Goal: Task Accomplishment & Management: Manage account settings

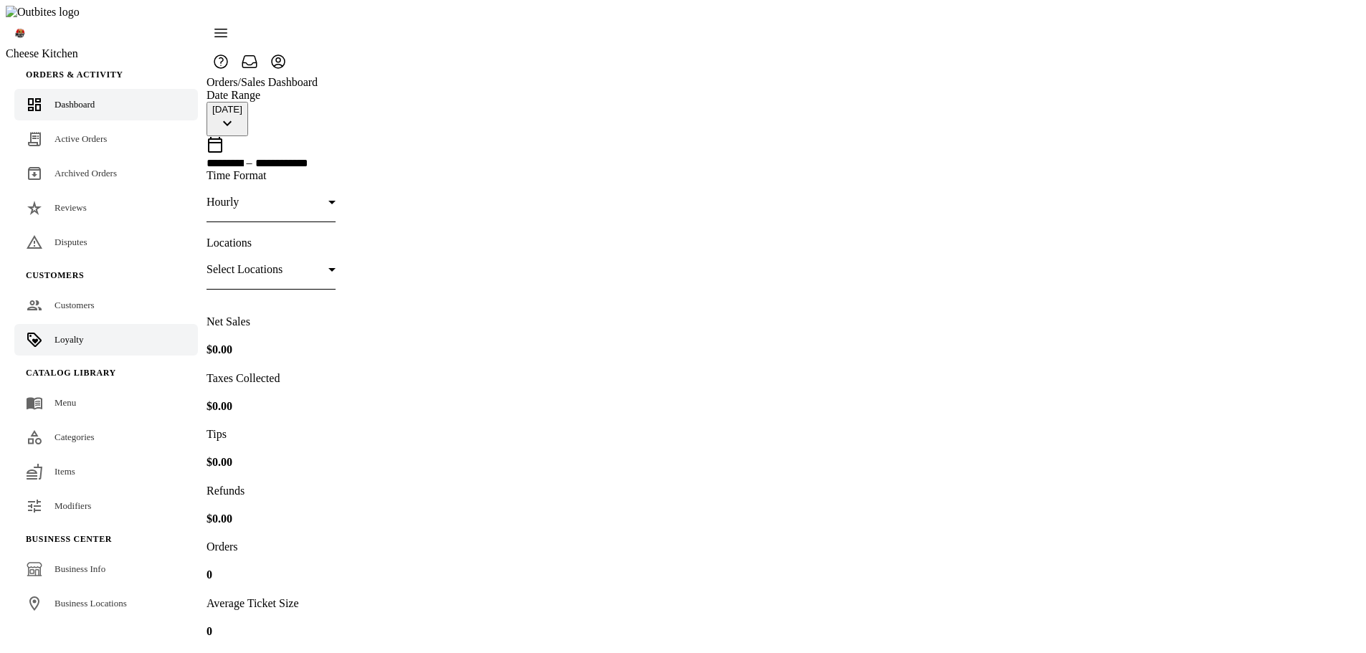
click at [101, 324] on link "Loyalty" at bounding box center [106, 340] width 184 height 32
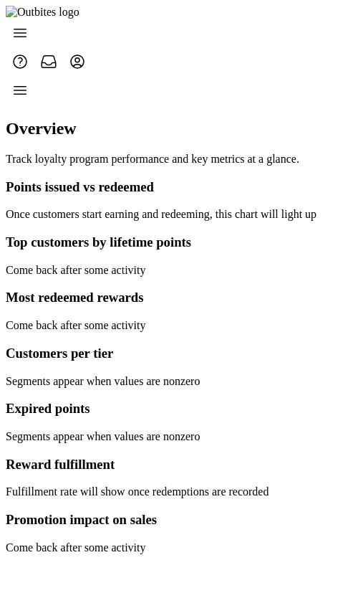
click at [29, 84] on icon at bounding box center [19, 90] width 17 height 17
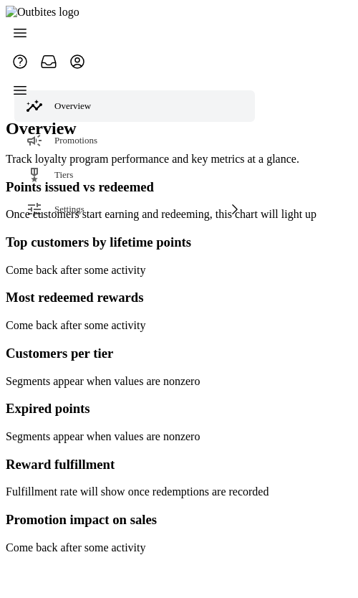
click at [274, 81] on div at bounding box center [161, 315] width 311 height 478
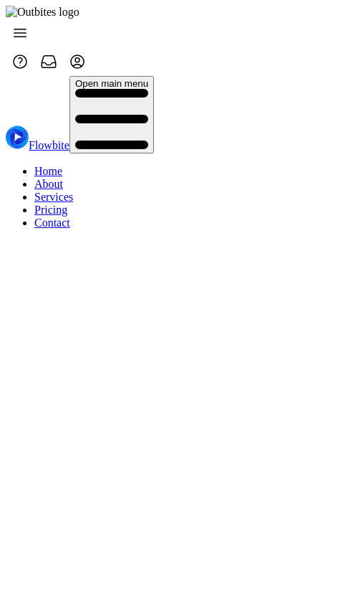
click at [148, 89] on icon "button" at bounding box center [111, 119] width 73 height 60
click at [154, 117] on nav "Flowbite Open main menu Home About Services Pricing Contact" at bounding box center [80, 158] width 148 height 165
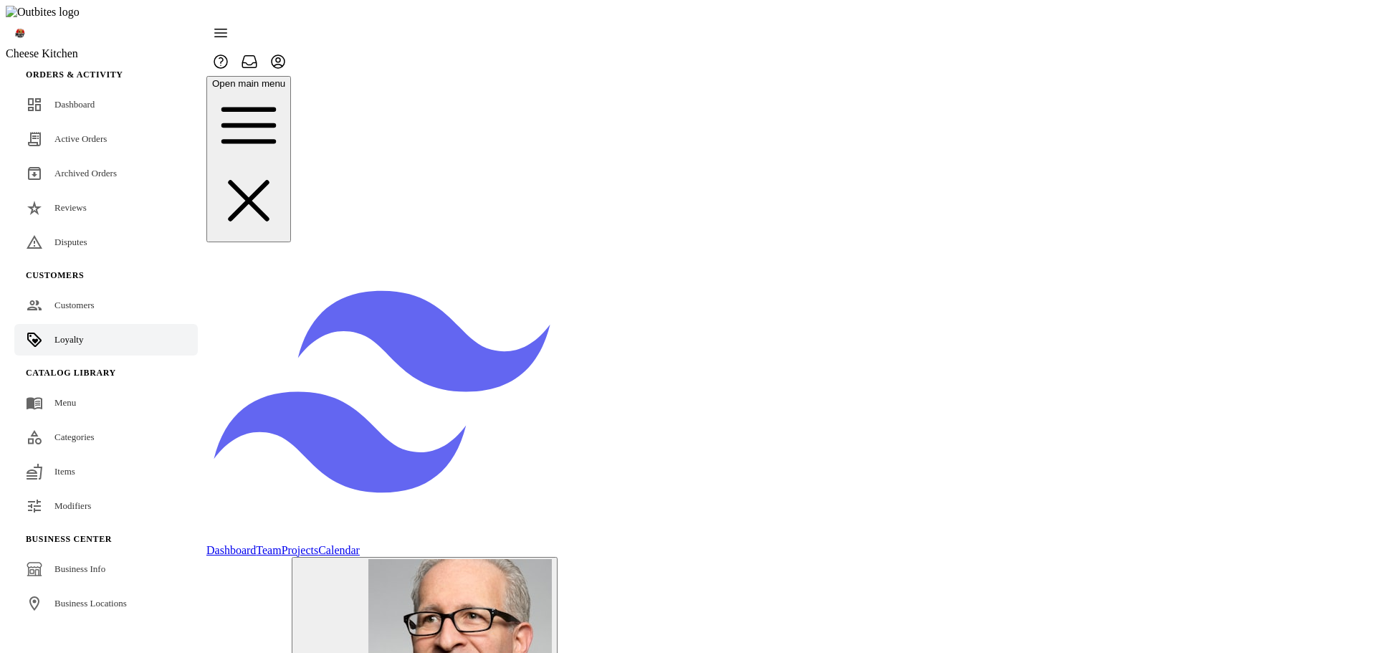
click at [319, 544] on link "Projects" at bounding box center [300, 550] width 37 height 12
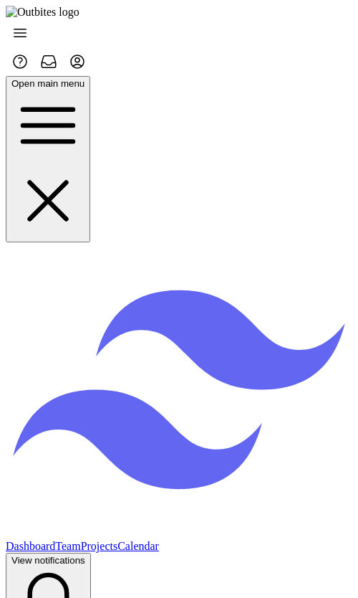
click at [11, 78] on span "button" at bounding box center [11, 83] width 0 height 11
click at [189, 119] on nav "Open main menu Dashboard Team Projects Calendar View notifications Open user me…" at bounding box center [179, 455] width 347 height 758
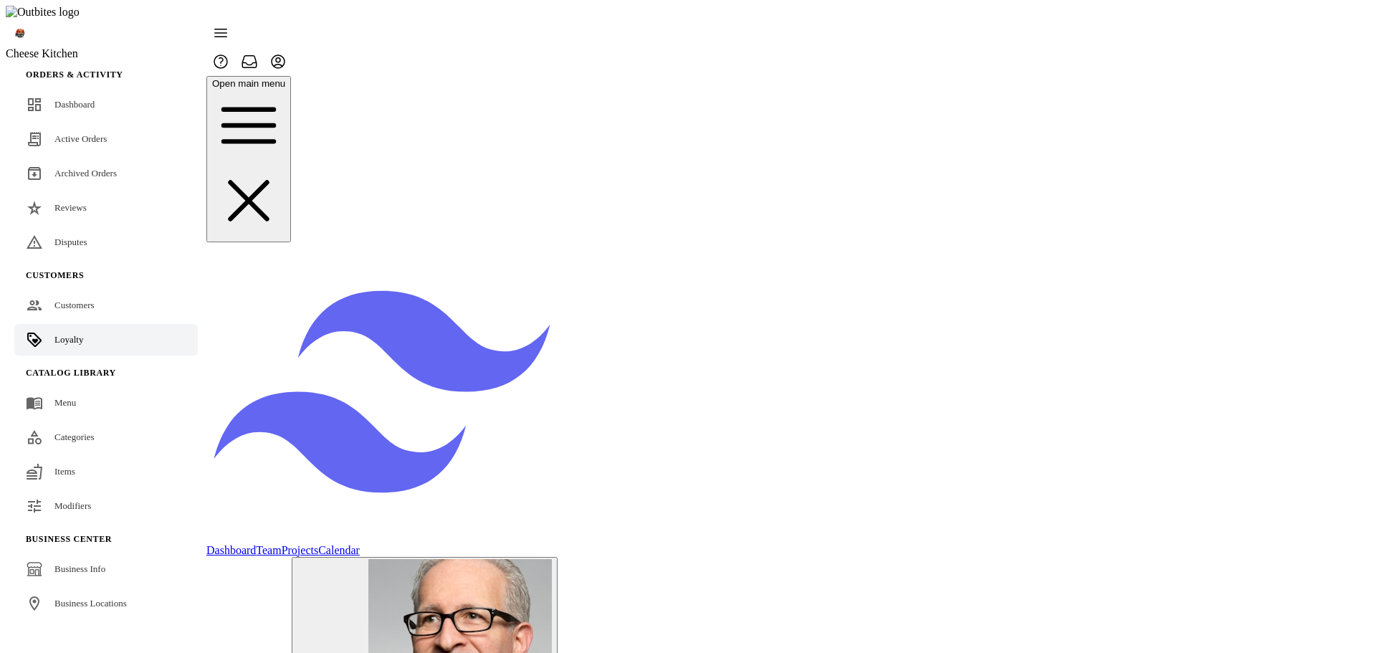
click at [229, 24] on icon at bounding box center [220, 32] width 17 height 17
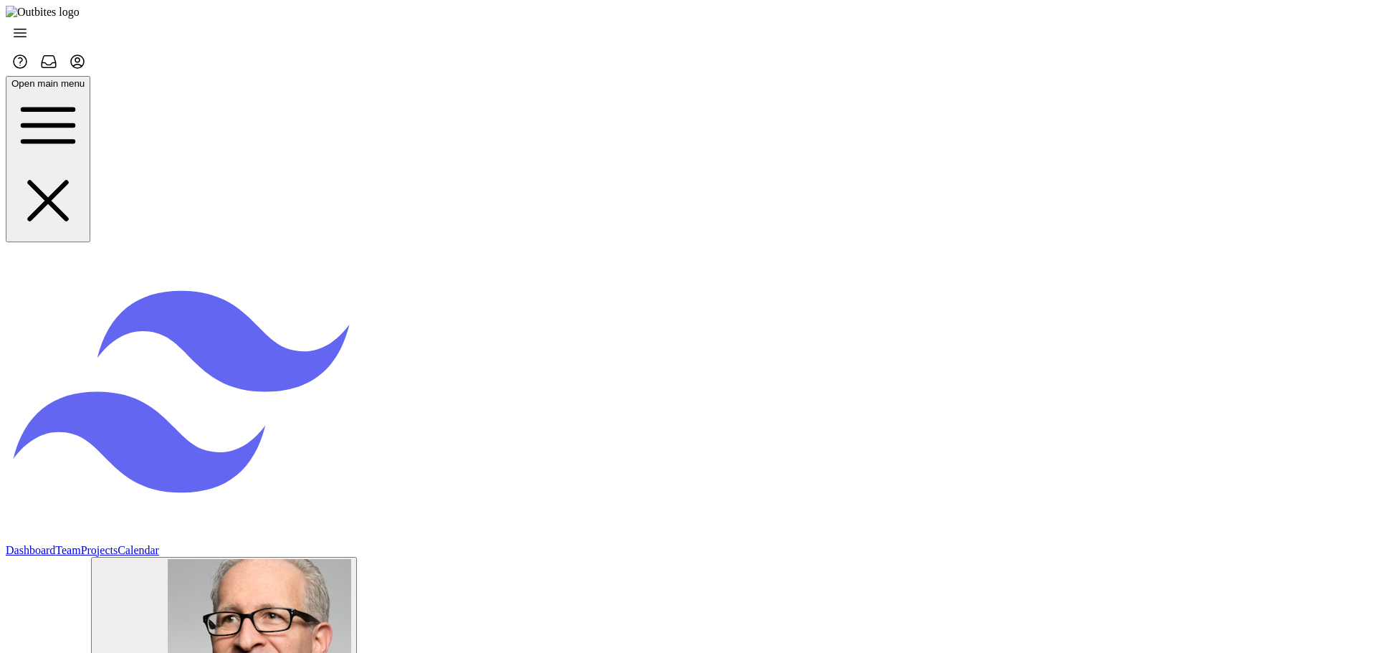
drag, startPoint x: 26, startPoint y: 16, endPoint x: 48, endPoint y: 19, distance: 22.4
click at [27, 24] on icon at bounding box center [19, 32] width 17 height 17
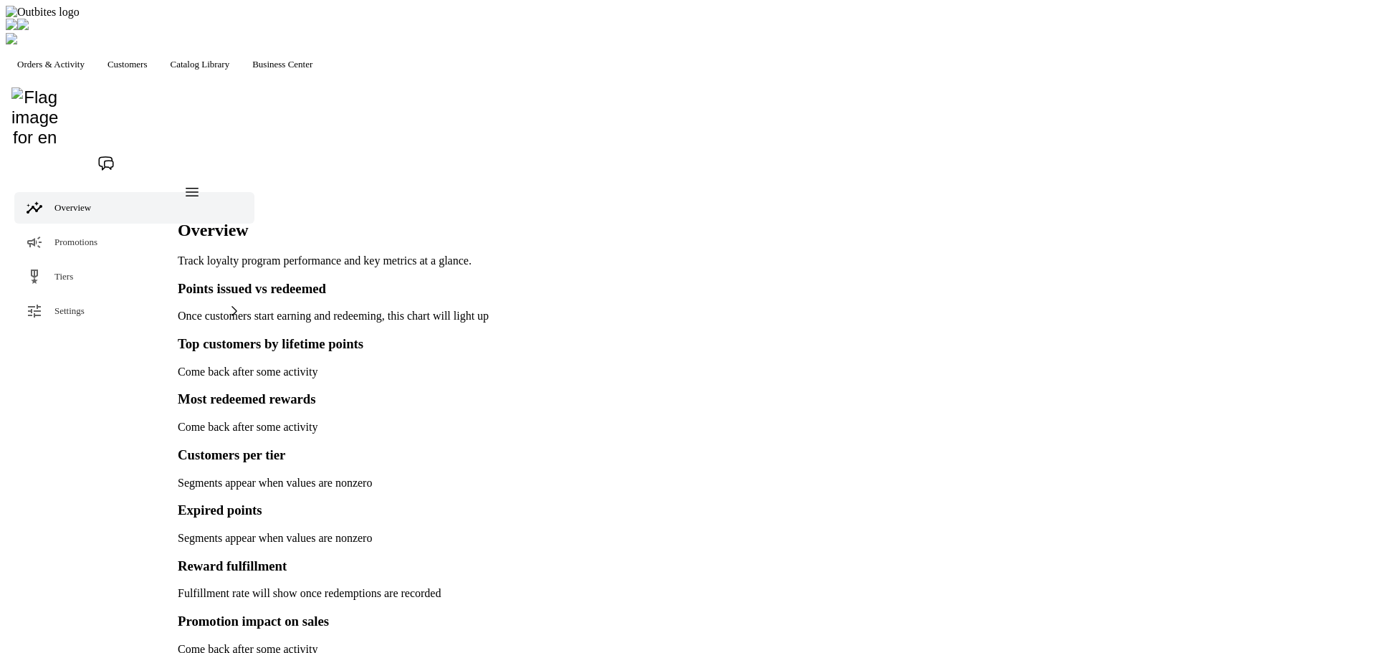
click at [313, 59] on div "Business Center" at bounding box center [282, 64] width 60 height 11
click at [351, 33] on div at bounding box center [688, 326] width 1376 height 653
click at [230, 59] on span "Catalog Library" at bounding box center [201, 64] width 60 height 11
click at [253, 25] on div at bounding box center [688, 326] width 1376 height 653
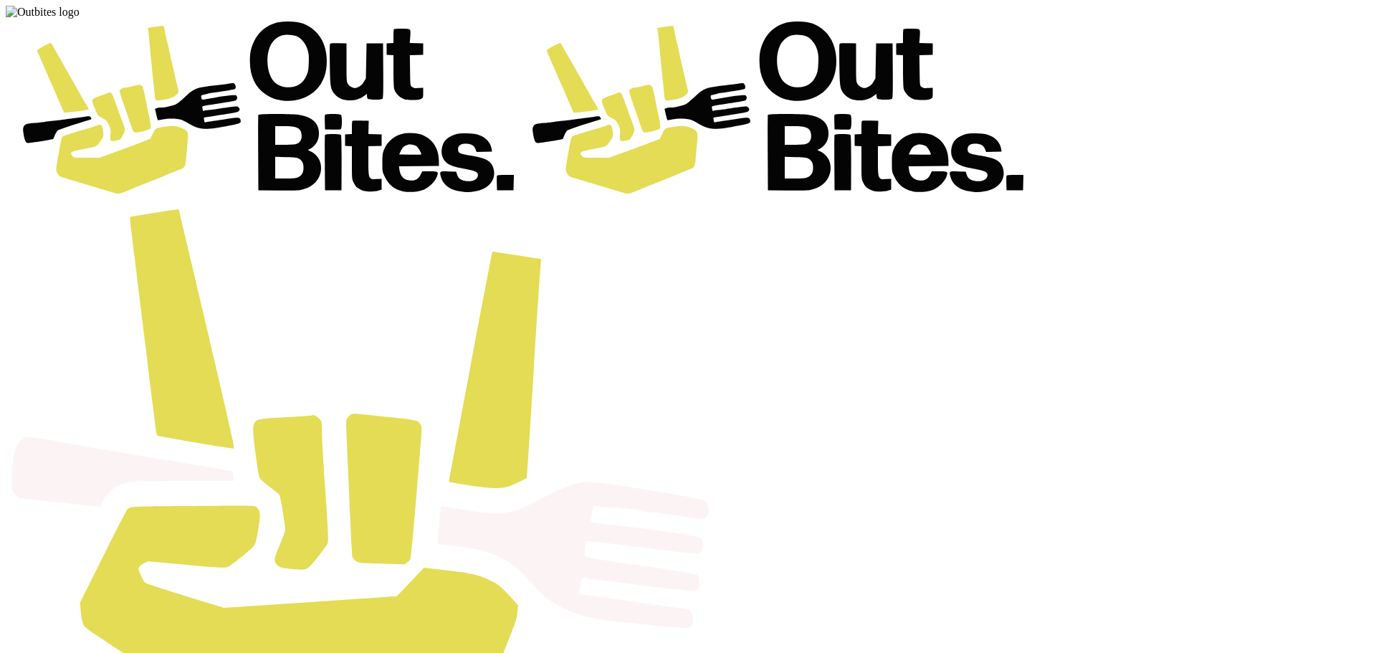
click at [253, 31] on div at bounding box center [688, 326] width 1376 height 653
click at [342, 16] on div at bounding box center [688, 326] width 1376 height 653
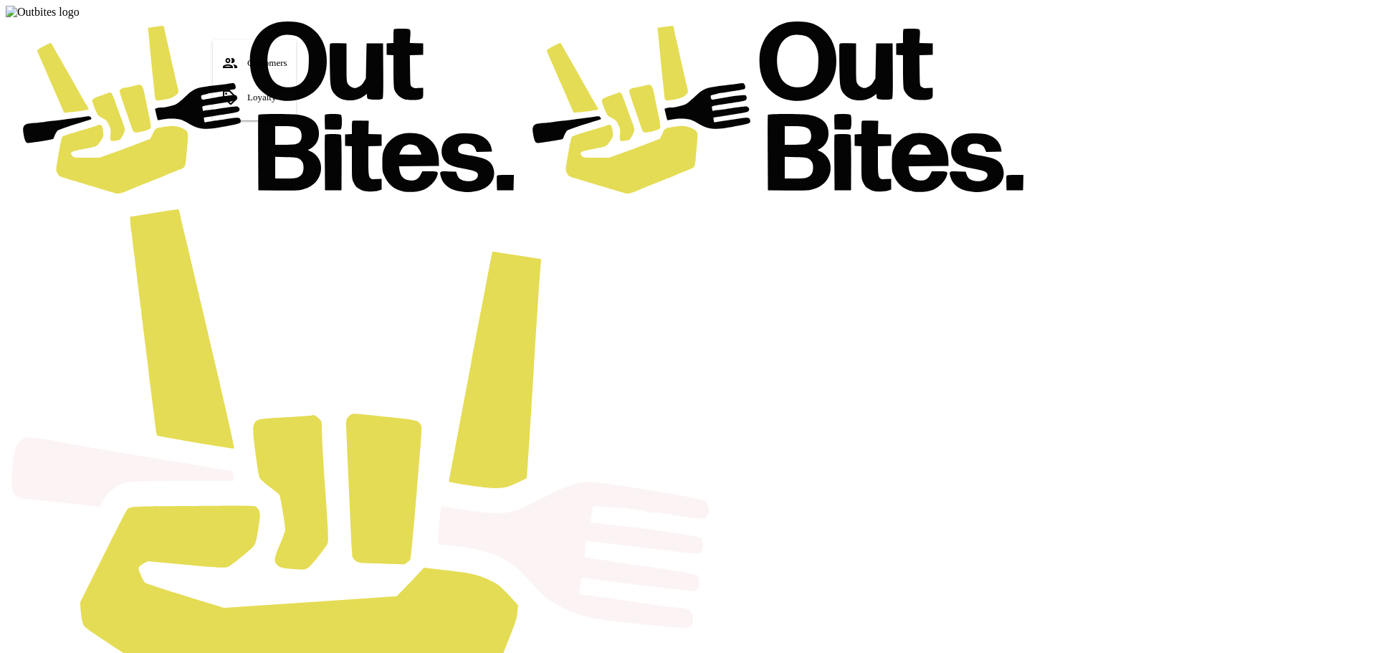
click at [336, 19] on div at bounding box center [688, 326] width 1376 height 653
click at [419, 24] on div at bounding box center [688, 326] width 1376 height 653
click at [303, 67] on div at bounding box center [688, 326] width 1376 height 653
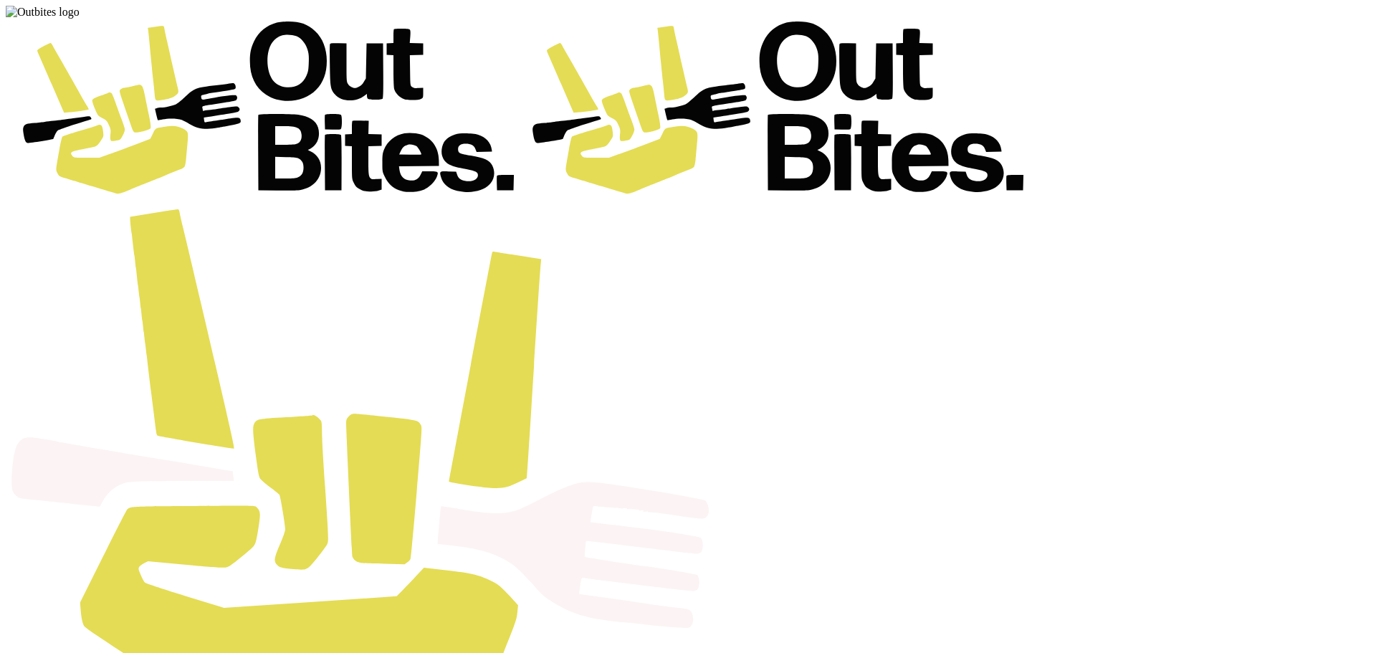
click at [517, 67] on div at bounding box center [688, 326] width 1376 height 653
click at [237, 22] on div at bounding box center [688, 326] width 1376 height 653
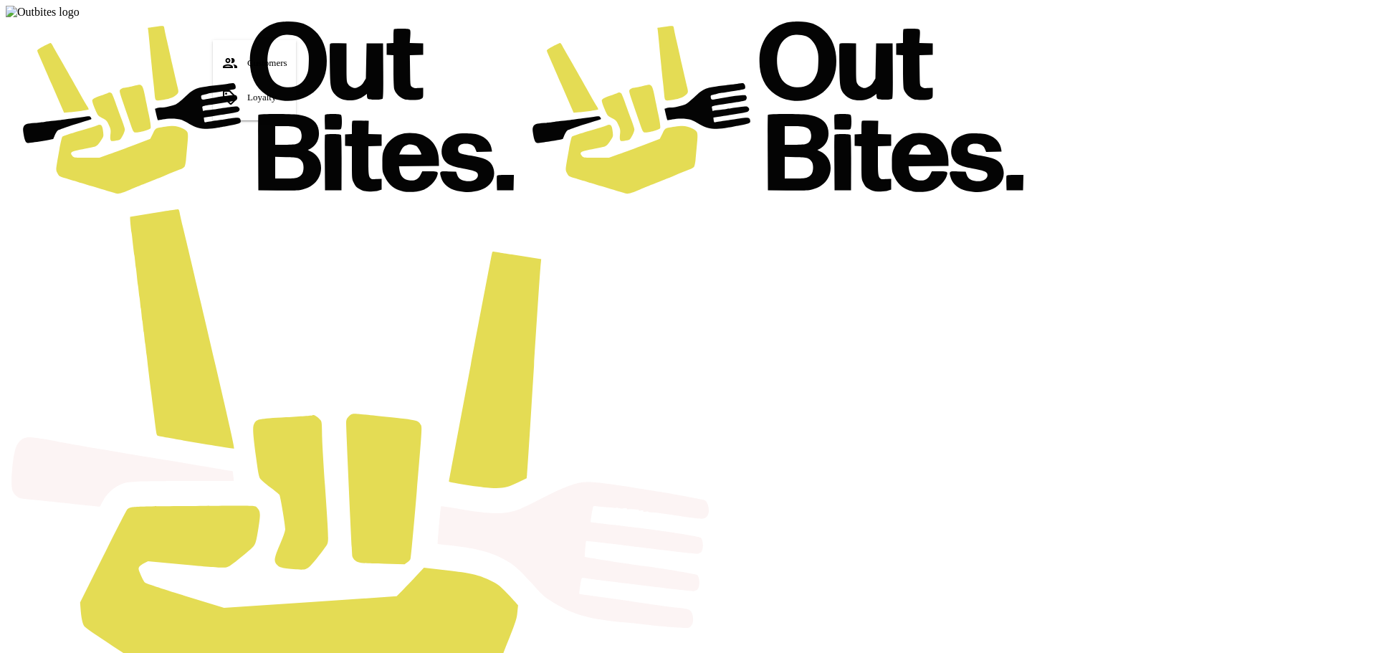
click at [248, 23] on div at bounding box center [688, 326] width 1376 height 653
drag, startPoint x: 246, startPoint y: 18, endPoint x: 170, endPoint y: 22, distance: 76.1
click at [245, 18] on div at bounding box center [688, 326] width 1376 height 653
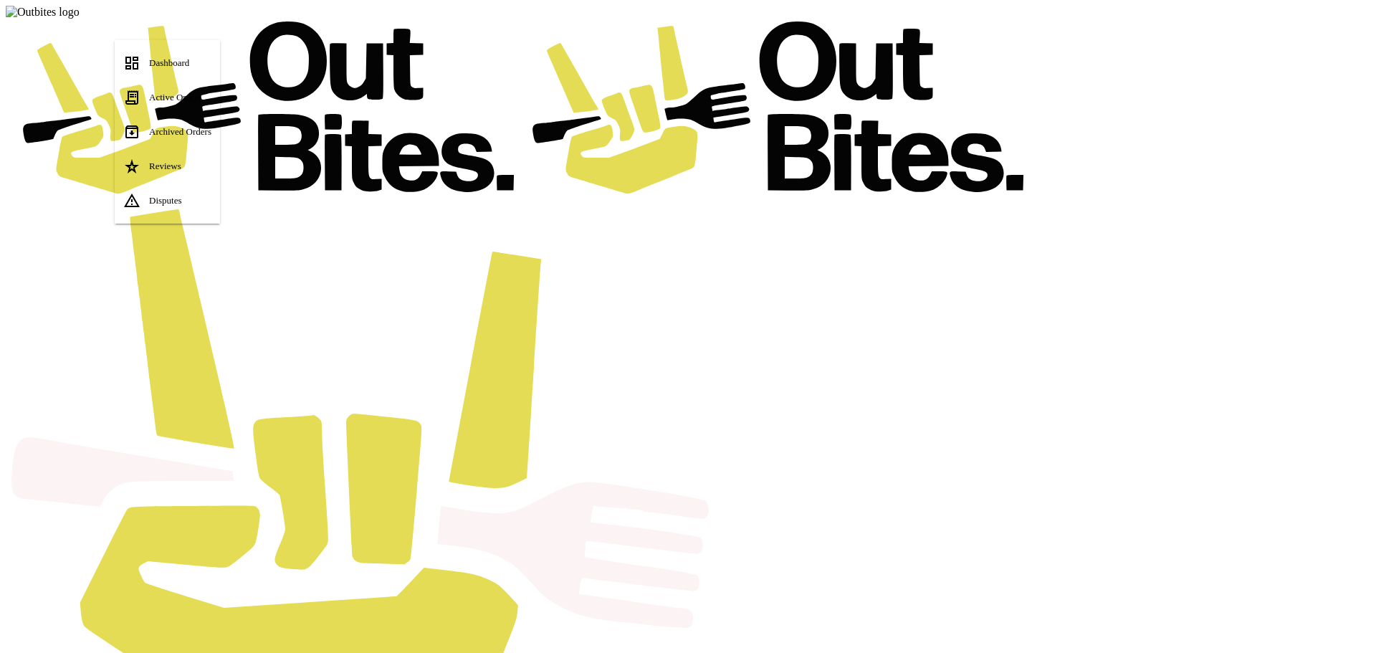
drag, startPoint x: 176, startPoint y: 56, endPoint x: 337, endPoint y: 55, distance: 161.3
click at [176, 57] on div "Dashboard" at bounding box center [169, 62] width 40 height 11
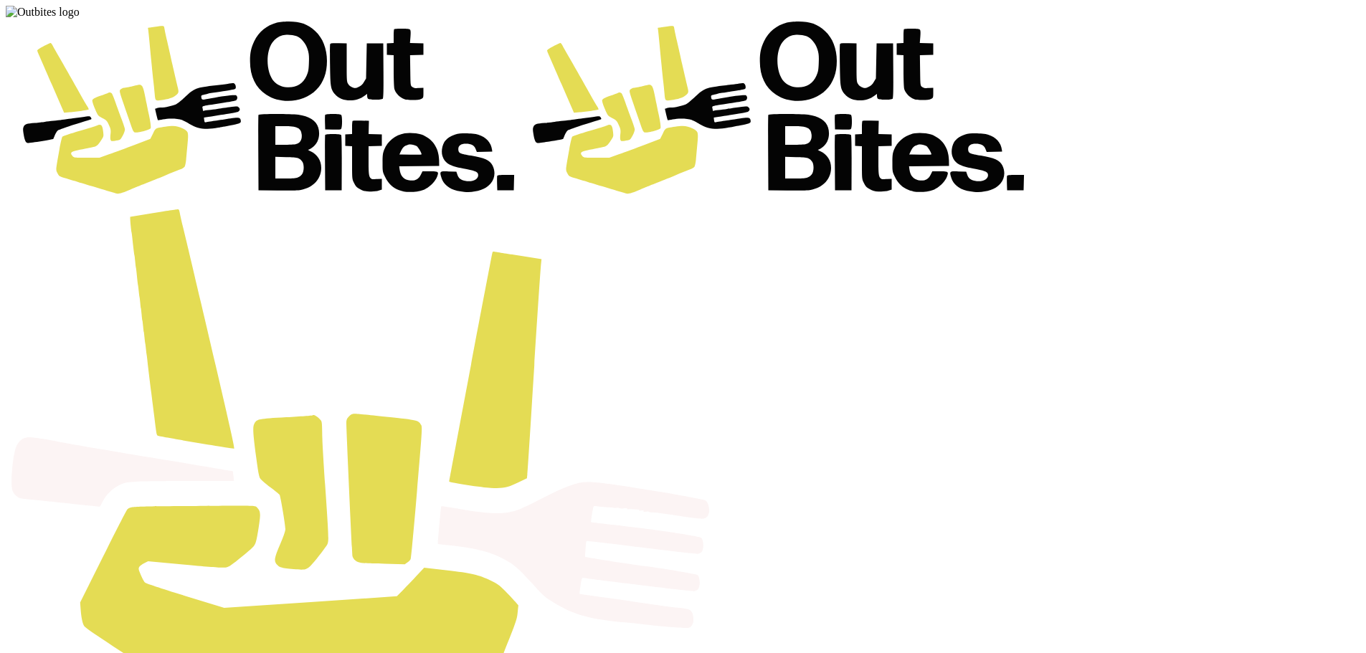
click at [201, 97] on span "Active Orders" at bounding box center [175, 97] width 52 height 11
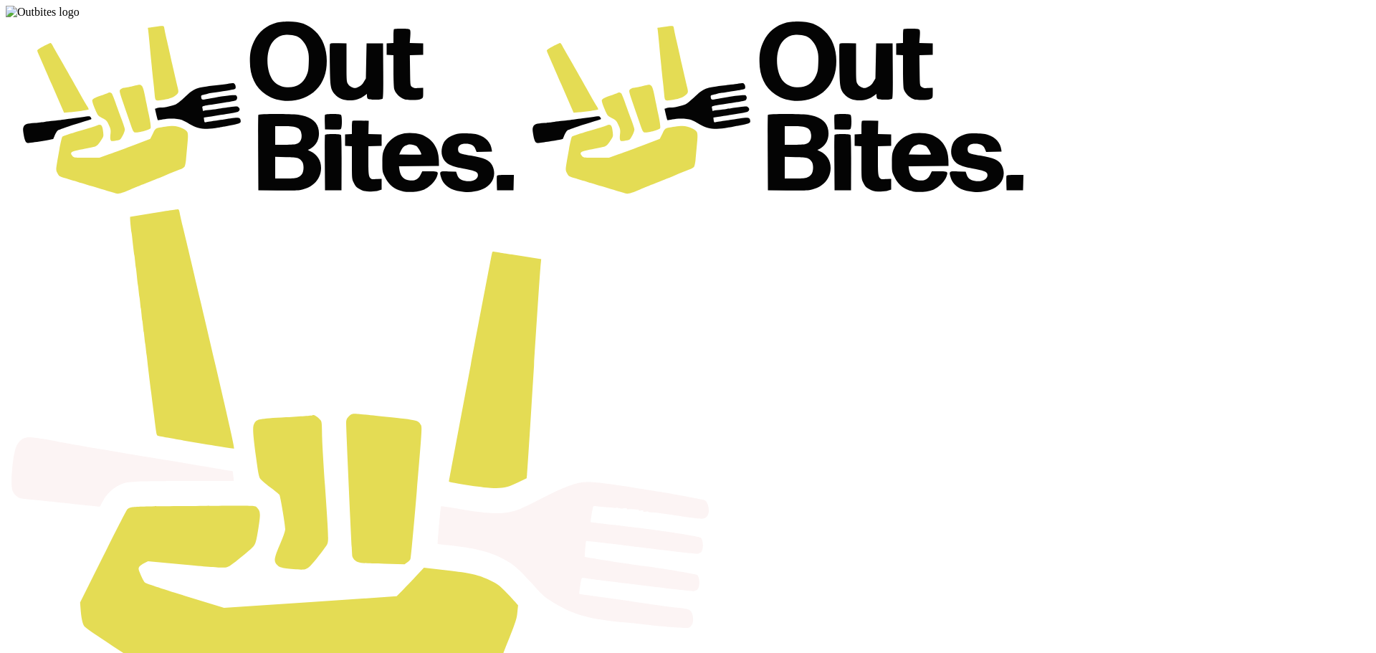
click at [267, 108] on div "Loyalty" at bounding box center [255, 97] width 66 height 34
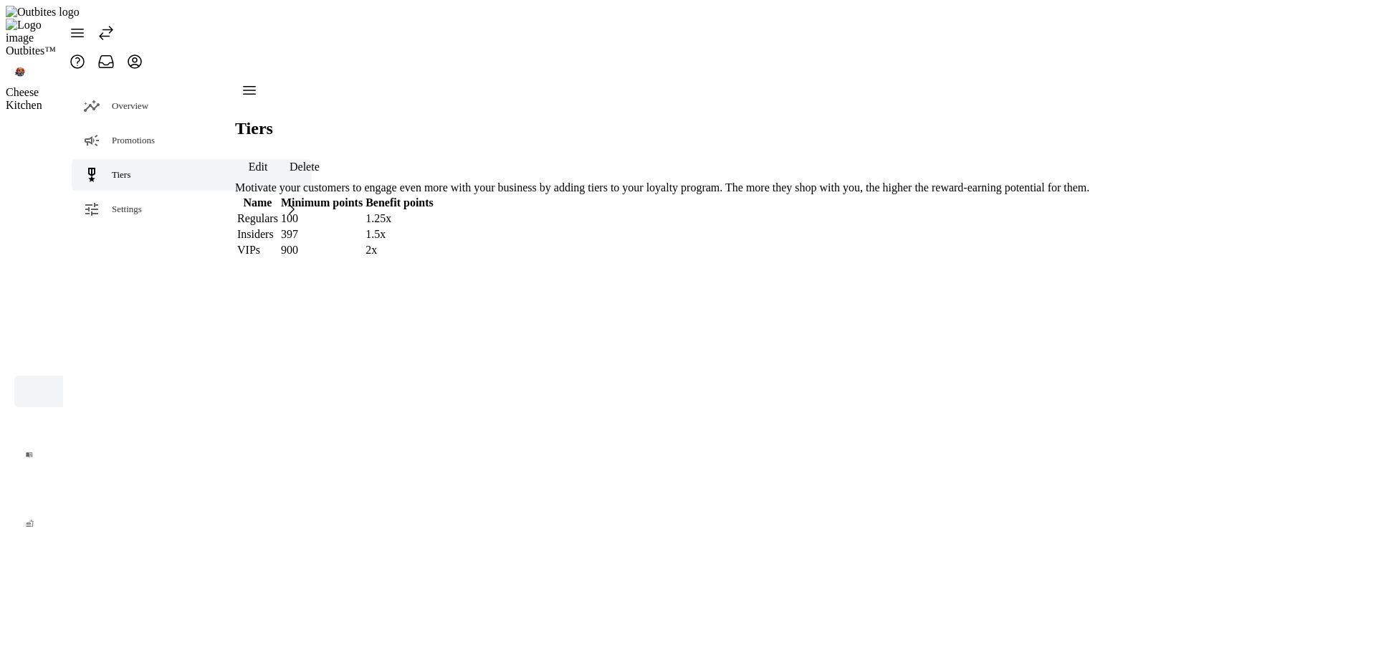
click at [115, 24] on icon at bounding box center [105, 32] width 17 height 17
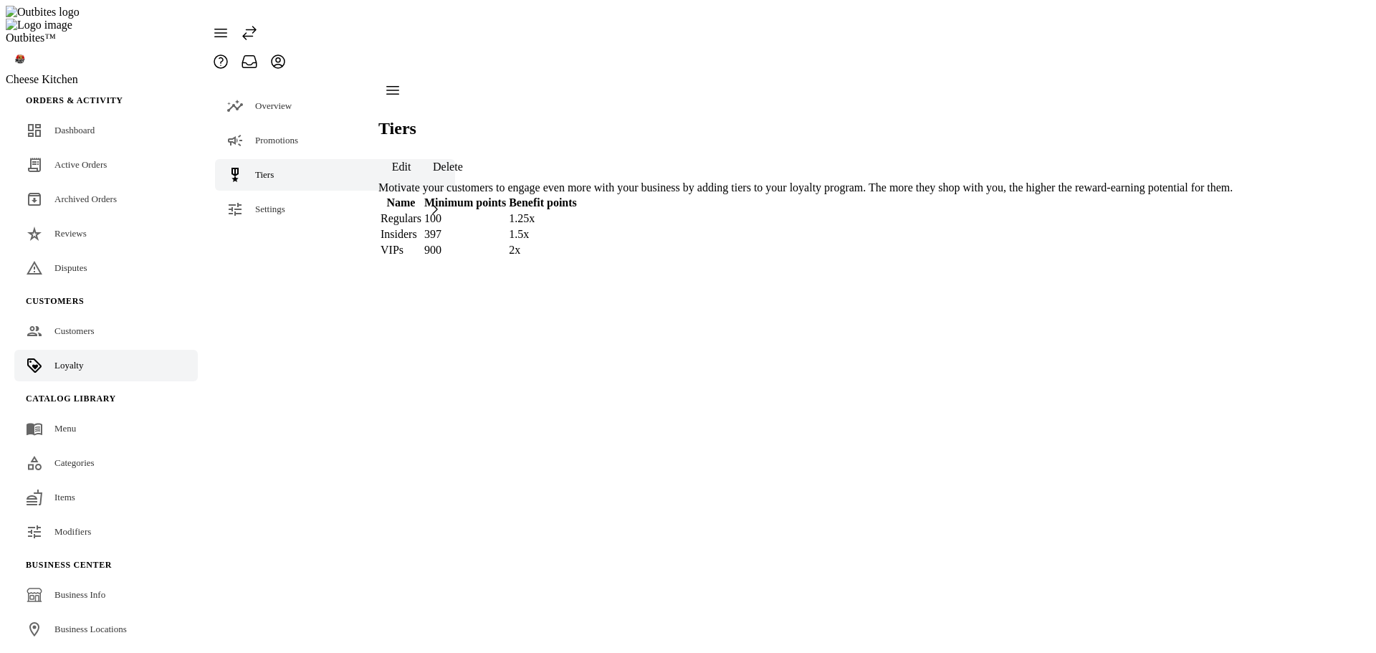
click at [229, 28] on icon at bounding box center [220, 32] width 17 height 17
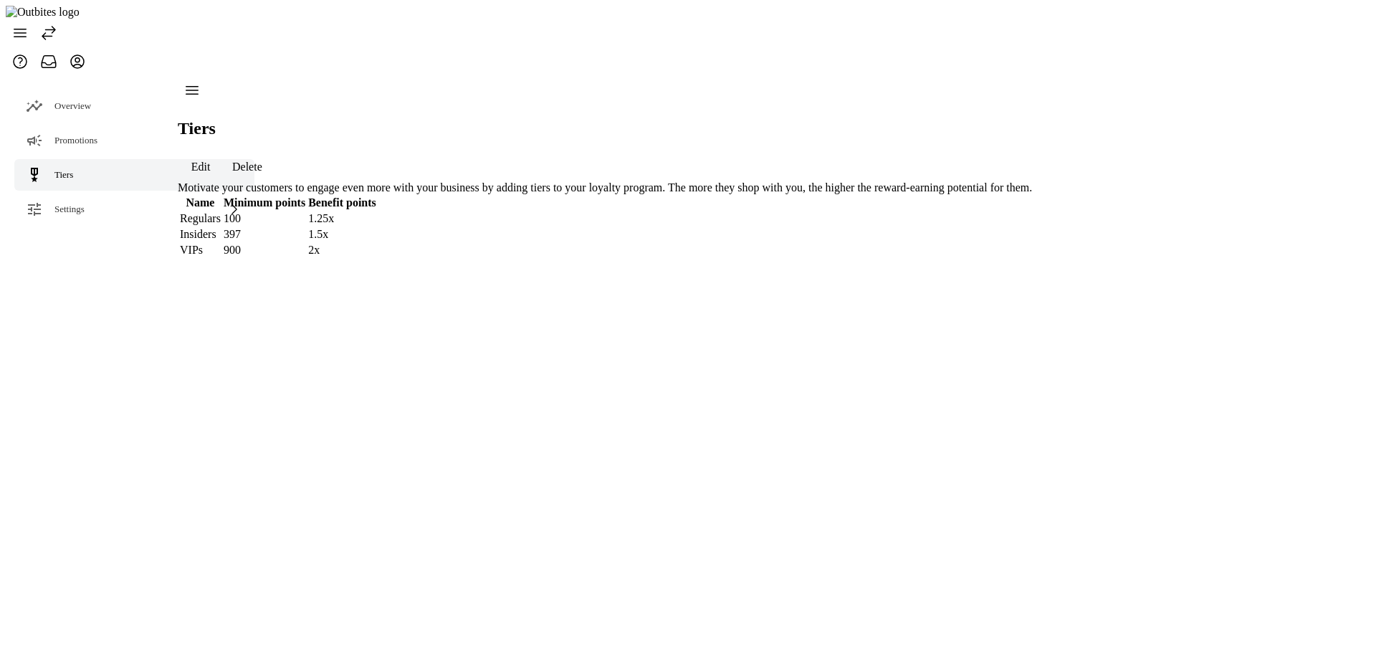
click at [35, 33] on span at bounding box center [20, 33] width 34 height 34
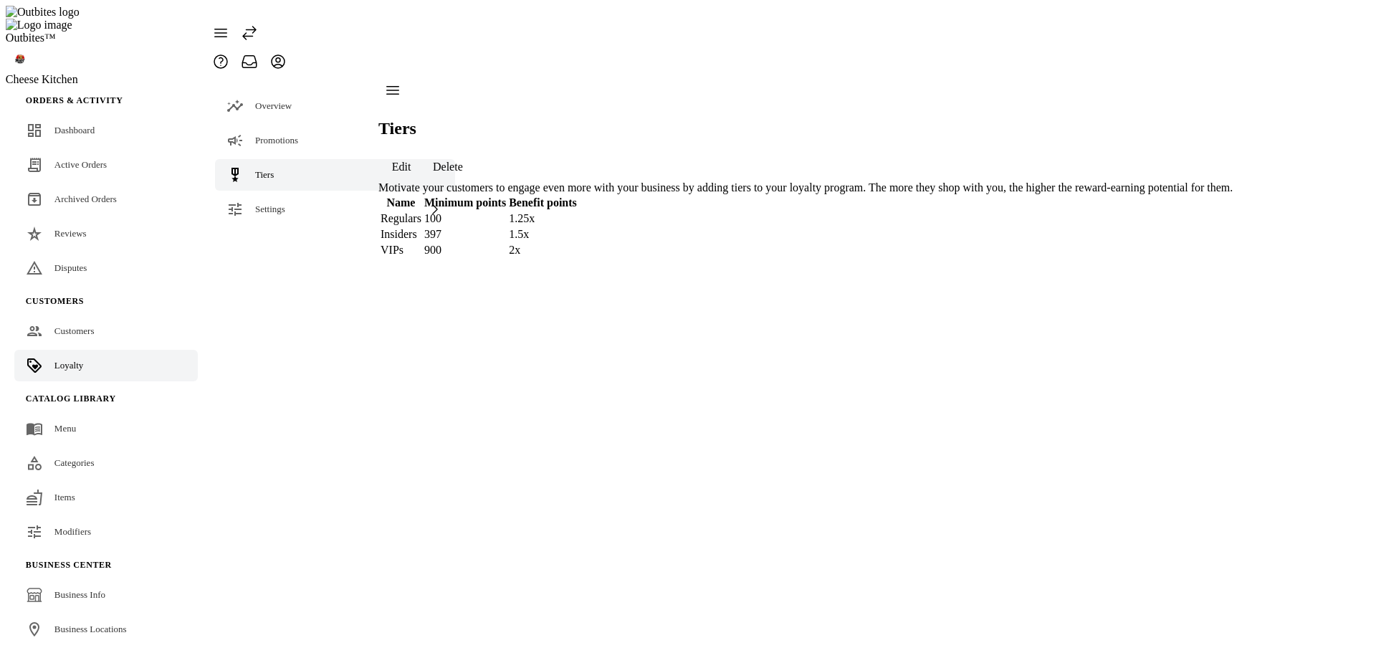
click at [258, 24] on icon at bounding box center [249, 32] width 17 height 17
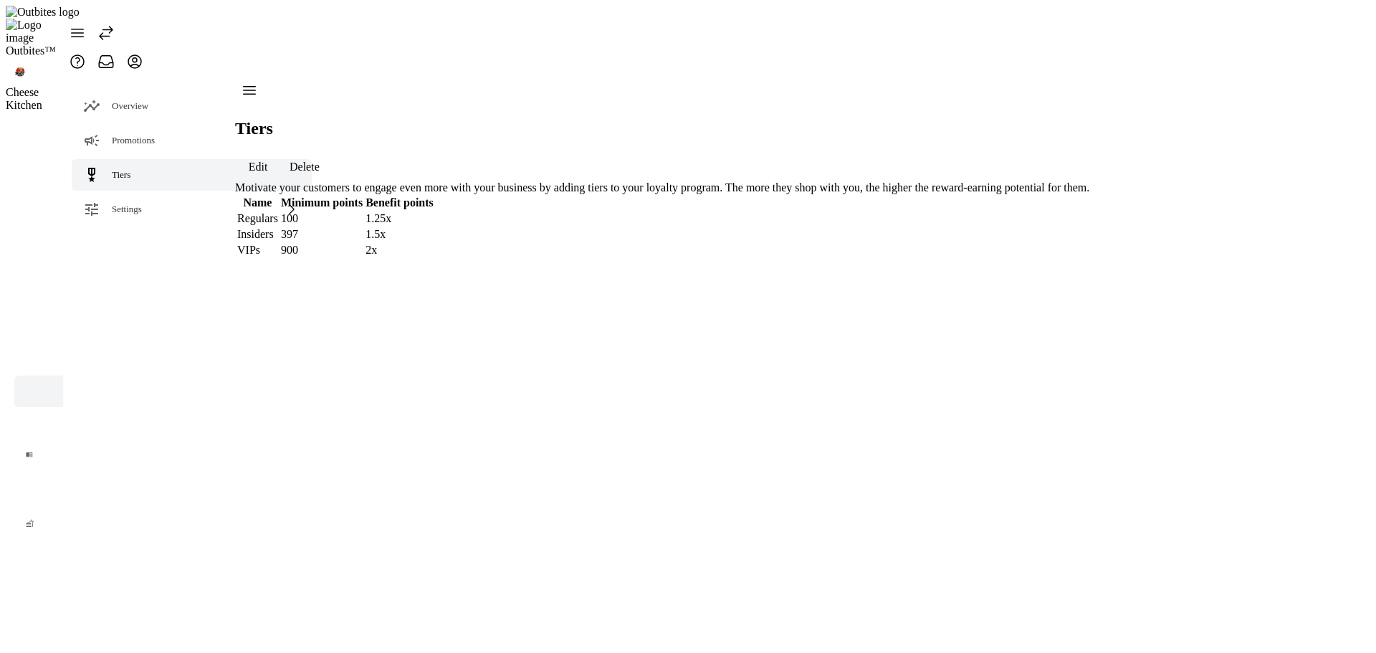
click at [115, 30] on icon at bounding box center [105, 32] width 17 height 17
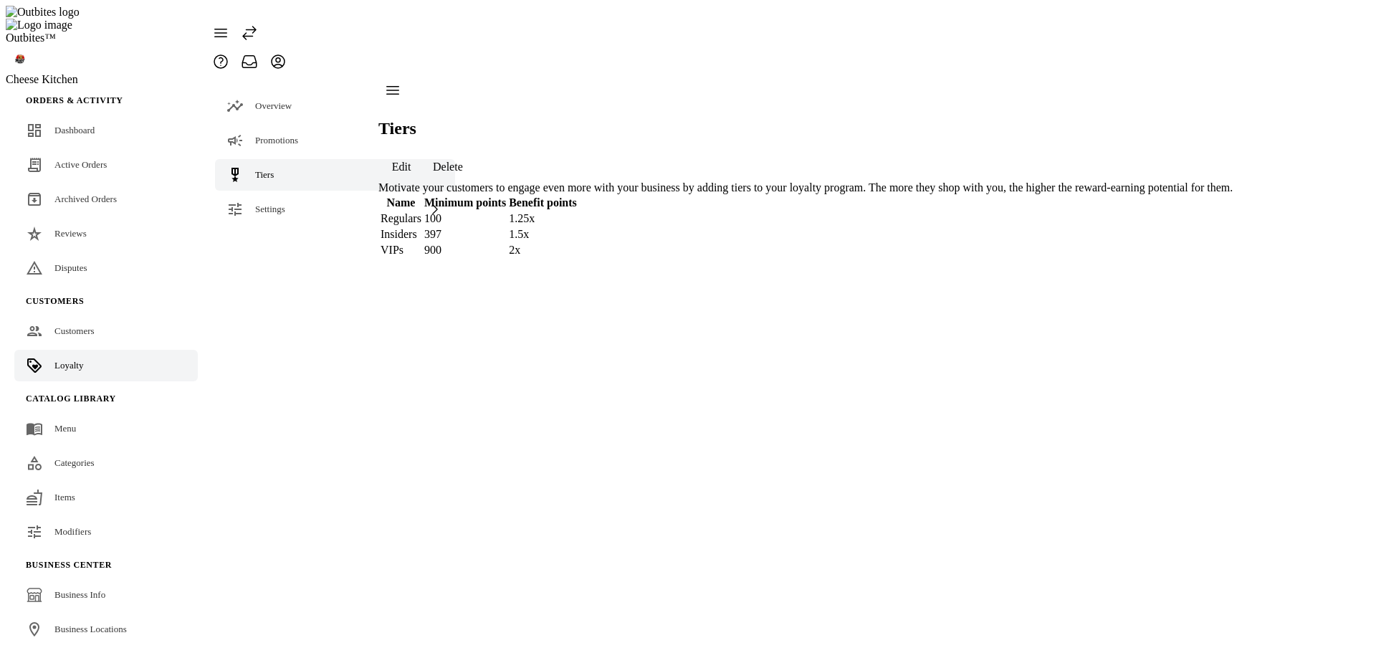
click at [227, 29] on icon at bounding box center [221, 33] width 12 height 8
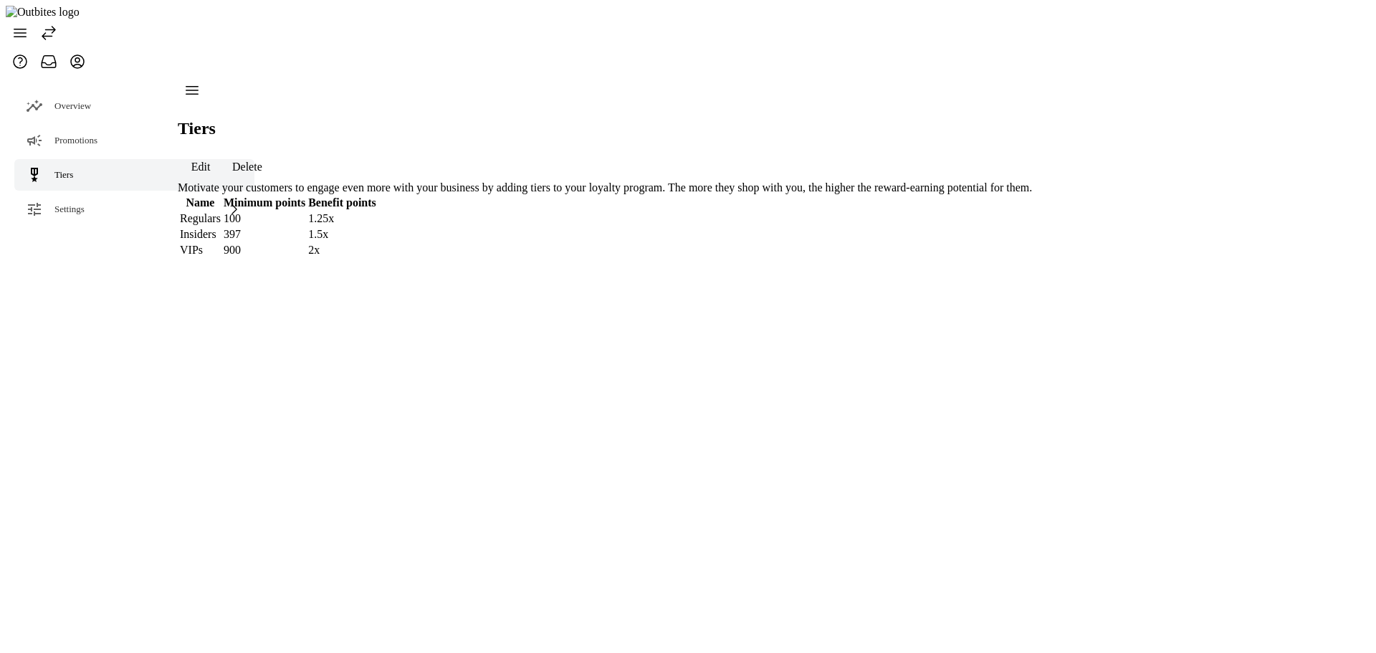
click at [25, 29] on icon at bounding box center [20, 33] width 12 height 8
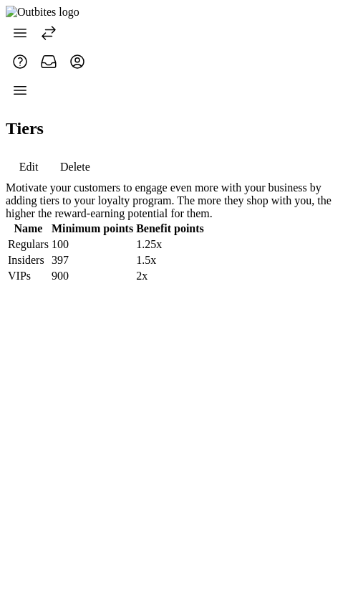
click at [25, 26] on icon at bounding box center [19, 32] width 17 height 17
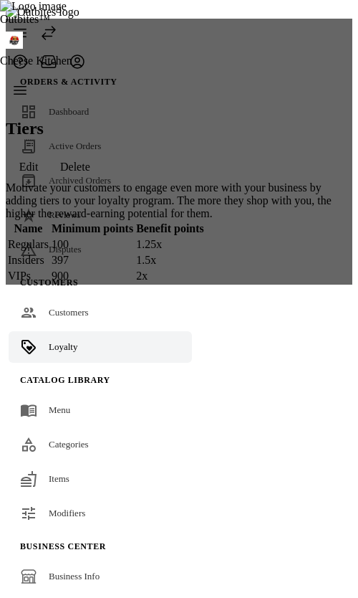
drag, startPoint x: 266, startPoint y: 195, endPoint x: 258, endPoint y: 187, distance: 11.2
click at [265, 195] on div at bounding box center [179, 152] width 347 height 266
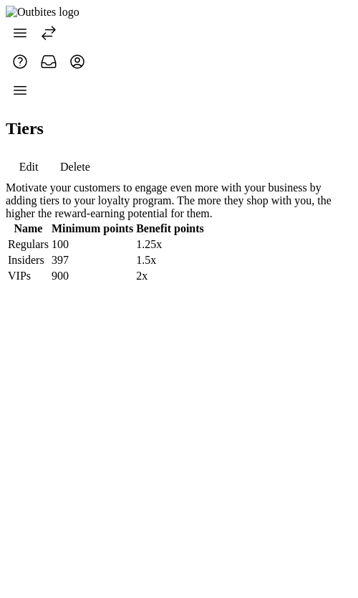
click at [25, 82] on icon at bounding box center [19, 90] width 17 height 17
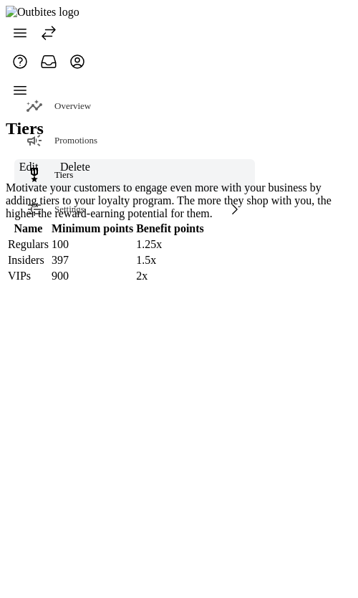
click at [248, 123] on div at bounding box center [179, 180] width 347 height 209
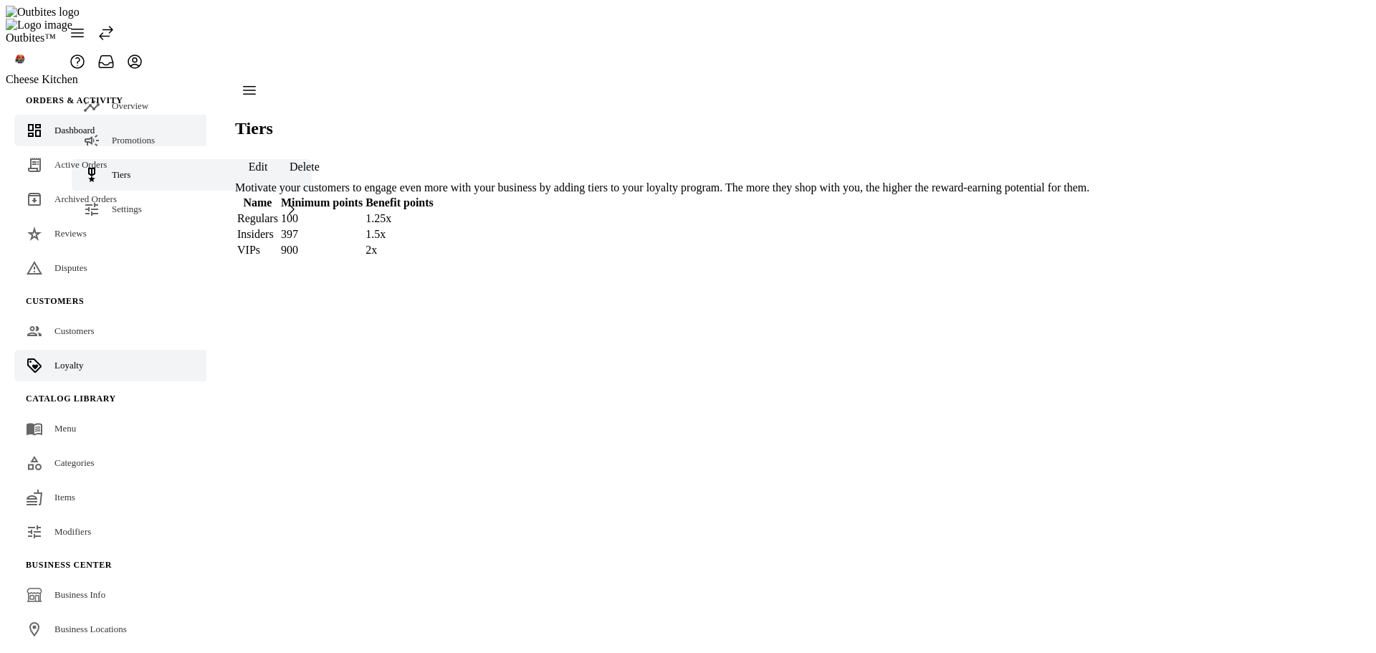
click at [47, 117] on link "Dashboard" at bounding box center [117, 131] width 206 height 32
click at [85, 115] on link "Dashboard" at bounding box center [117, 131] width 206 height 32
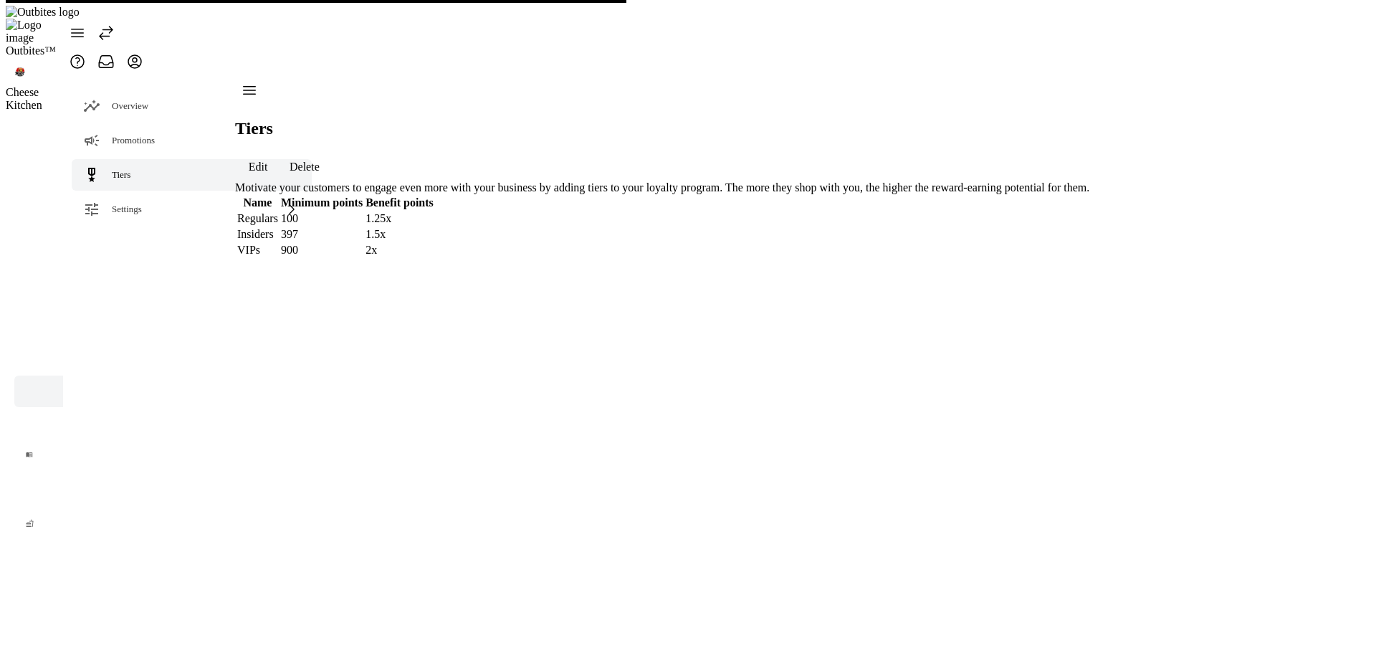
click at [773, 259] on div "Tiers Edit Delete Motivate your customers to engage even more with your busines…" at bounding box center [662, 167] width 855 height 183
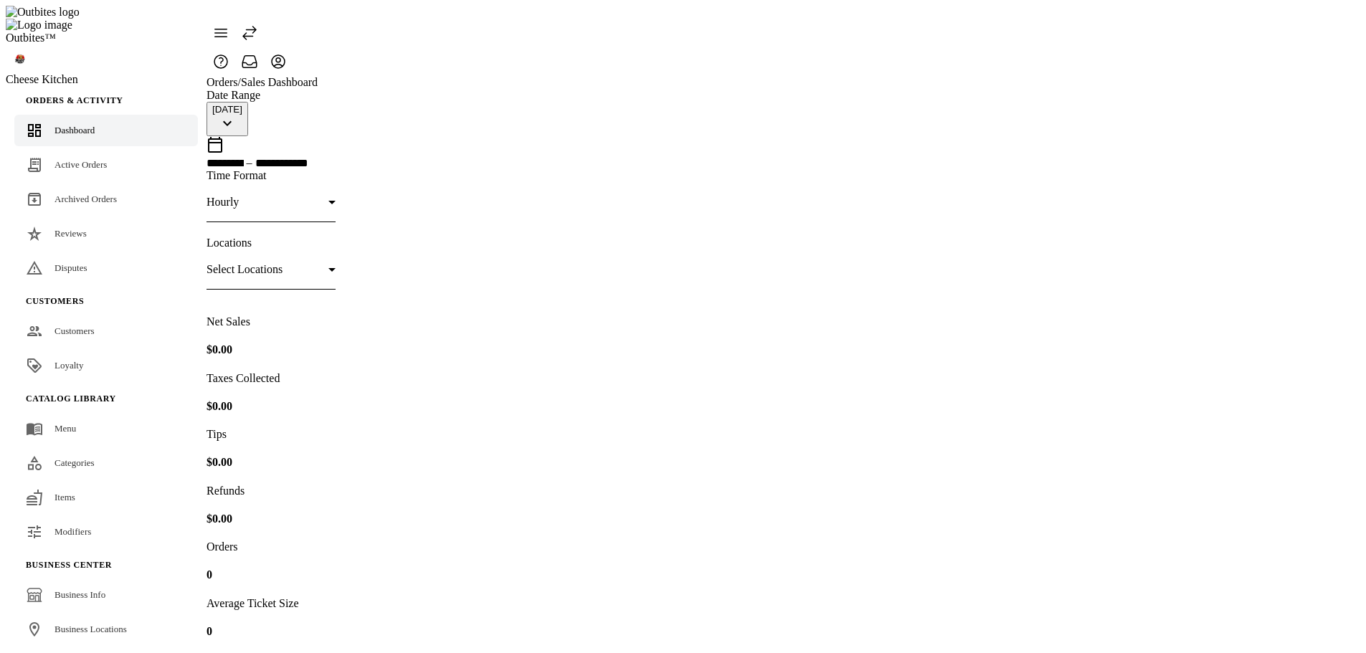
click at [258, 28] on icon at bounding box center [249, 32] width 17 height 17
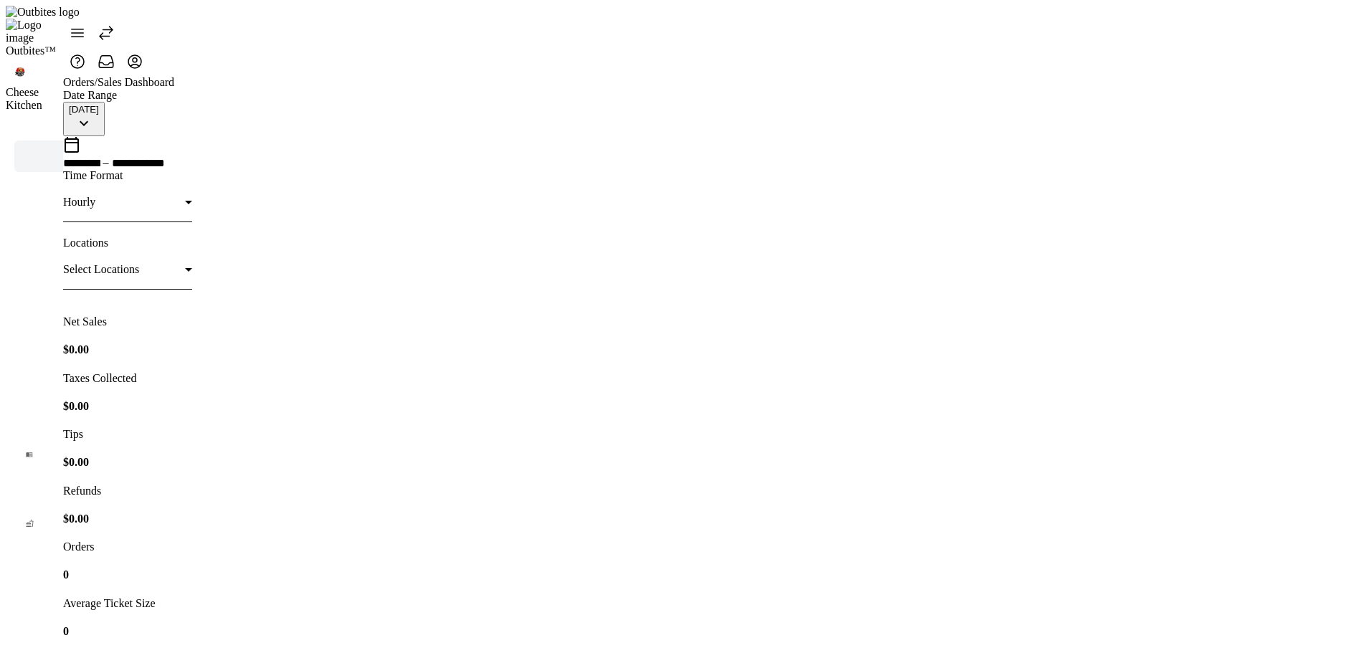
click at [115, 25] on icon at bounding box center [105, 32] width 17 height 17
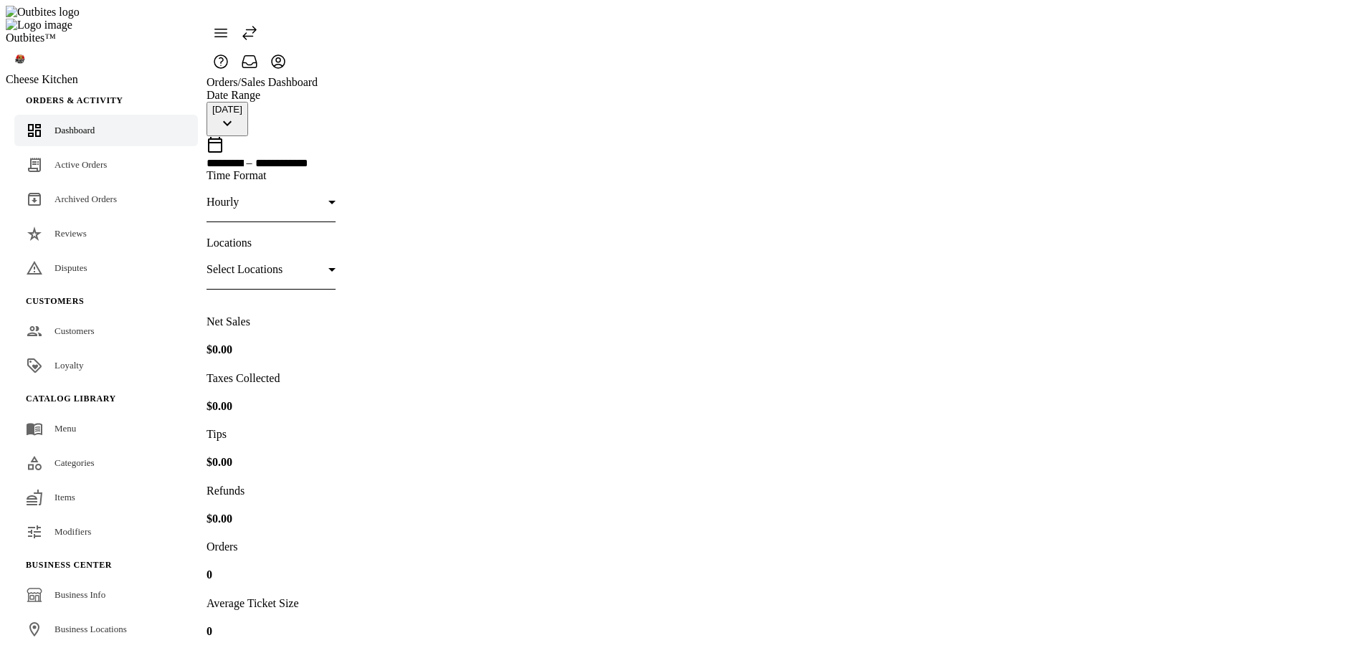
click at [601, 76] on div "Orders / Sales Dashboard" at bounding box center [777, 82] width 1142 height 13
click at [258, 29] on icon at bounding box center [249, 32] width 17 height 17
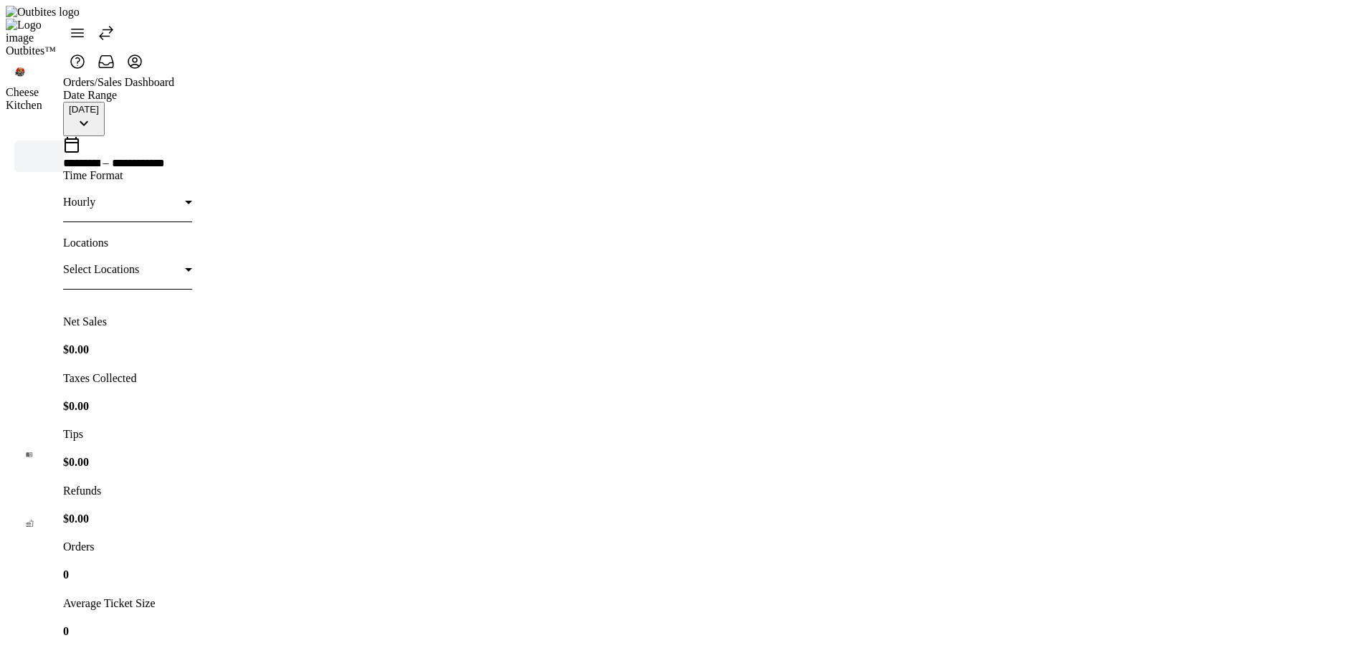
click at [114, 27] on span at bounding box center [106, 33] width 34 height 34
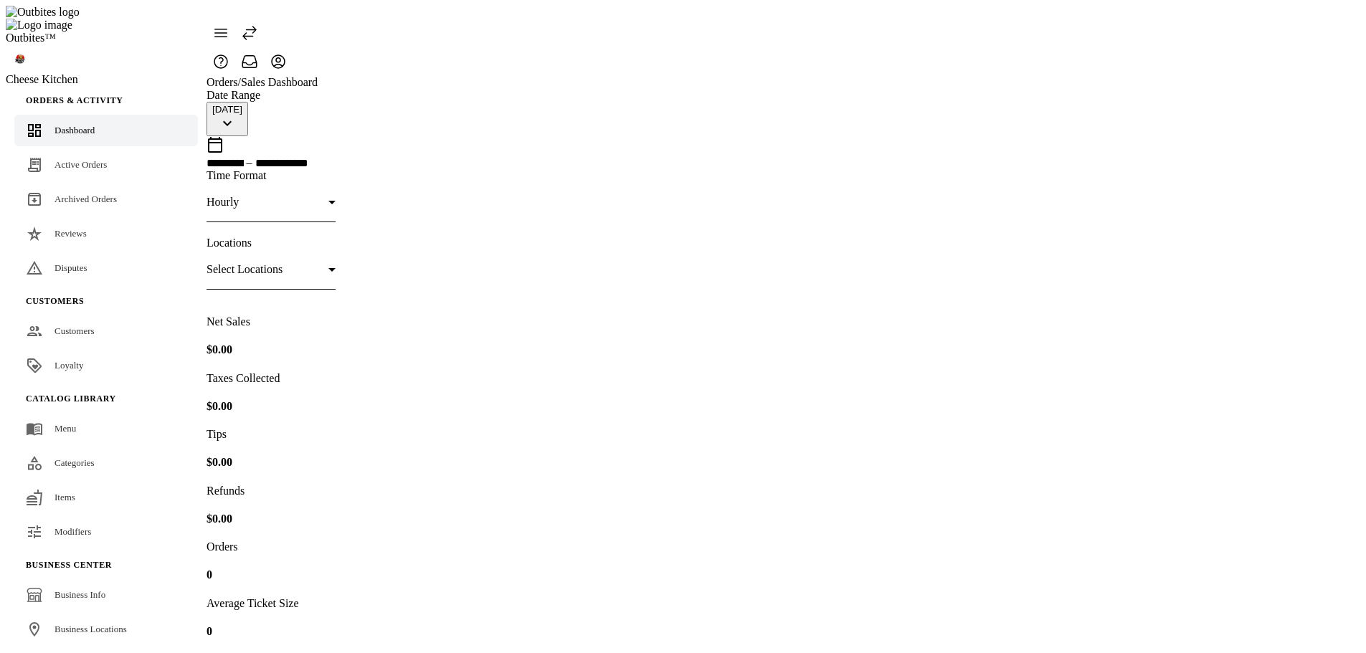
click at [225, 24] on icon at bounding box center [220, 32] width 17 height 17
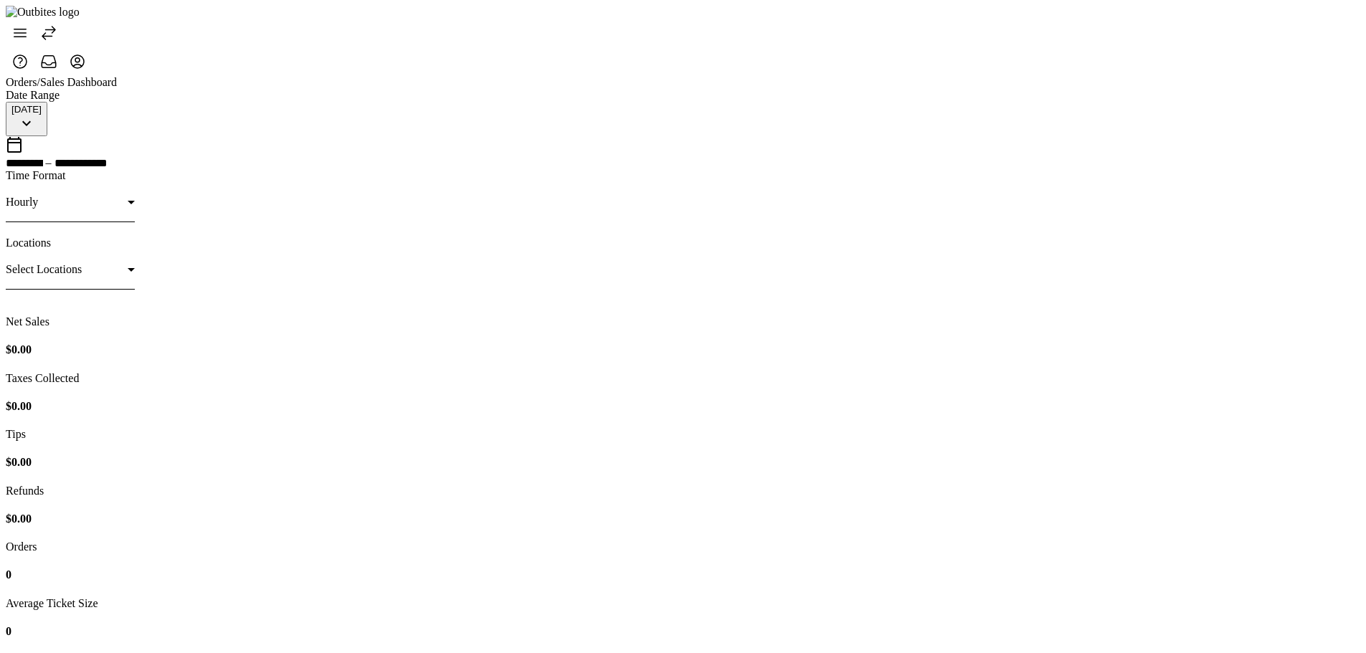
click at [36, 32] on span at bounding box center [20, 33] width 34 height 34
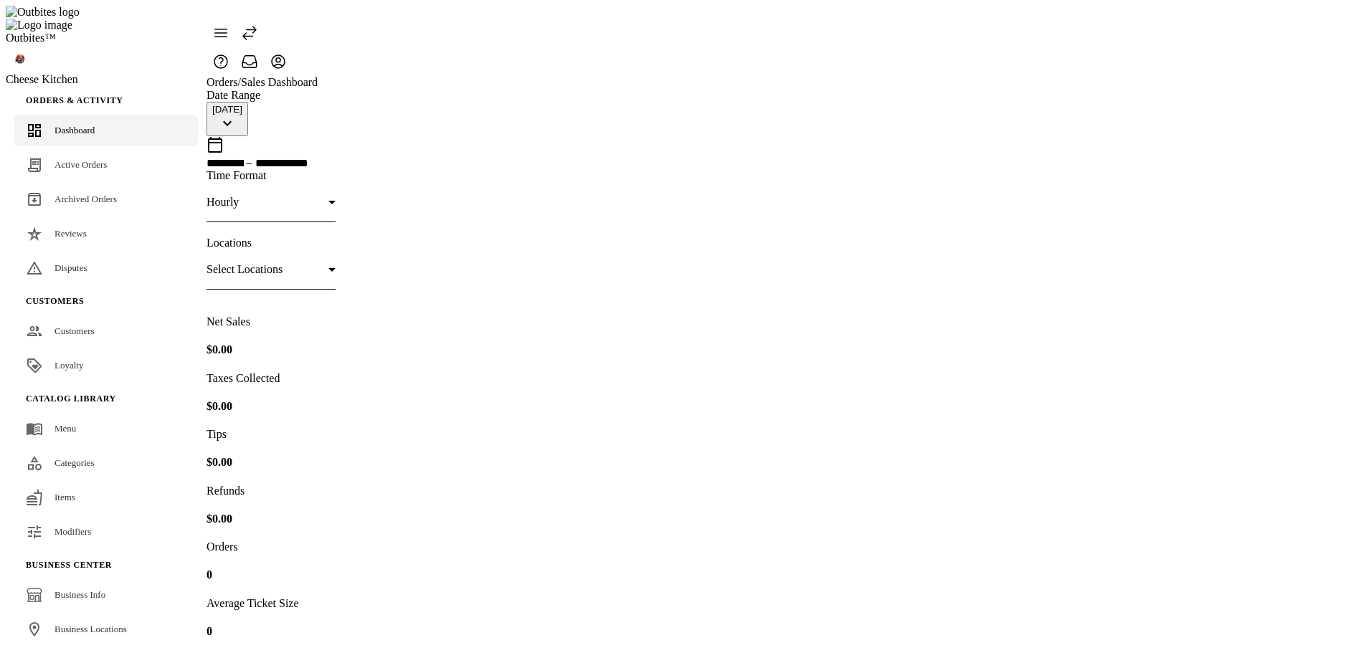
click at [258, 25] on icon at bounding box center [249, 32] width 17 height 17
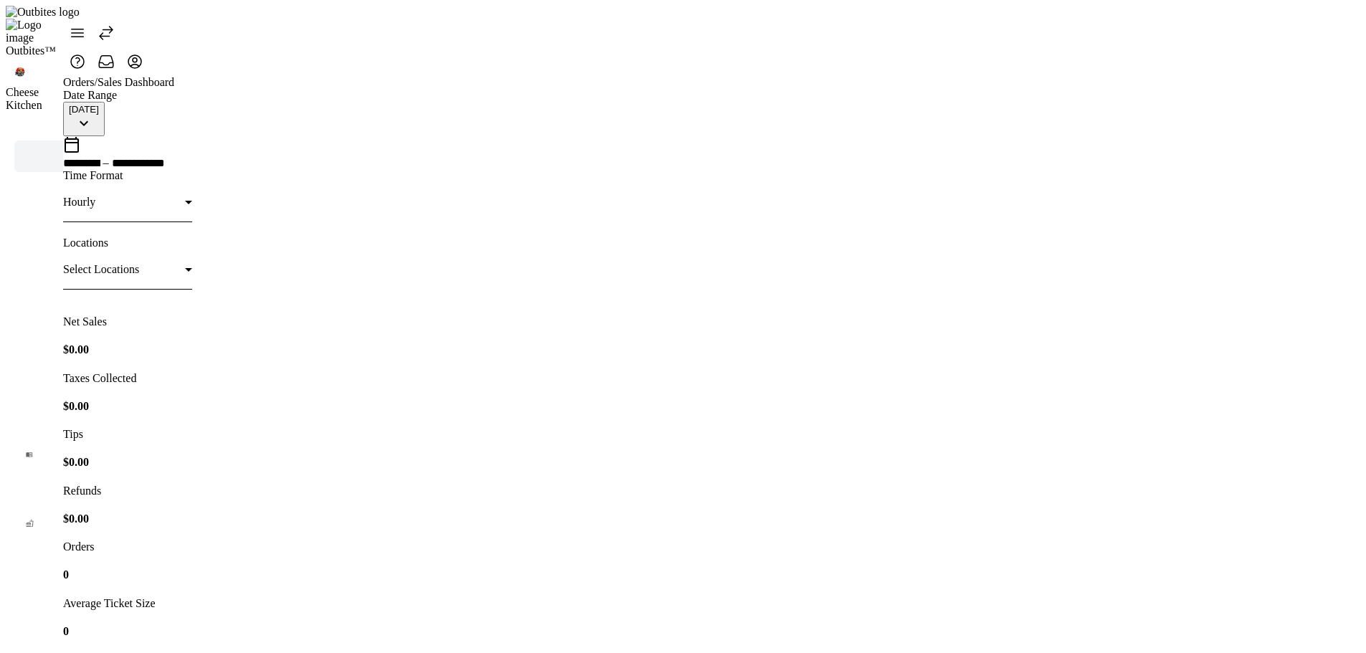
click at [113, 27] on icon at bounding box center [106, 33] width 13 height 13
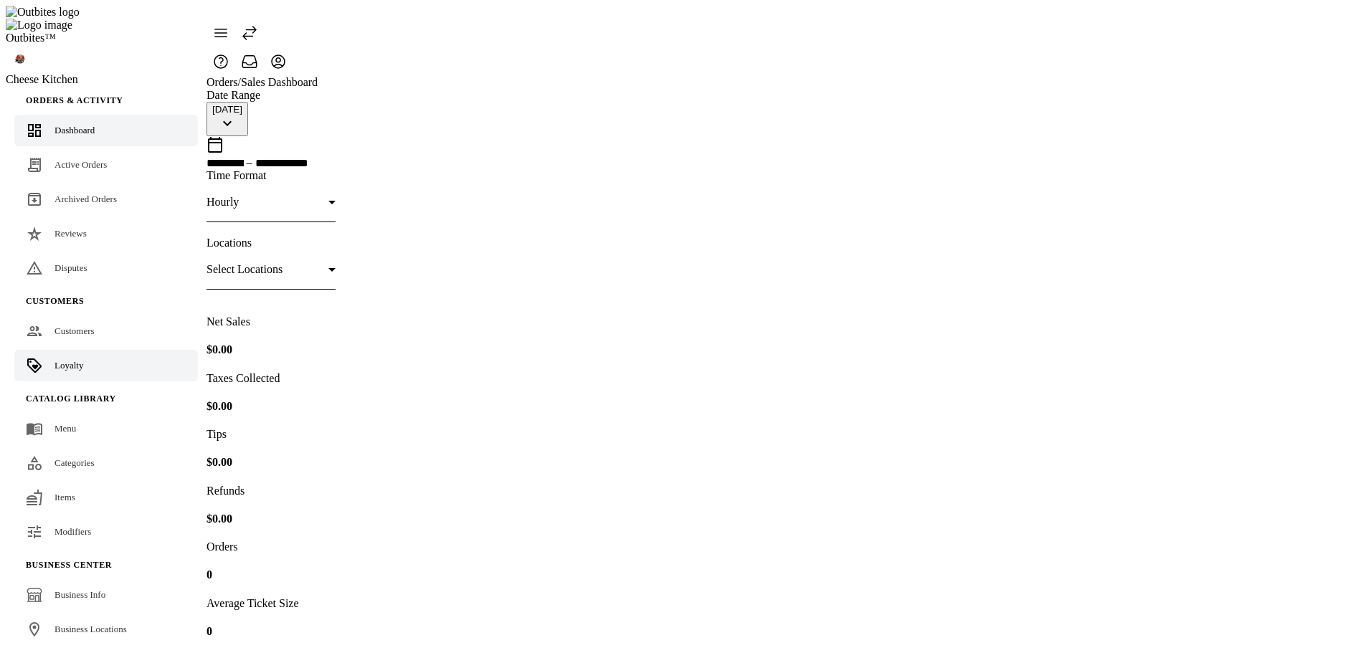
click at [94, 350] on link "Loyalty" at bounding box center [106, 366] width 184 height 32
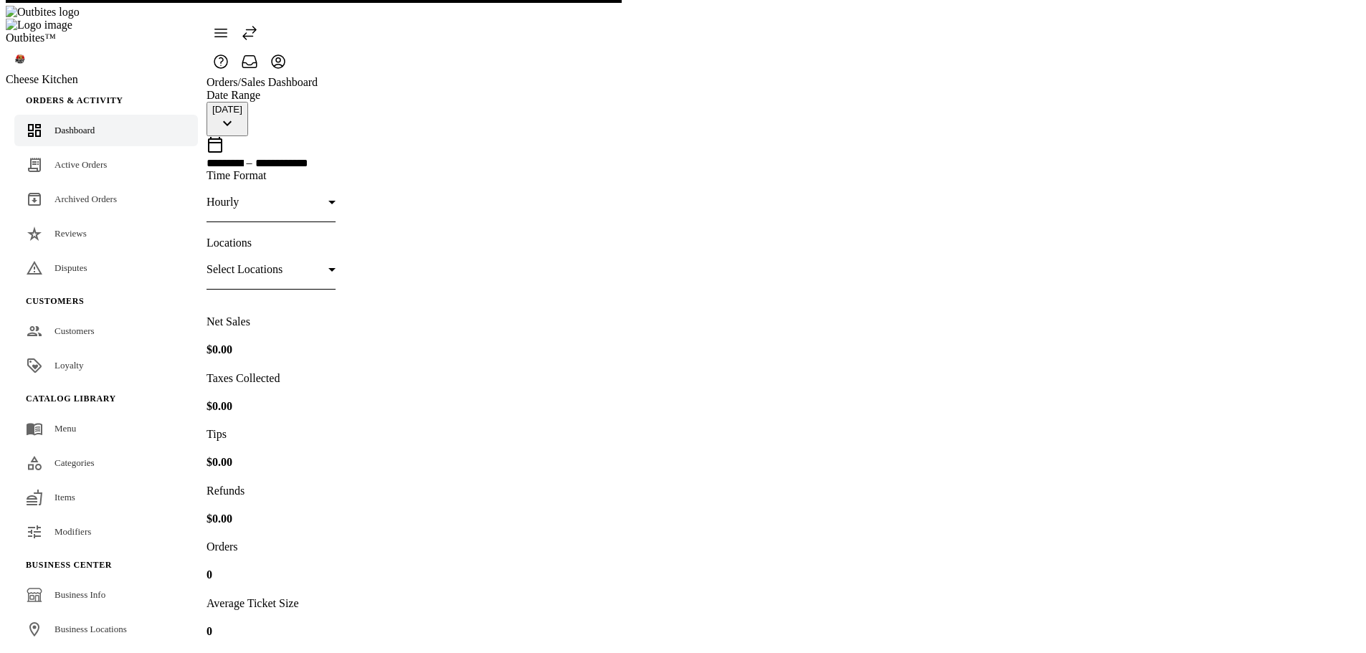
click at [256, 27] on icon at bounding box center [249, 33] width 13 height 13
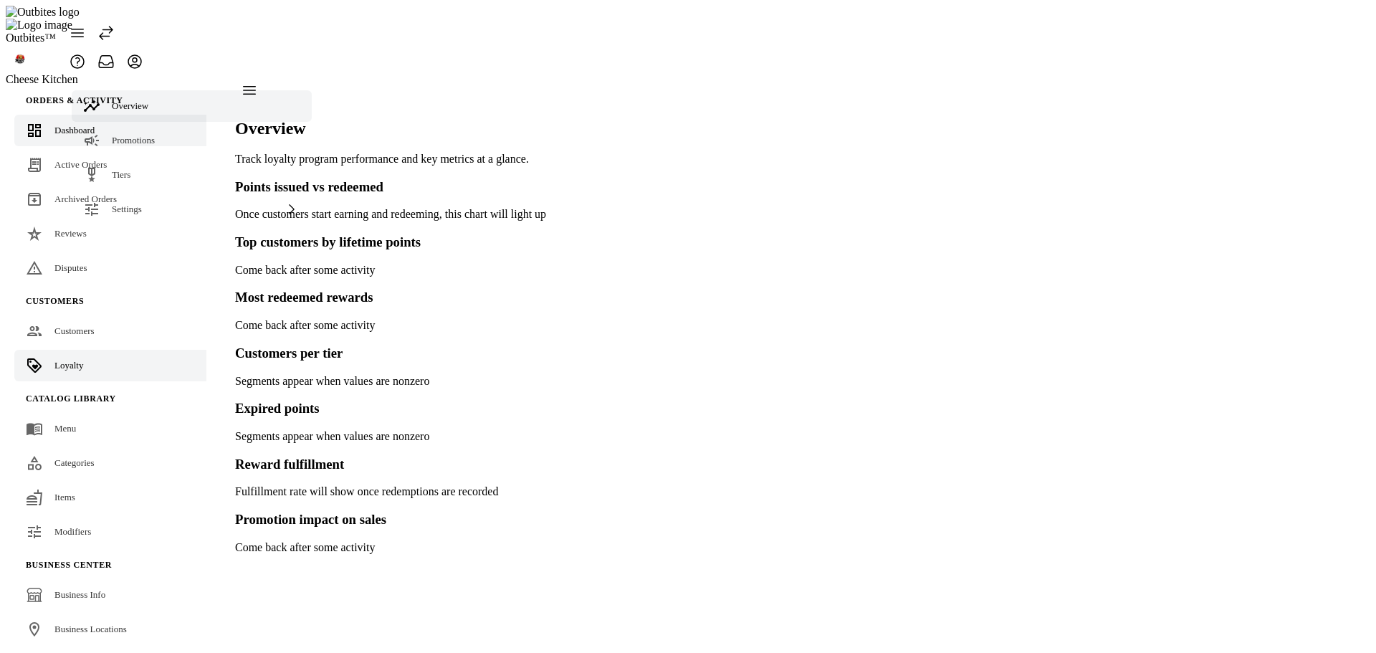
click at [95, 125] on span "Dashboard" at bounding box center [74, 130] width 40 height 11
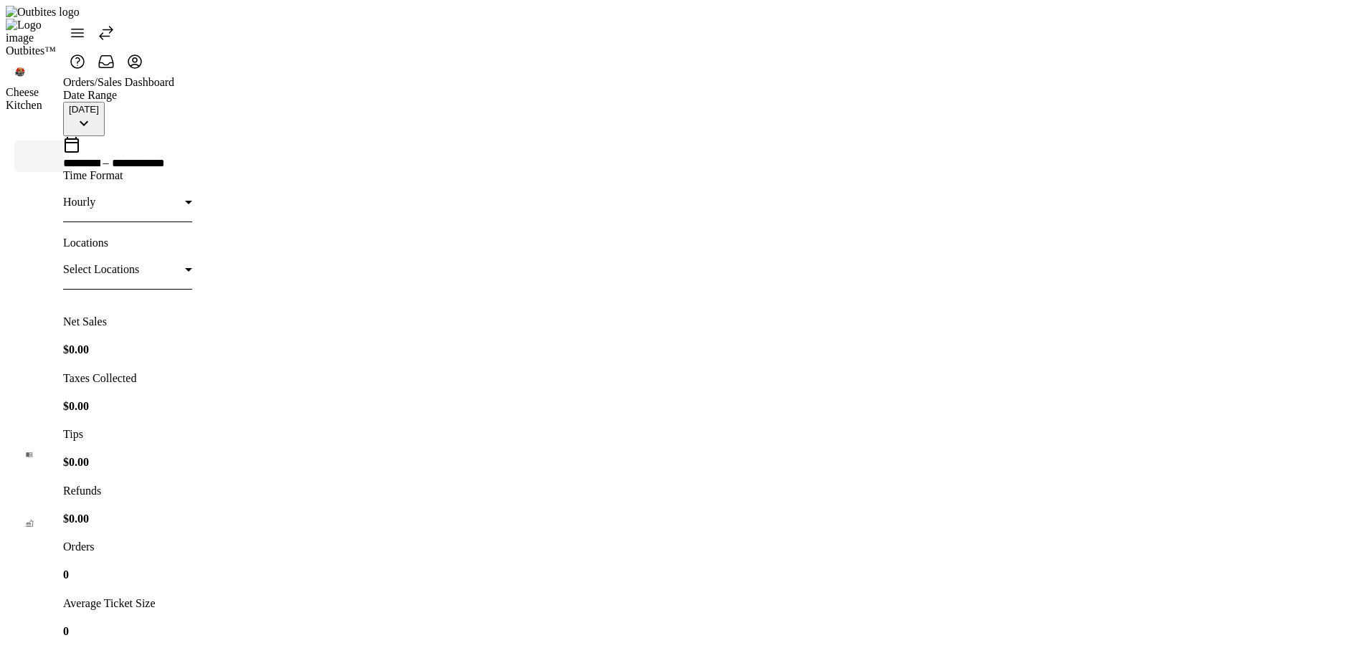
click at [123, 22] on span at bounding box center [106, 33] width 34 height 34
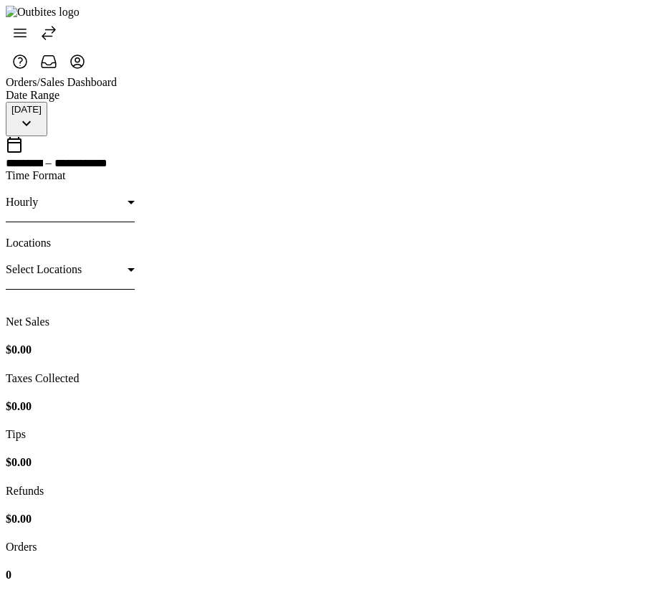
click at [27, 24] on icon at bounding box center [19, 32] width 17 height 17
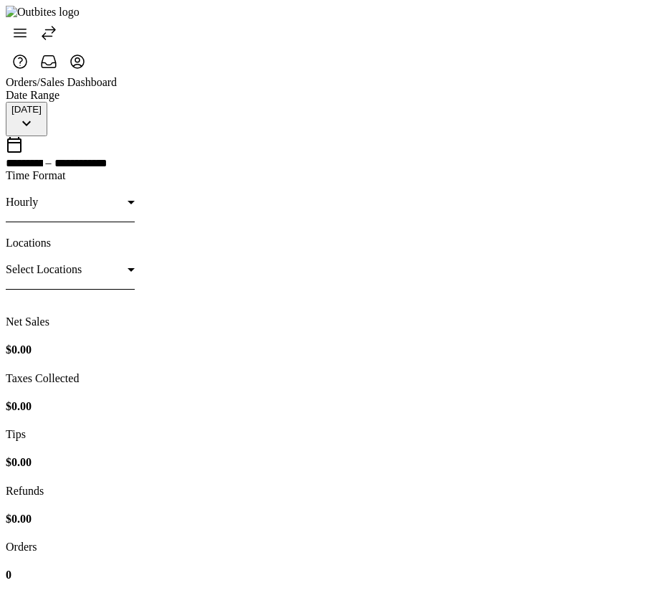
drag, startPoint x: 24, startPoint y: 25, endPoint x: 44, endPoint y: 92, distance: 69.4
click at [24, 27] on icon at bounding box center [19, 32] width 17 height 17
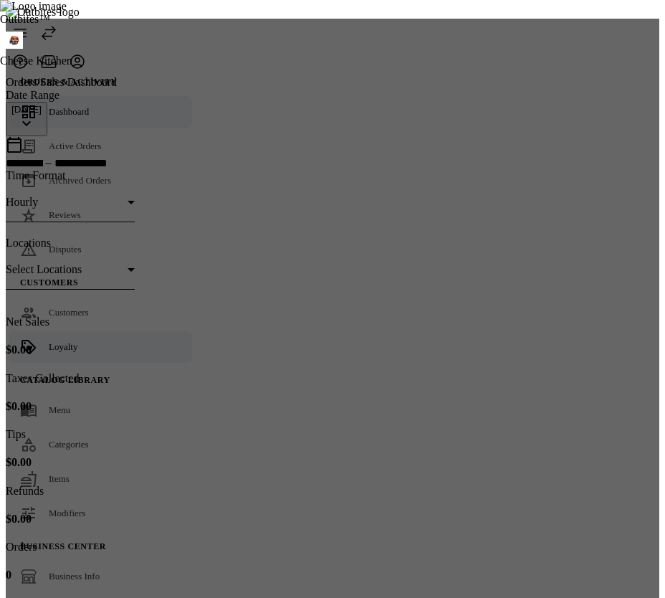
click at [71, 344] on span "Loyalty" at bounding box center [63, 346] width 29 height 11
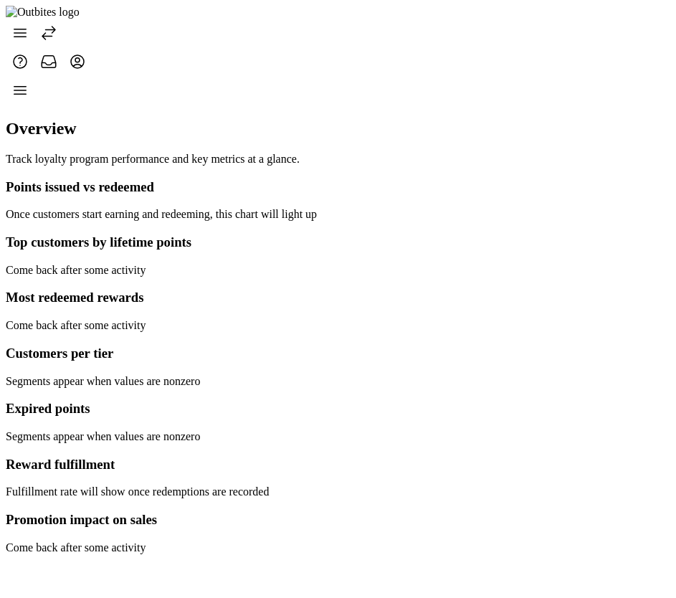
click at [18, 31] on icon at bounding box center [19, 32] width 17 height 17
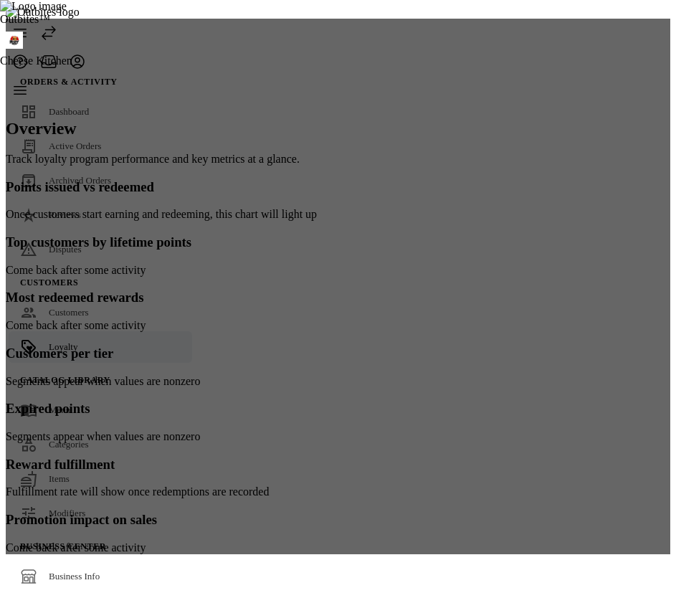
click at [320, 49] on div at bounding box center [338, 287] width 665 height 536
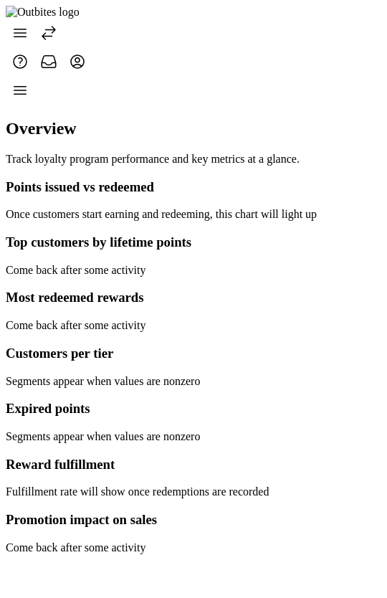
click at [37, 74] on span at bounding box center [20, 90] width 34 height 34
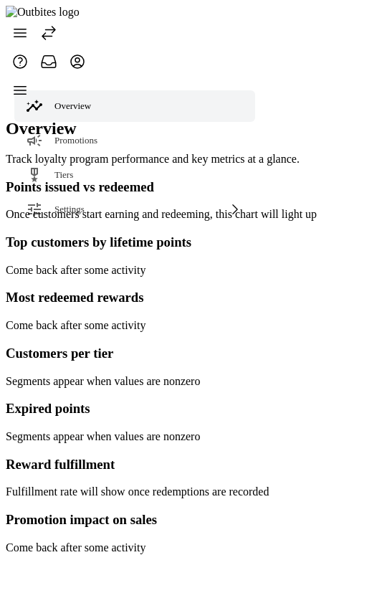
drag, startPoint x: 253, startPoint y: 90, endPoint x: 234, endPoint y: 92, distance: 18.7
click at [253, 90] on div at bounding box center [161, 315] width 311 height 478
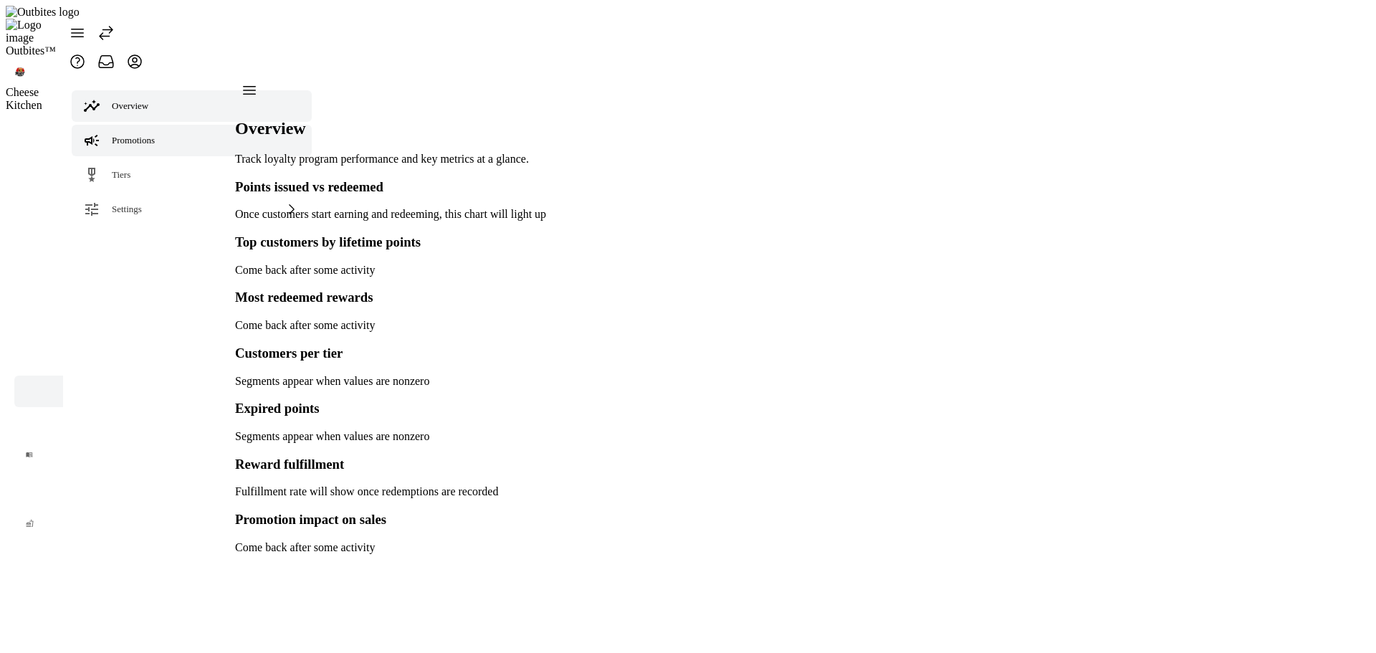
click at [146, 135] on span "Promotions" at bounding box center [133, 140] width 43 height 11
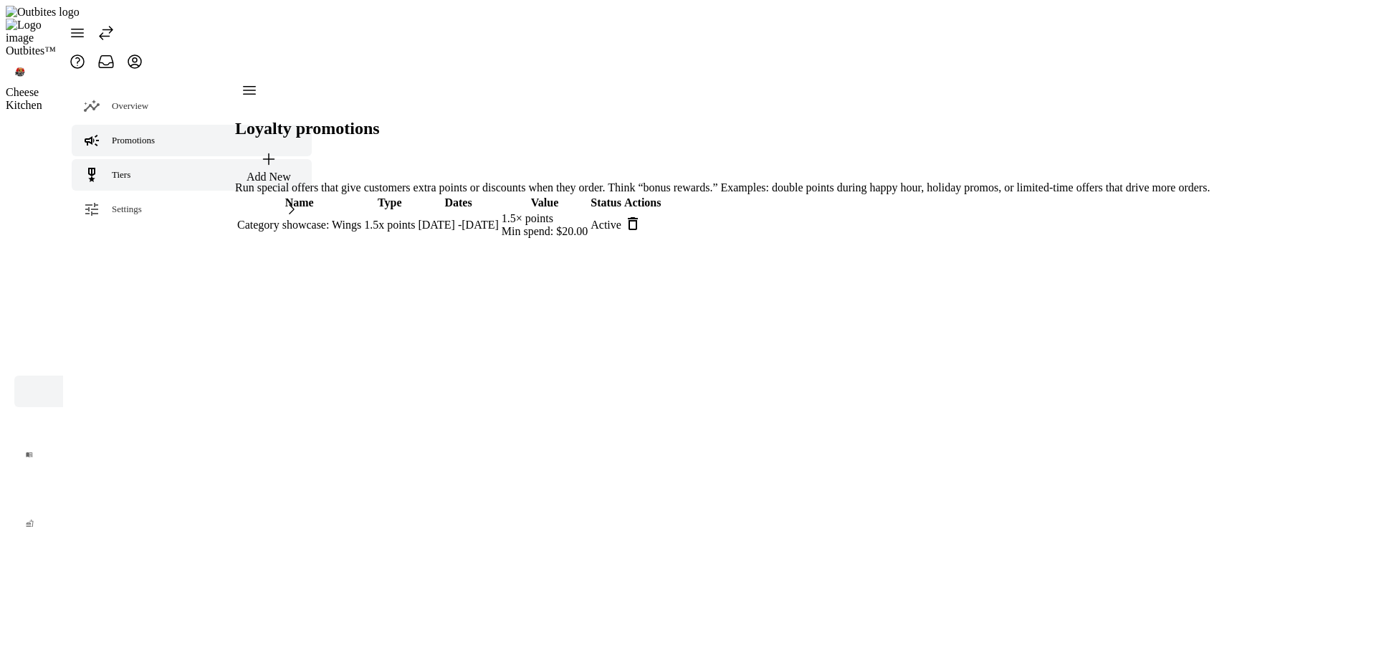
click at [133, 159] on link "Tiers" at bounding box center [192, 175] width 240 height 32
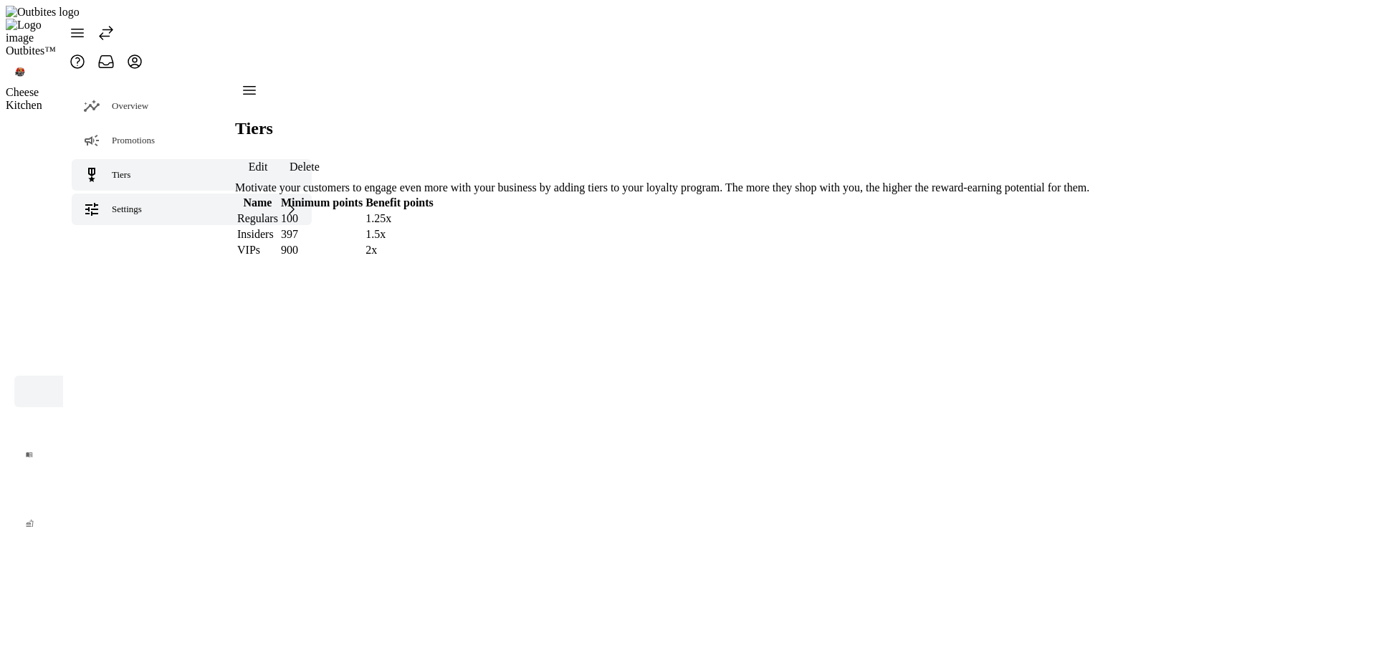
click at [123, 194] on div "Settings" at bounding box center [192, 210] width 240 height 32
click at [122, 229] on link "Terminology" at bounding box center [192, 245] width 240 height 32
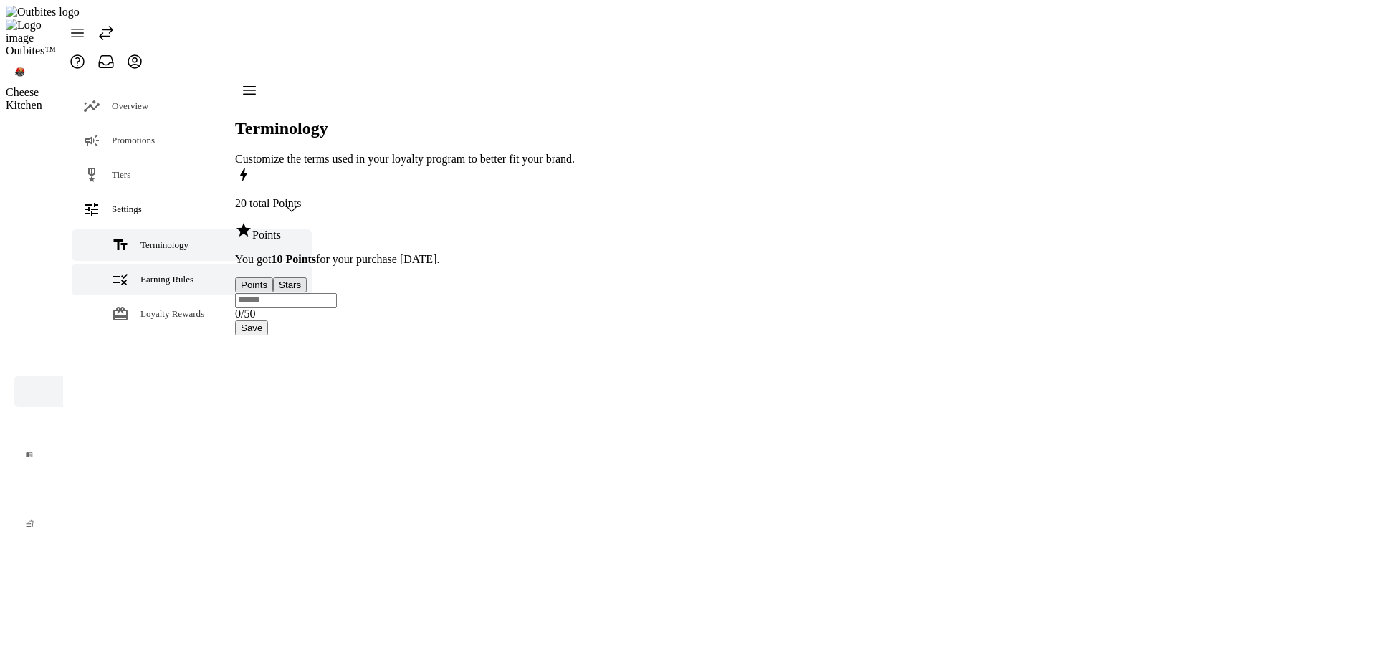
click at [146, 274] on span "Earning Rules" at bounding box center [167, 279] width 53 height 11
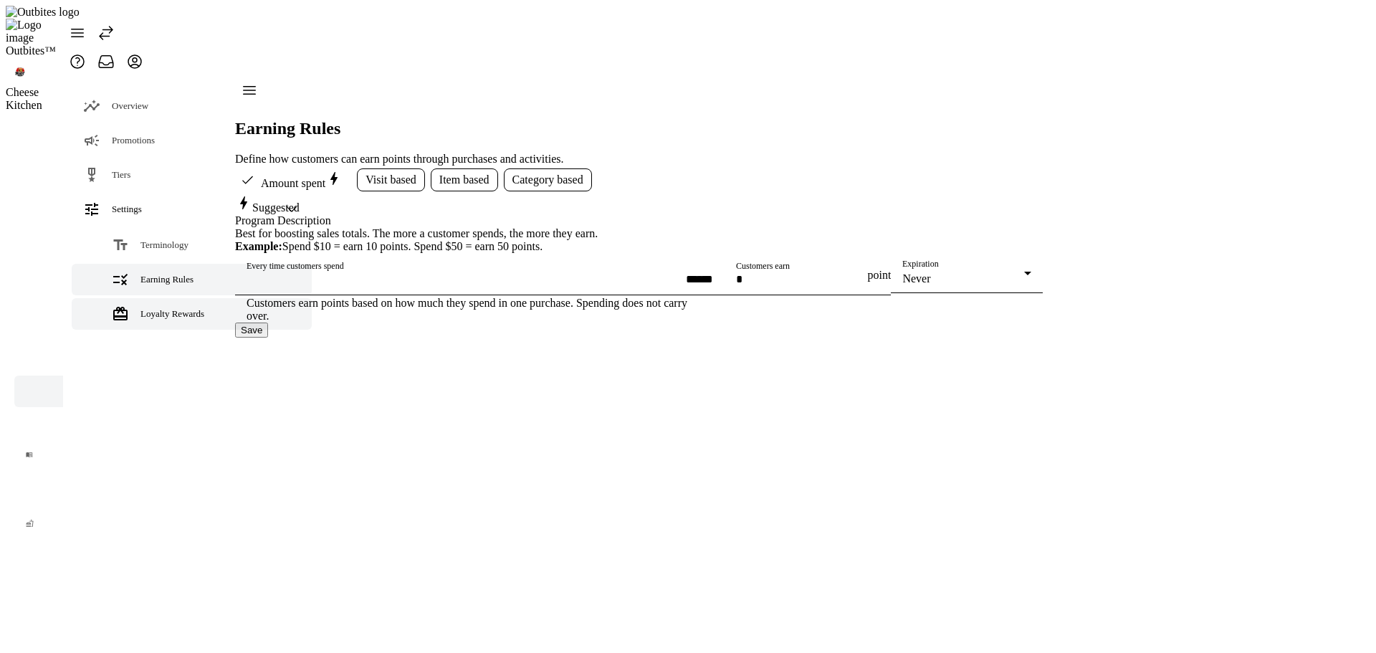
click at [154, 308] on span "Loyalty Rewards" at bounding box center [173, 313] width 64 height 11
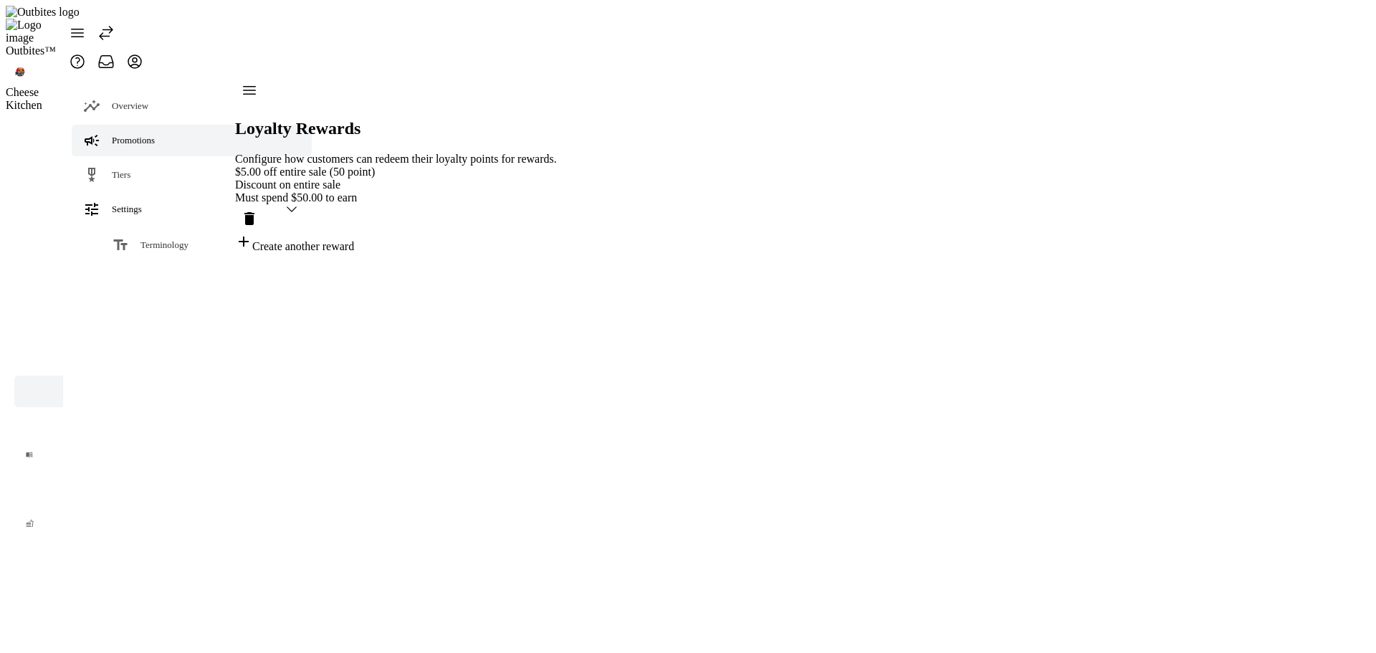
click at [130, 135] on span "Promotions" at bounding box center [133, 140] width 43 height 11
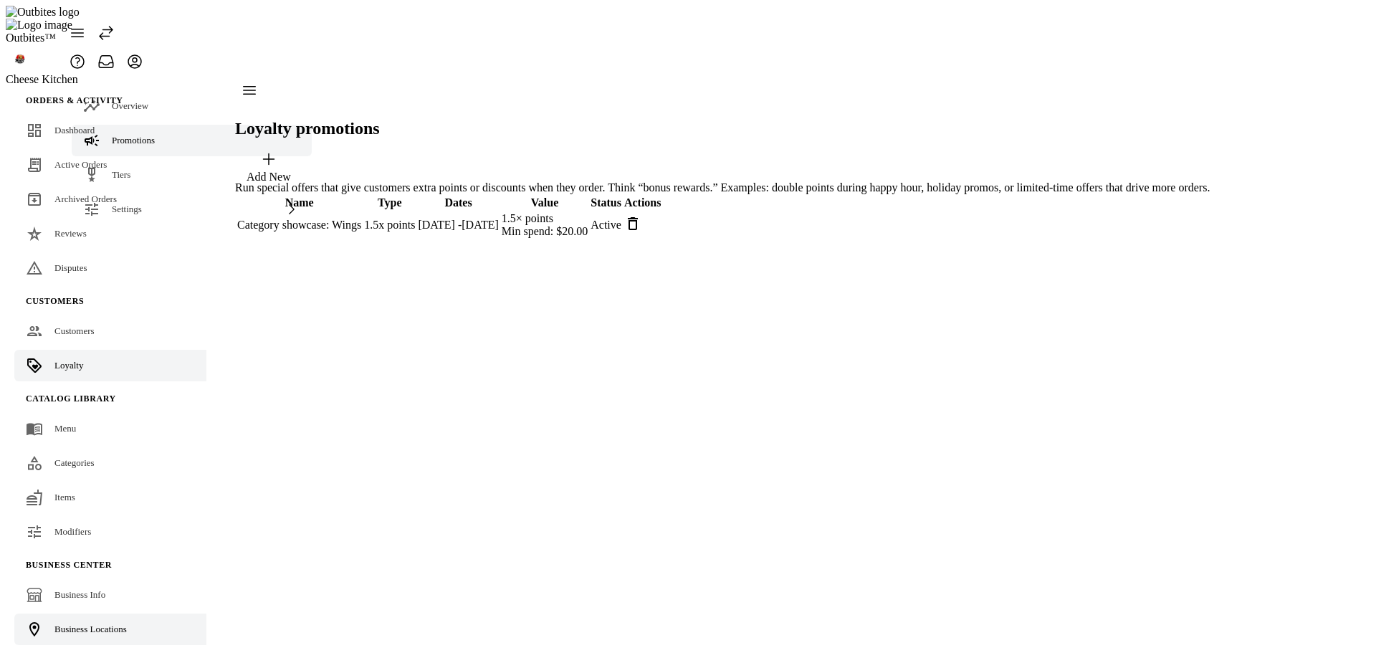
click at [114, 619] on link "Business Locations" at bounding box center [117, 630] width 206 height 32
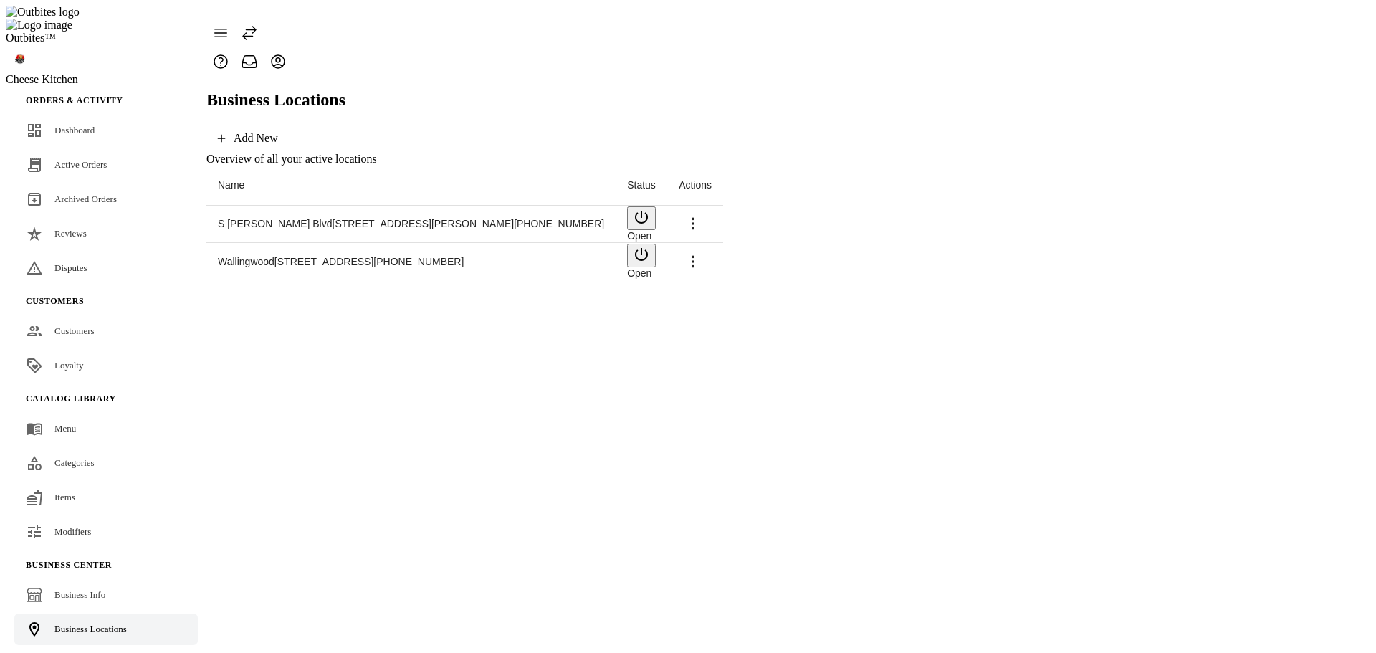
click at [702, 253] on icon at bounding box center [693, 261] width 17 height 17
click at [1308, 262] on span "Launch" at bounding box center [1327, 268] width 38 height 12
click at [86, 457] on span "Categories" at bounding box center [74, 462] width 40 height 11
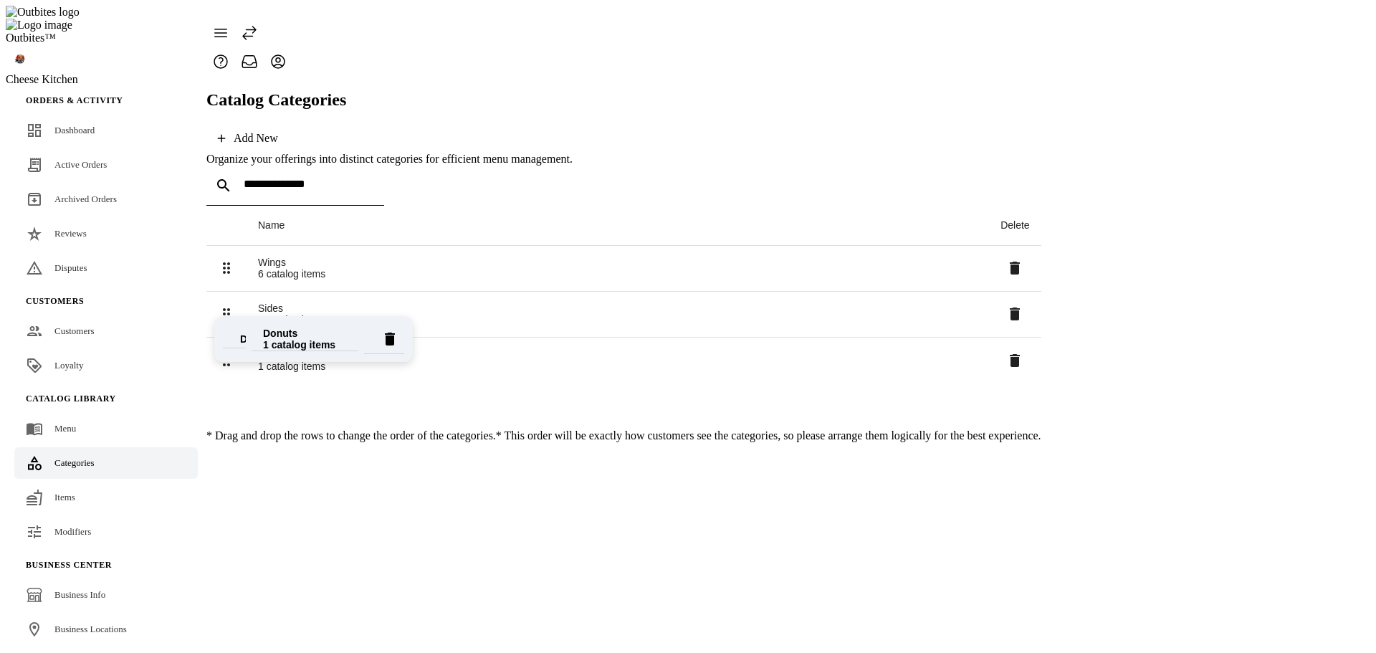
drag, startPoint x: 233, startPoint y: 202, endPoint x: 235, endPoint y: 348, distance: 145.5
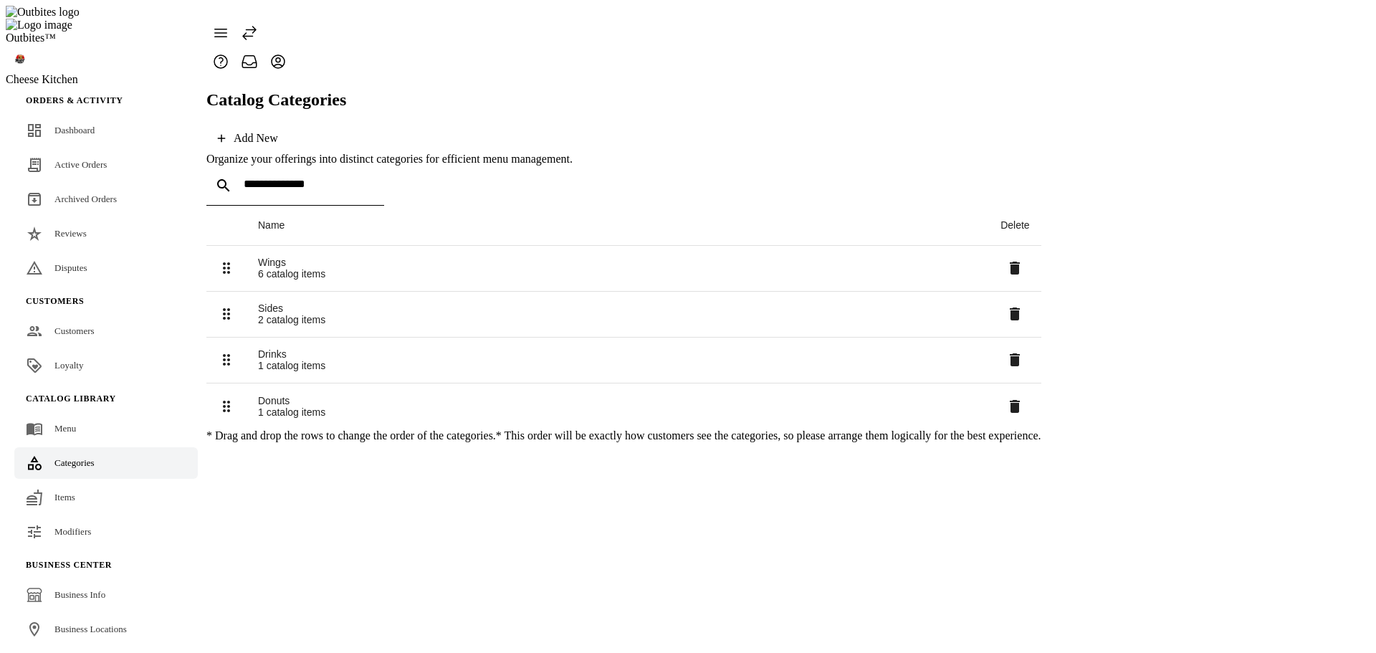
click at [280, 257] on div "Wings" at bounding box center [618, 262] width 720 height 11
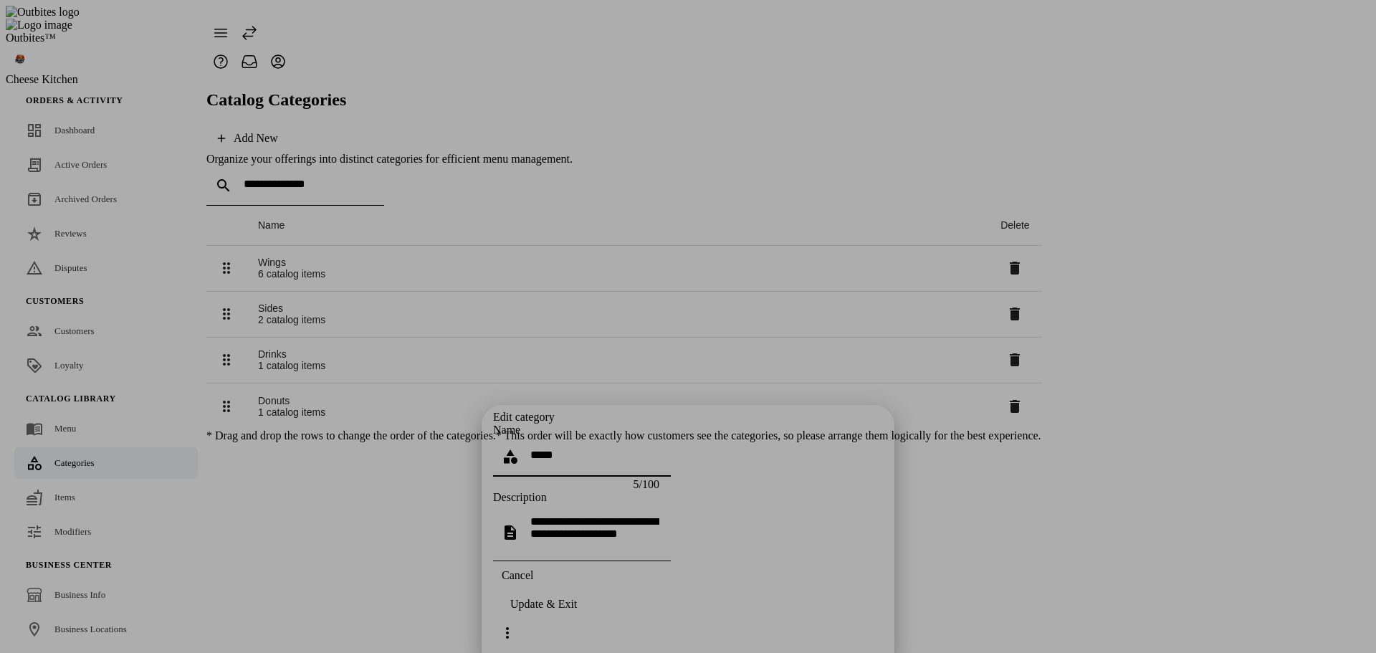
click at [533, 582] on span "Cancel" at bounding box center [518, 575] width 32 height 13
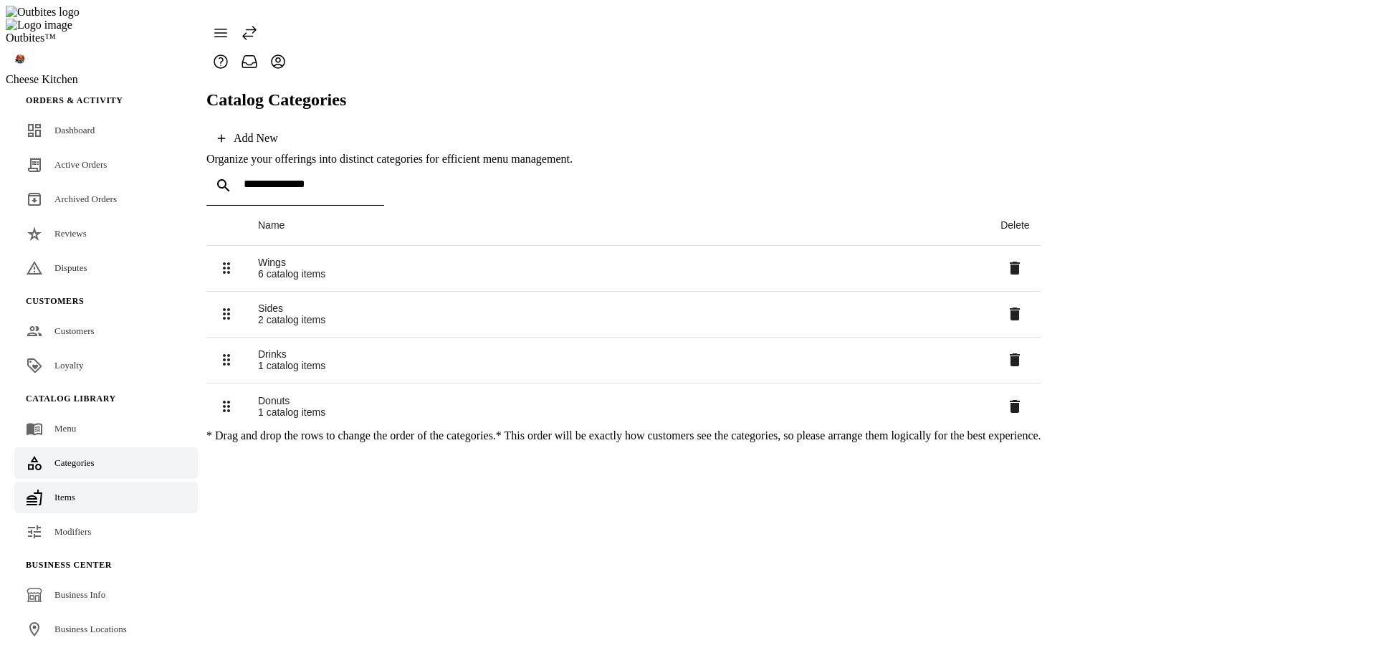
click at [67, 492] on span "Items" at bounding box center [64, 497] width 21 height 11
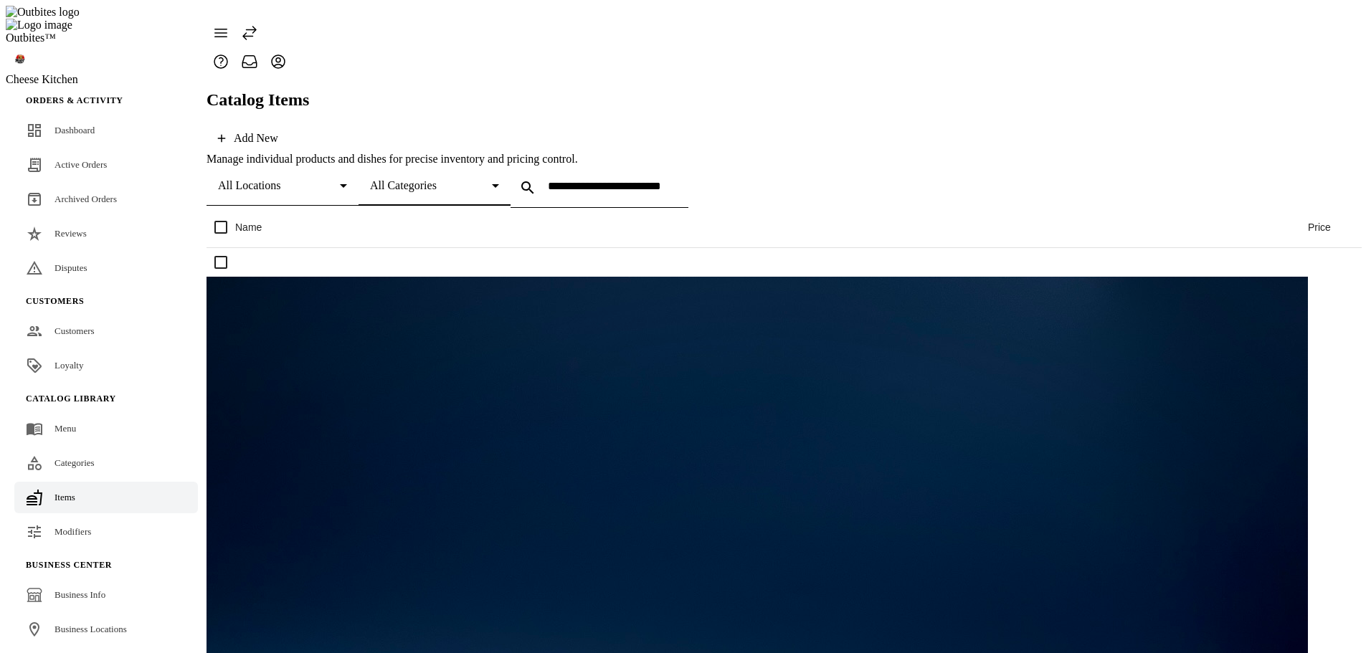
click at [437, 179] on span "All Categories" at bounding box center [403, 185] width 67 height 12
click at [534, 305] on span "Wings" at bounding box center [529, 304] width 29 height 13
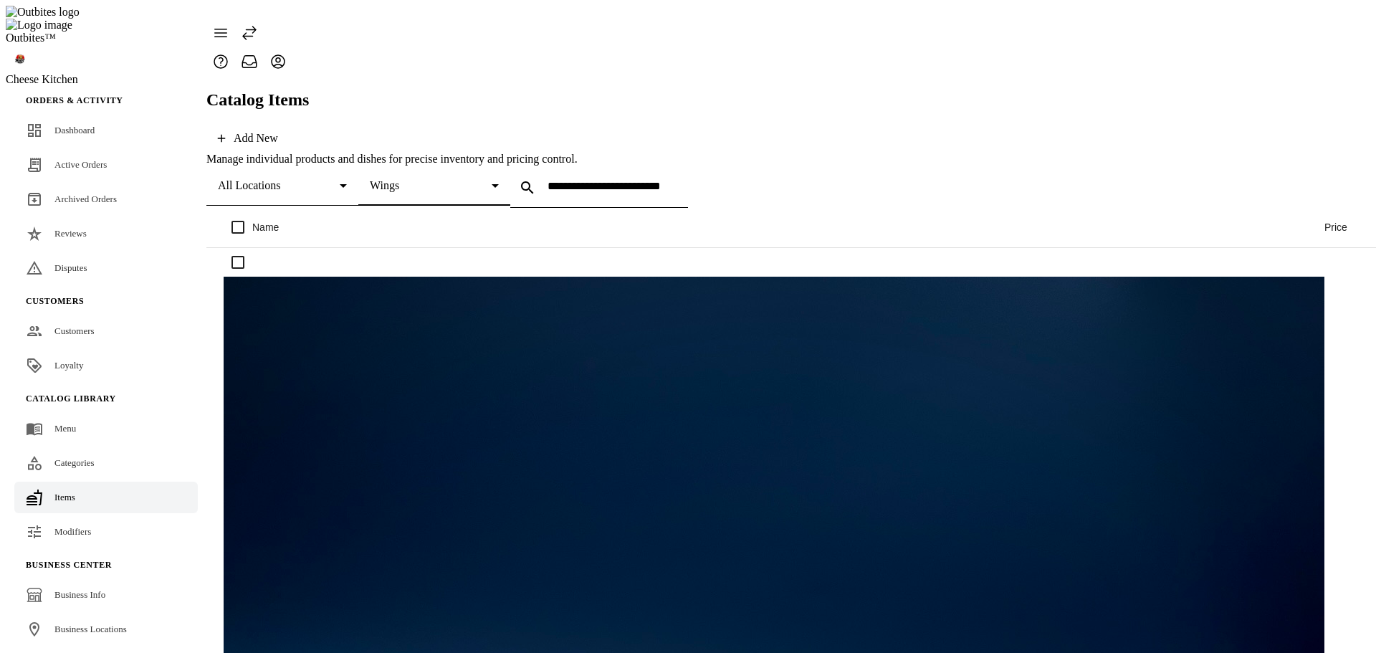
click at [294, 179] on div "All Locations" at bounding box center [279, 185] width 122 height 13
click at [282, 231] on span "Wallingwood" at bounding box center [255, 235] width 62 height 13
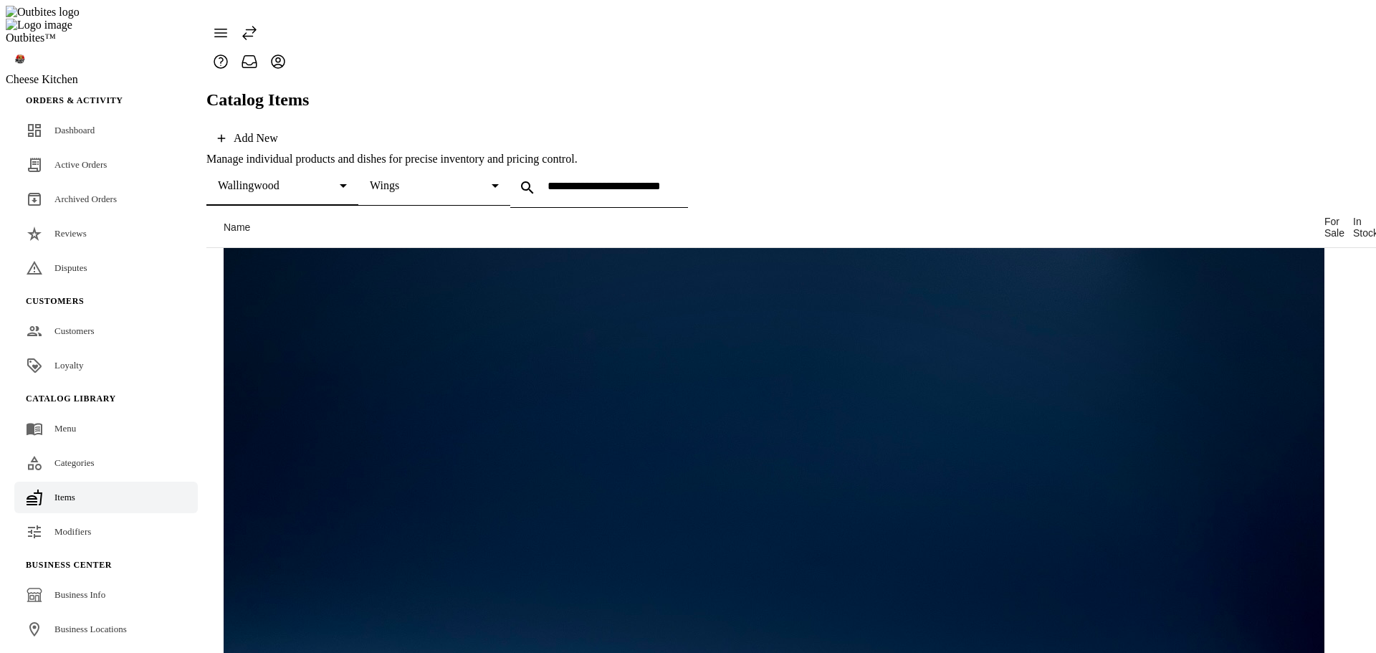
click at [280, 179] on span "Wallingwood" at bounding box center [249, 185] width 62 height 12
click at [273, 198] on span "S Lamar Blvd" at bounding box center [286, 200] width 125 height 13
click at [318, 179] on div "S Lamar Blvd" at bounding box center [279, 185] width 122 height 13
click at [1342, 391] on div at bounding box center [688, 326] width 1376 height 653
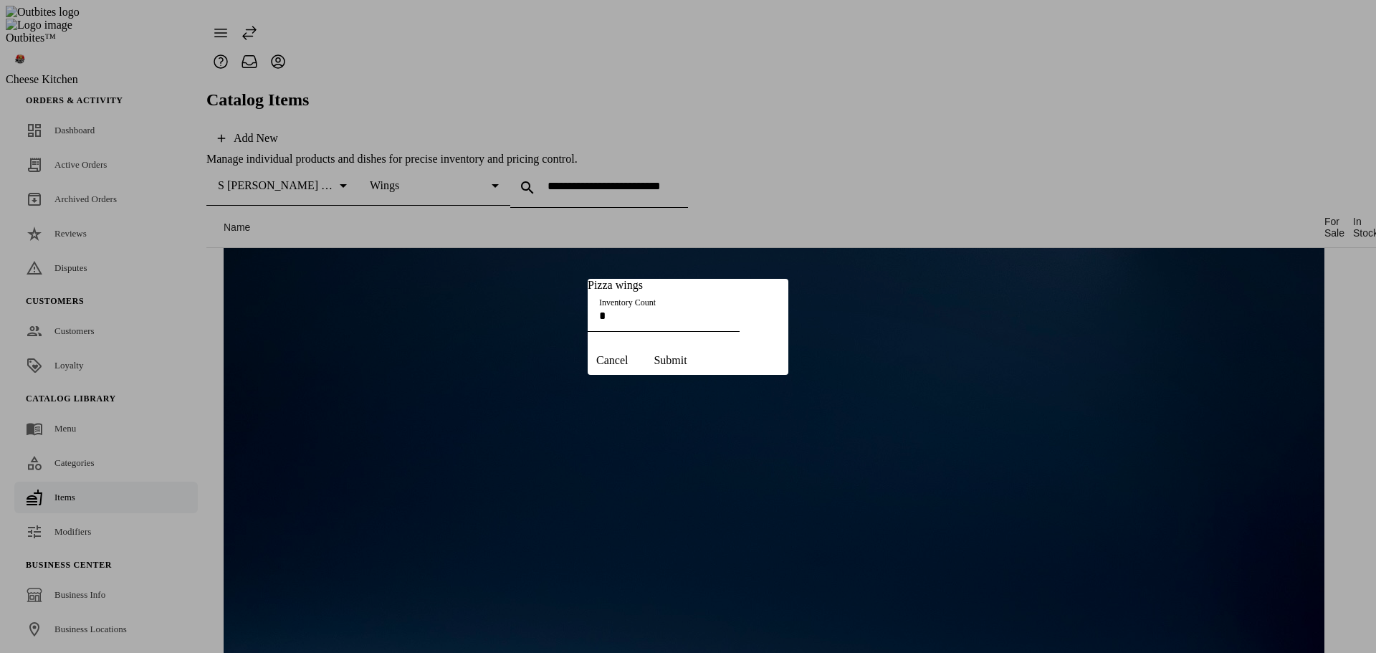
click at [628, 367] on span "Cancel" at bounding box center [612, 360] width 32 height 13
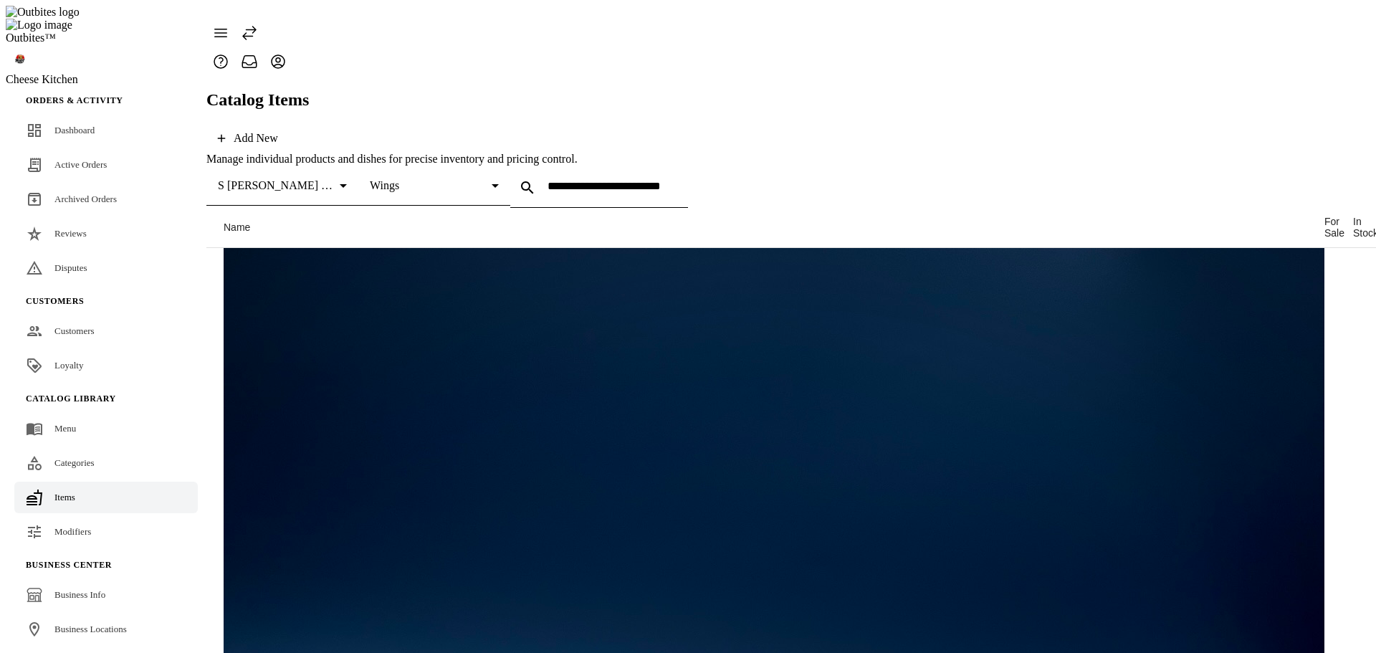
click at [297, 179] on div "S Lamar Blvd" at bounding box center [279, 185] width 122 height 13
click at [931, 536] on div at bounding box center [688, 326] width 1376 height 653
click at [300, 179] on div "S Lamar Blvd" at bounding box center [279, 185] width 122 height 13
click at [294, 232] on mat-option "Wallingwood" at bounding box center [353, 235] width 282 height 34
click at [70, 360] on span "Loyalty" at bounding box center [68, 365] width 29 height 11
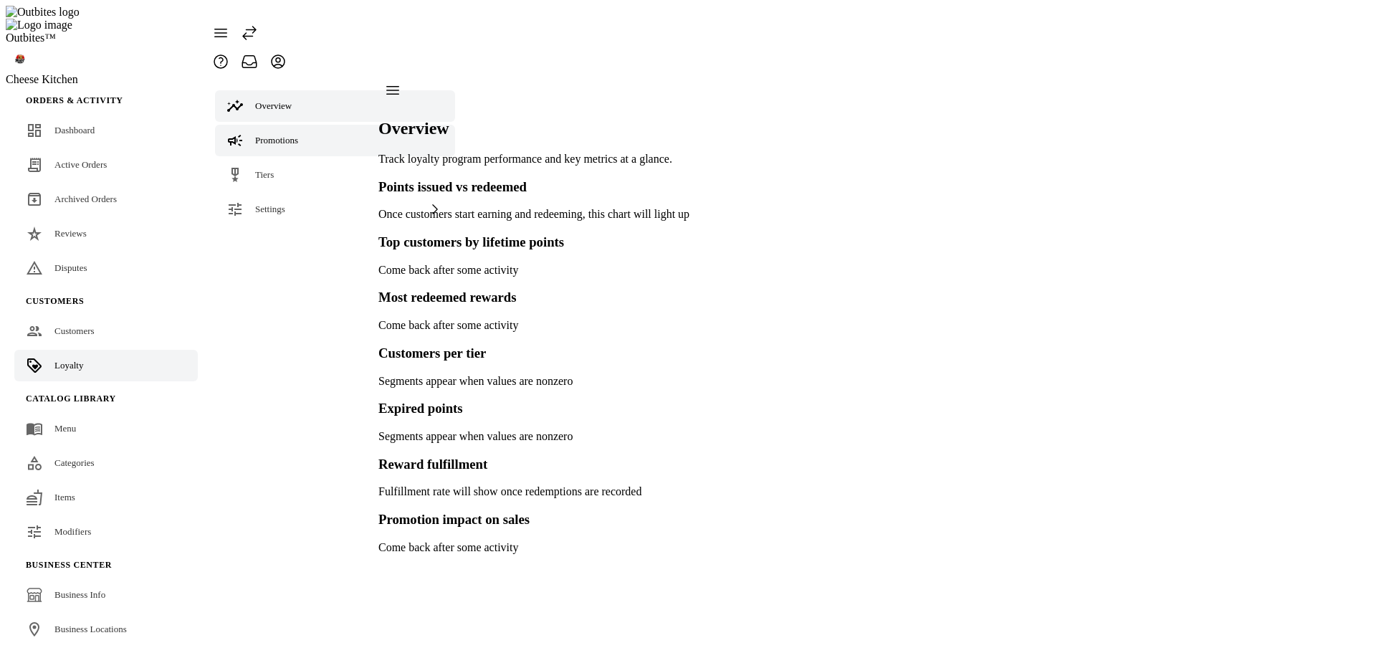
click at [304, 125] on link "Promotions" at bounding box center [335, 141] width 240 height 32
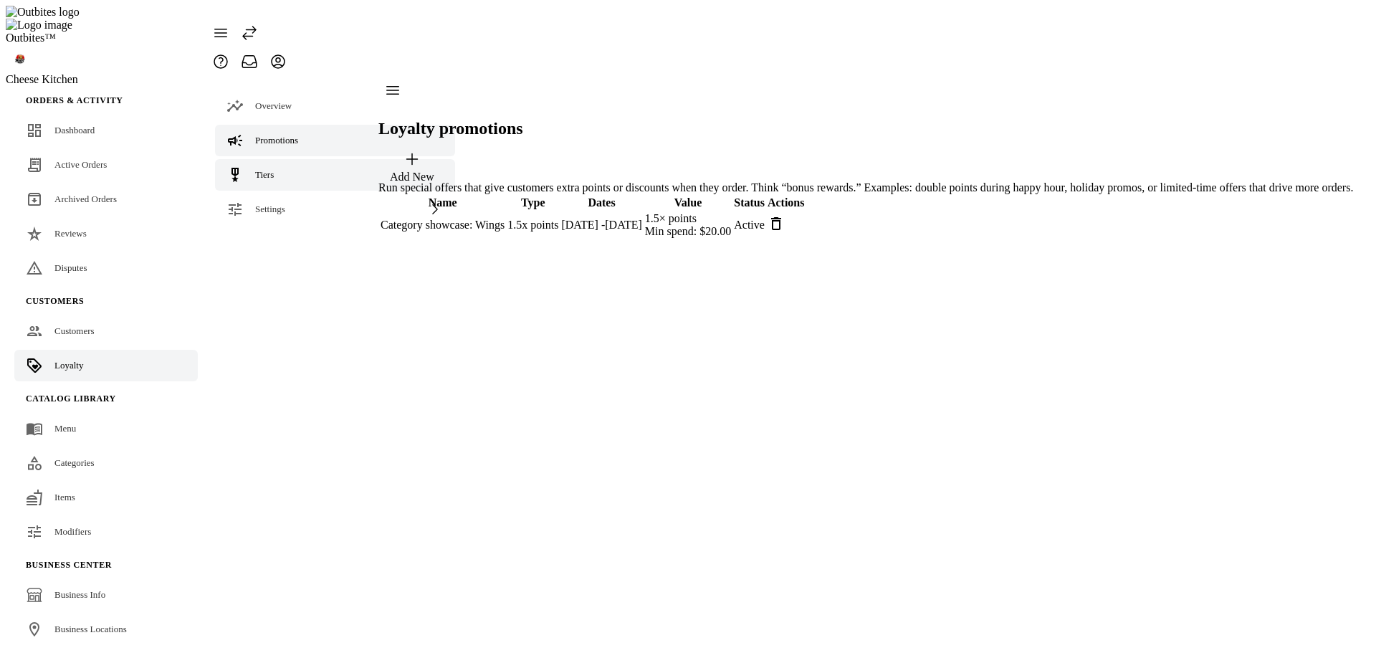
click at [280, 159] on link "Tiers" at bounding box center [335, 175] width 240 height 32
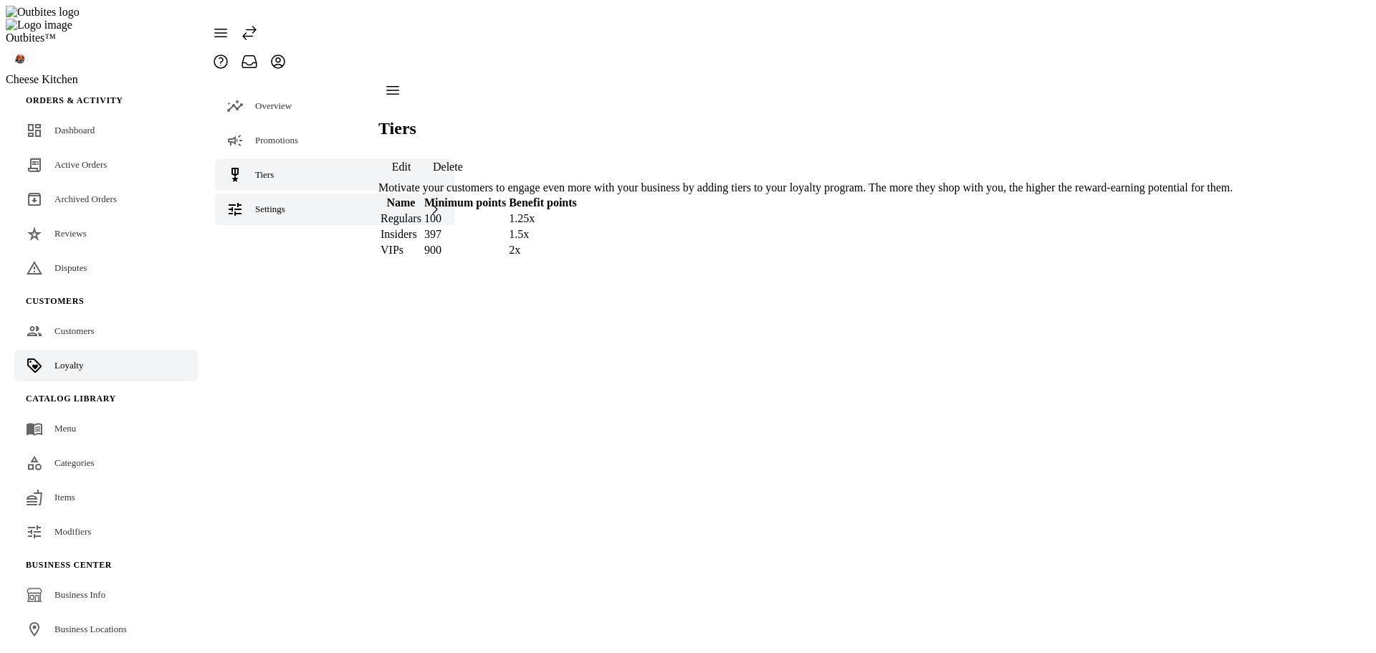
click at [277, 204] on span "Settings" at bounding box center [270, 209] width 30 height 11
click at [272, 300] on link "Loyalty Rewards" at bounding box center [335, 314] width 240 height 32
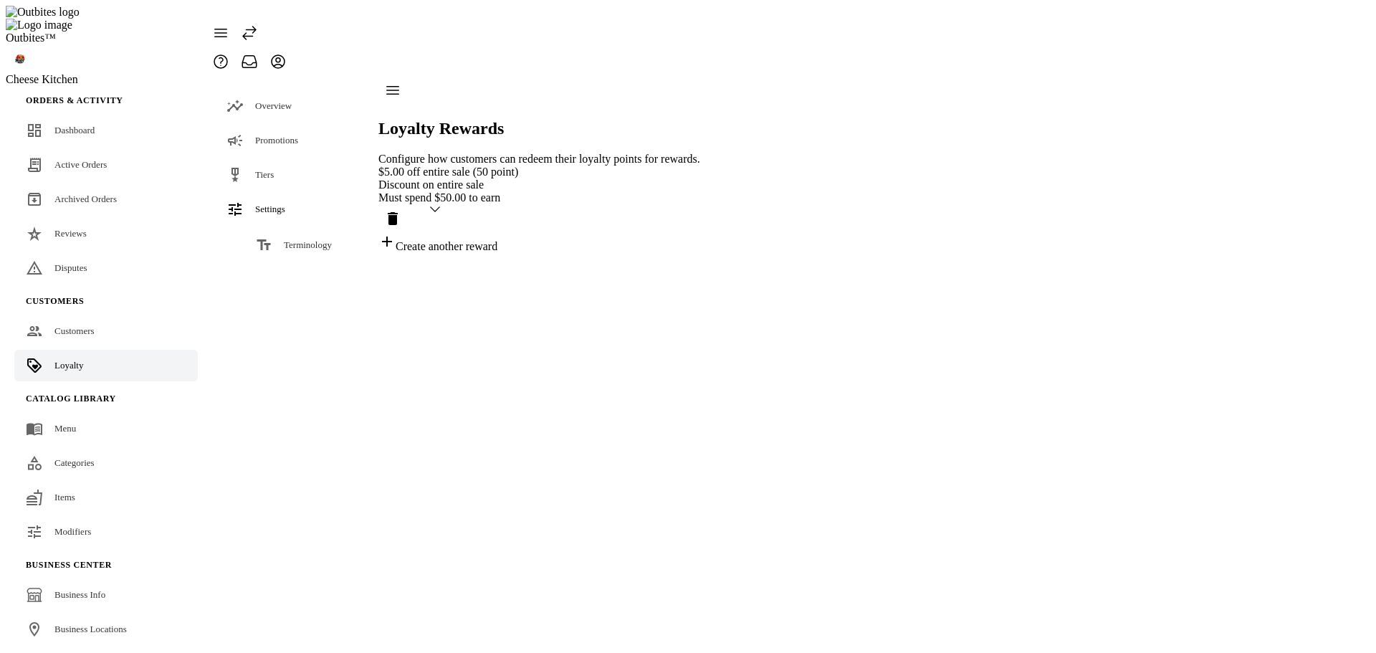
click at [700, 253] on div "Loyalty Rewards Configure how customers can redeem their loyalty points for rew…" at bounding box center [540, 164] width 322 height 177
click at [85, 125] on span "Dashboard" at bounding box center [74, 130] width 40 height 11
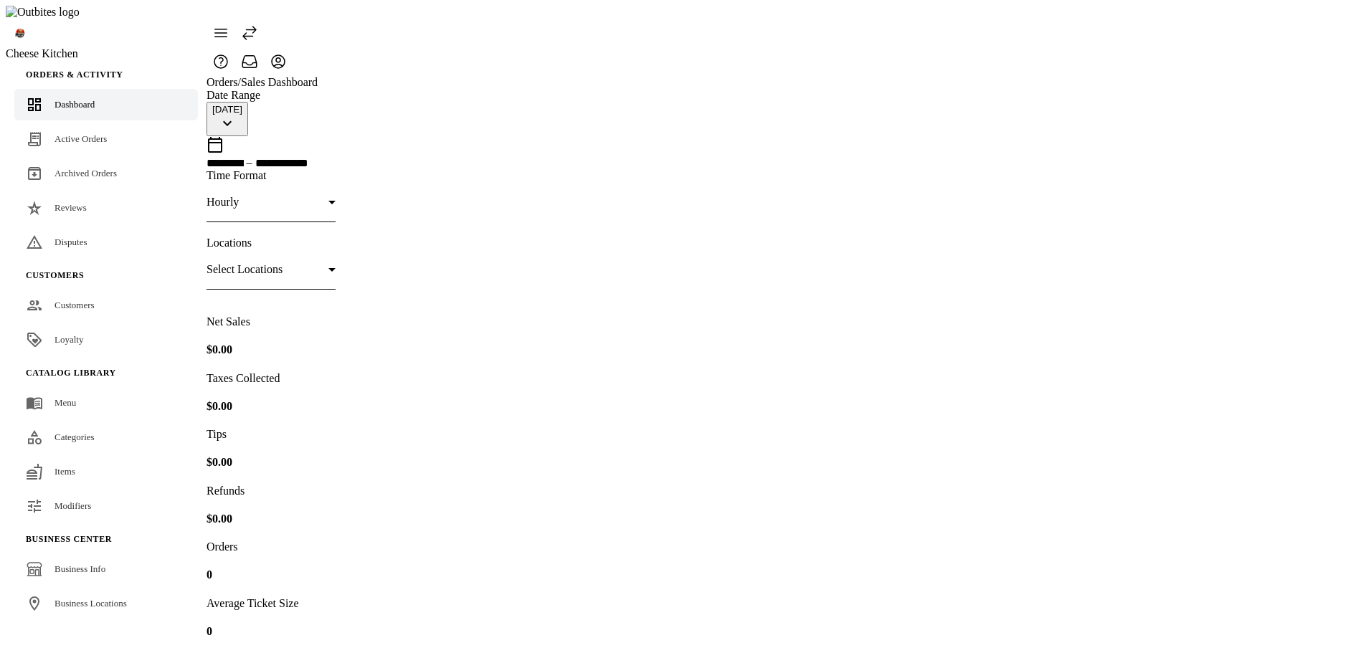
click at [258, 24] on icon at bounding box center [249, 32] width 17 height 17
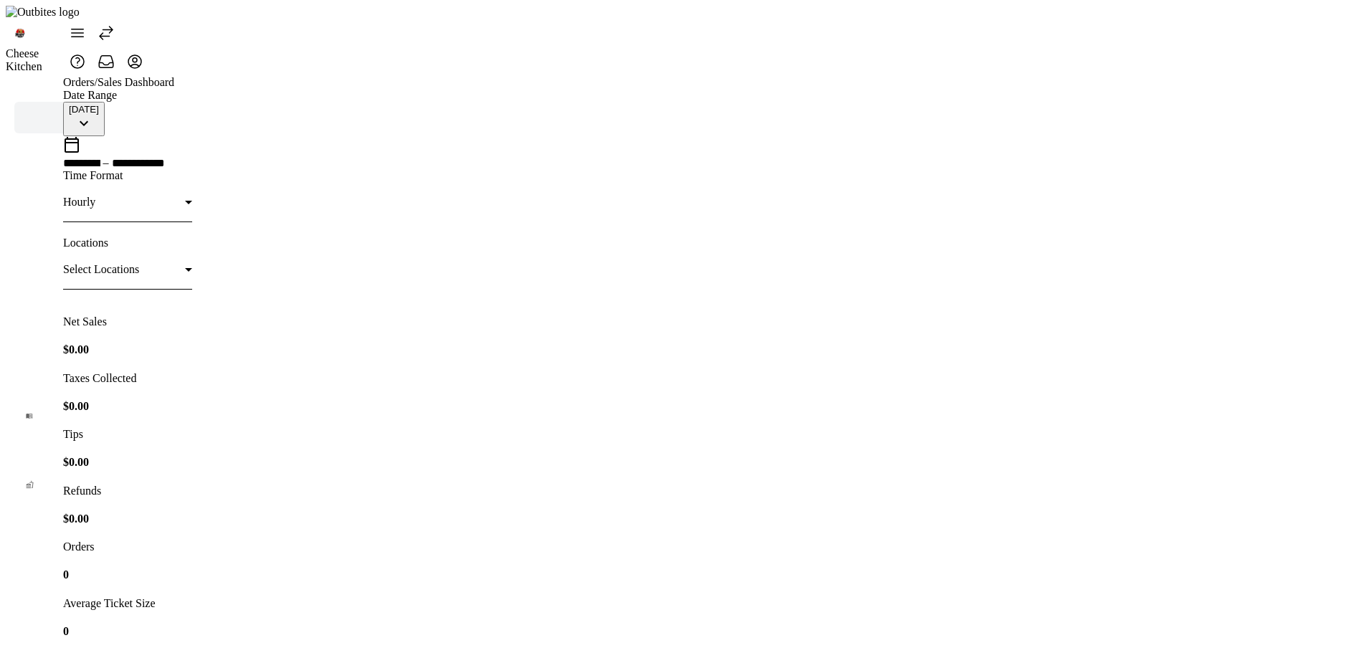
click at [115, 24] on icon at bounding box center [105, 32] width 17 height 17
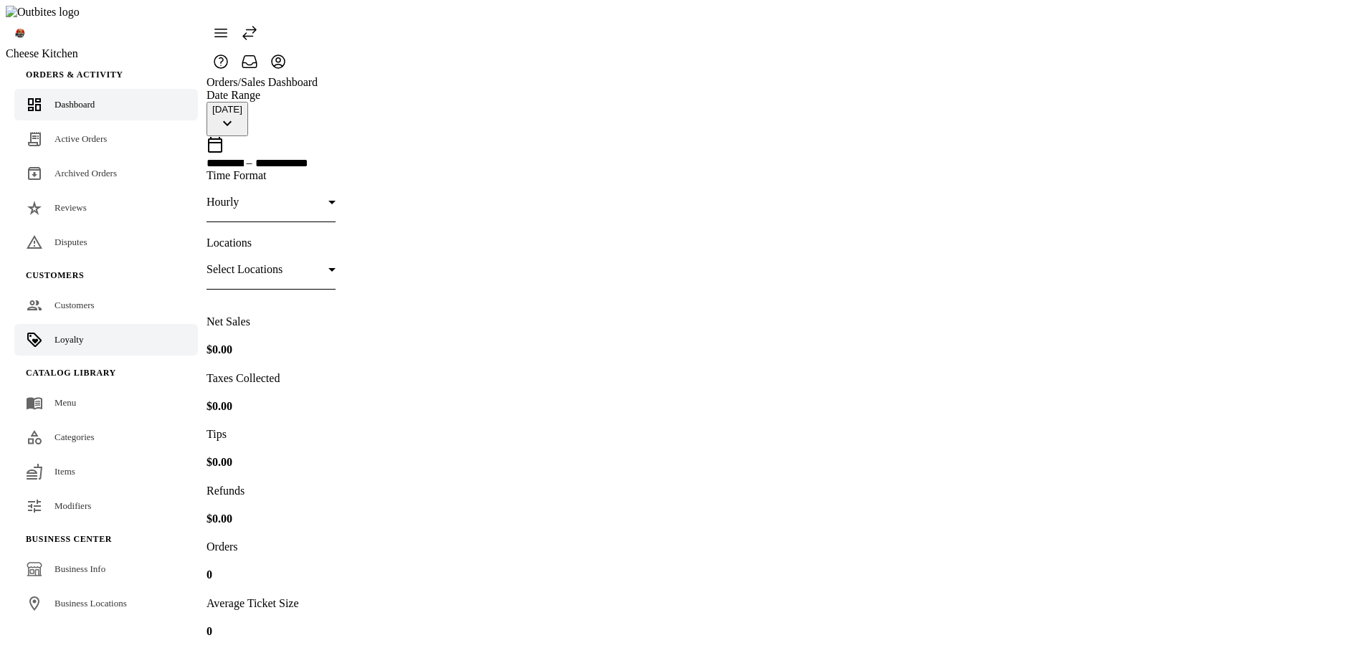
click at [67, 334] on span "Loyalty" at bounding box center [68, 339] width 29 height 11
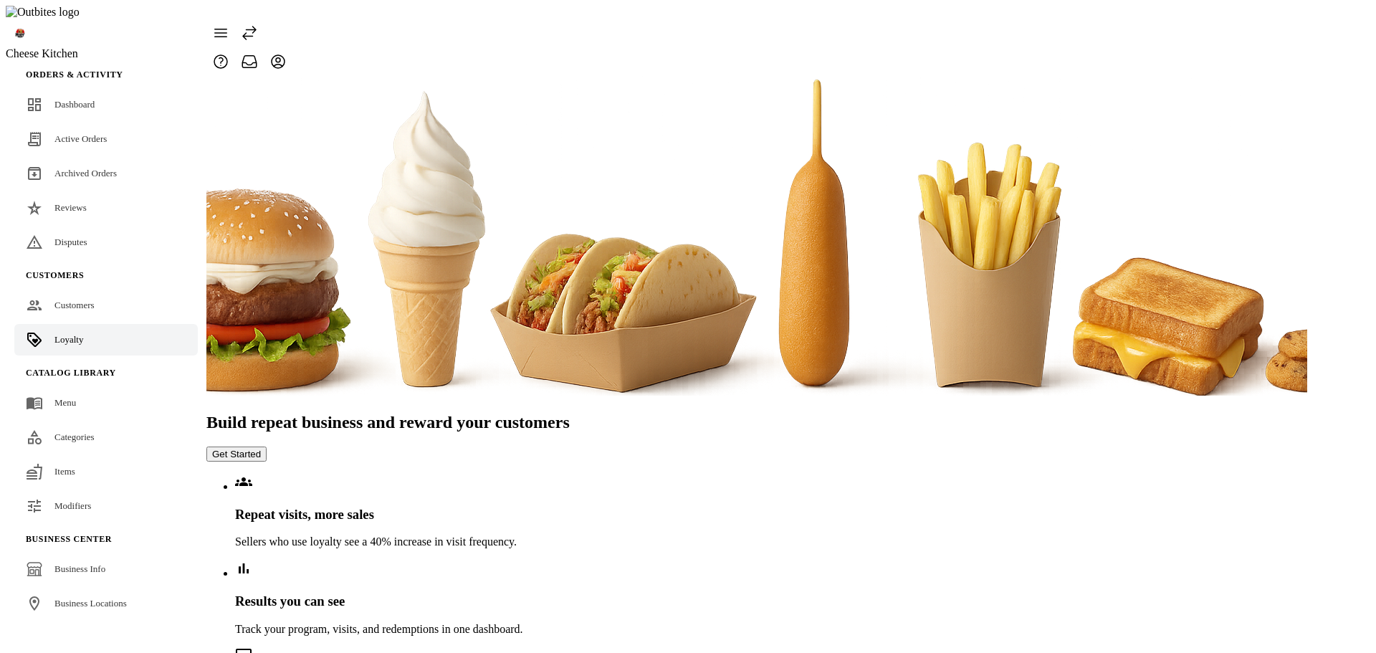
click at [267, 447] on button "Get Started" at bounding box center [236, 454] width 60 height 15
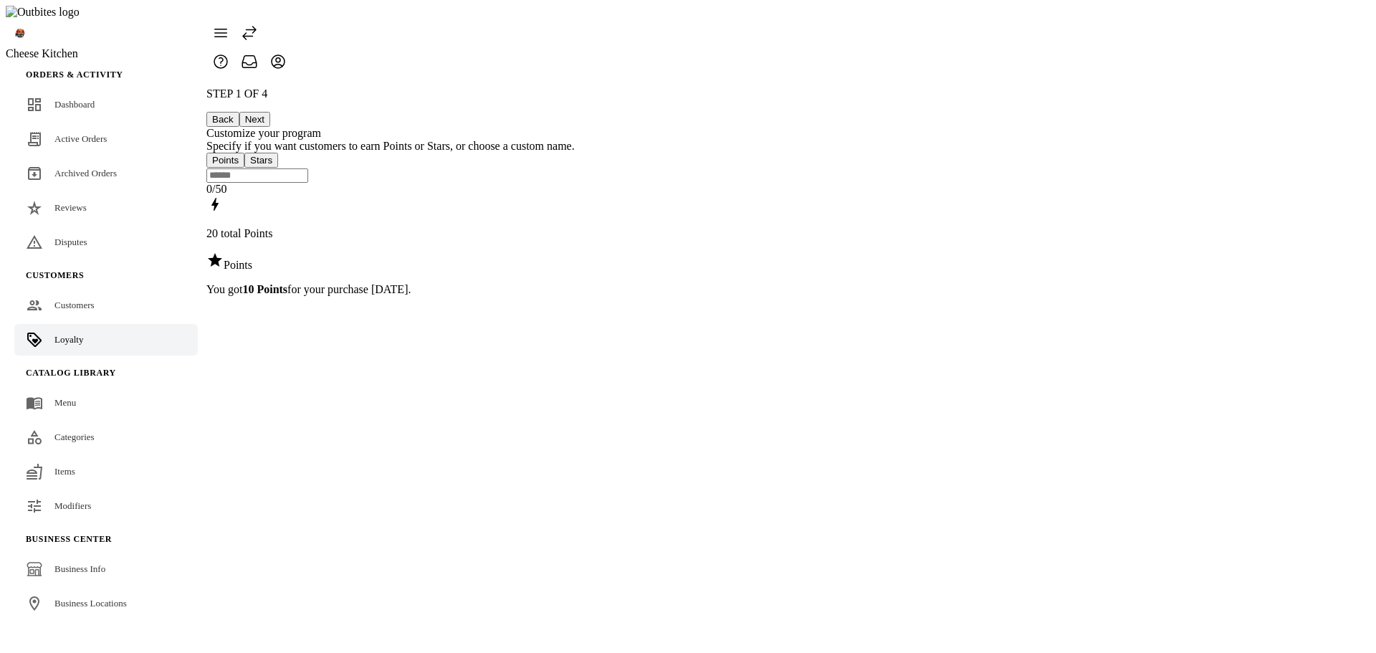
click at [270, 112] on button "Next" at bounding box center [254, 119] width 31 height 15
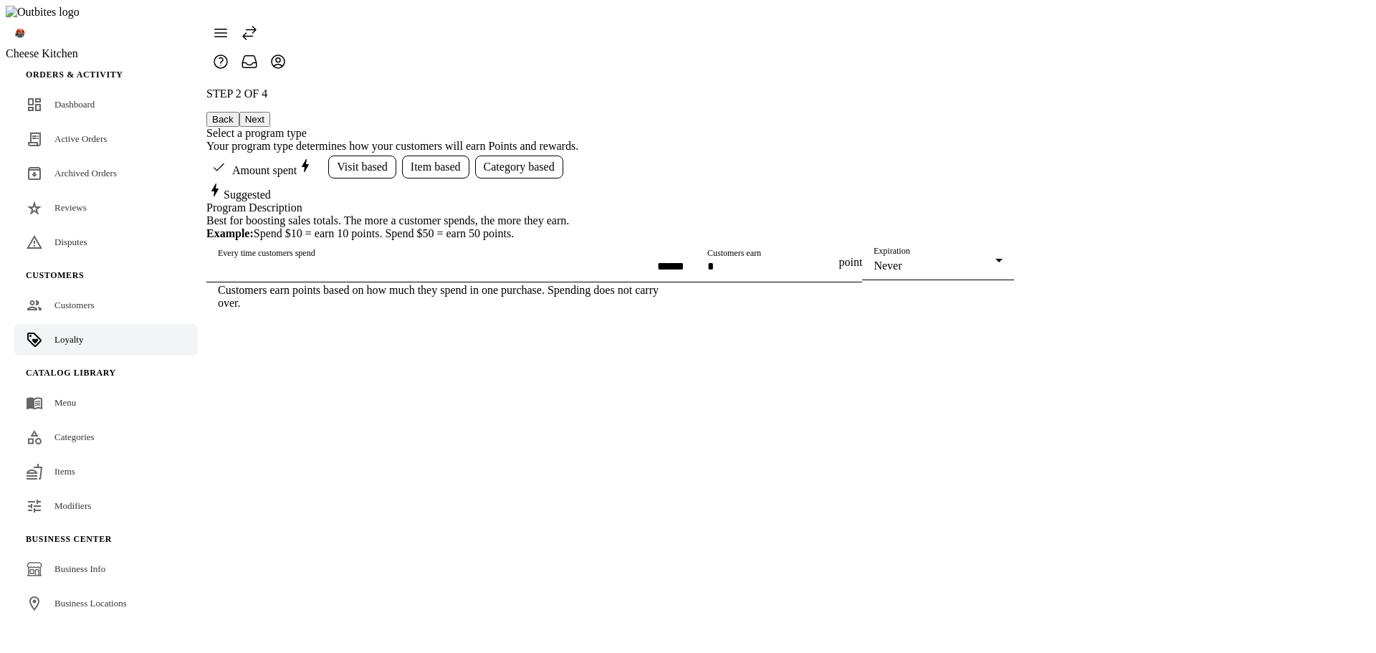
click at [270, 112] on button "Next" at bounding box center [254, 119] width 31 height 15
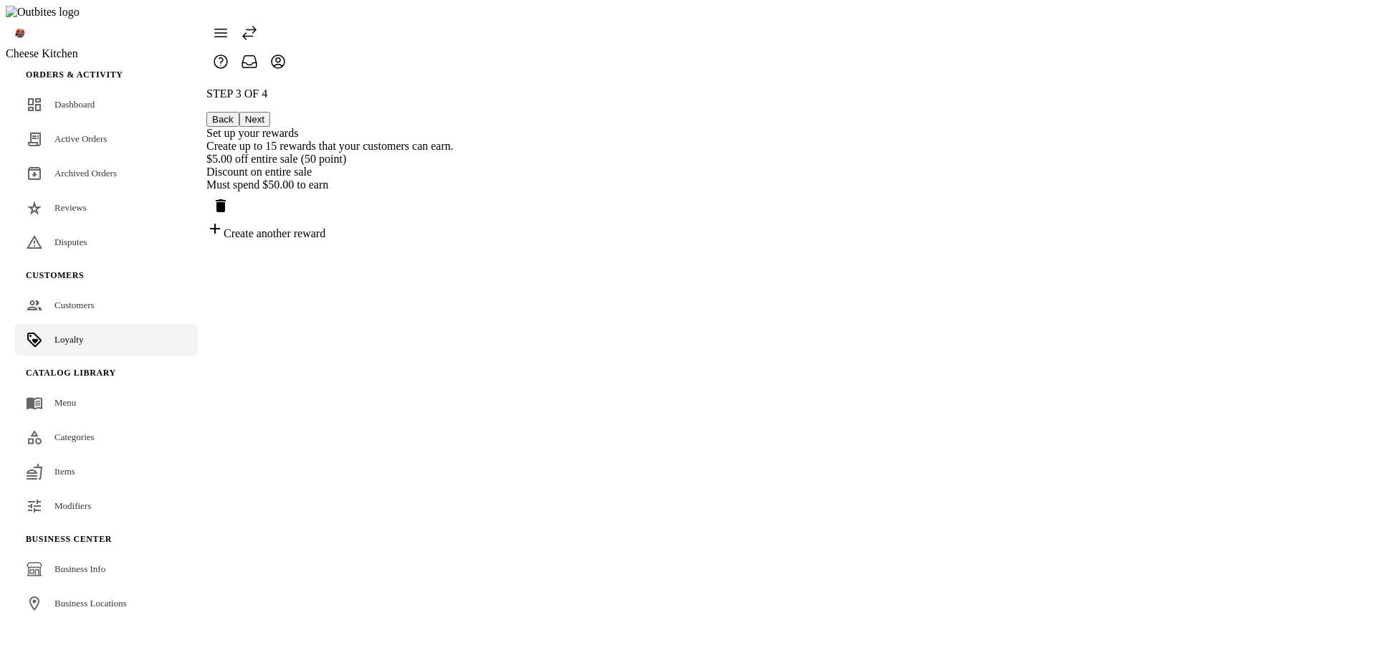
click at [239, 112] on button "Back" at bounding box center [222, 119] width 33 height 15
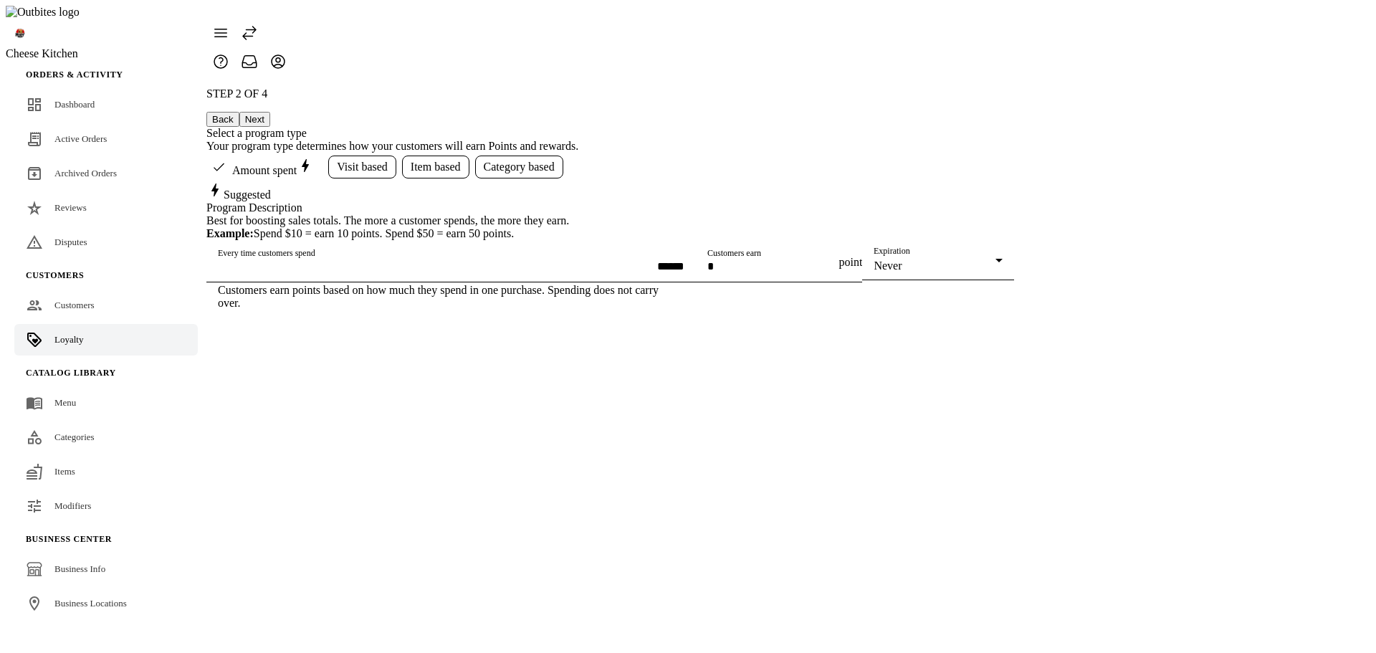
click at [239, 112] on button "Back" at bounding box center [222, 119] width 33 height 15
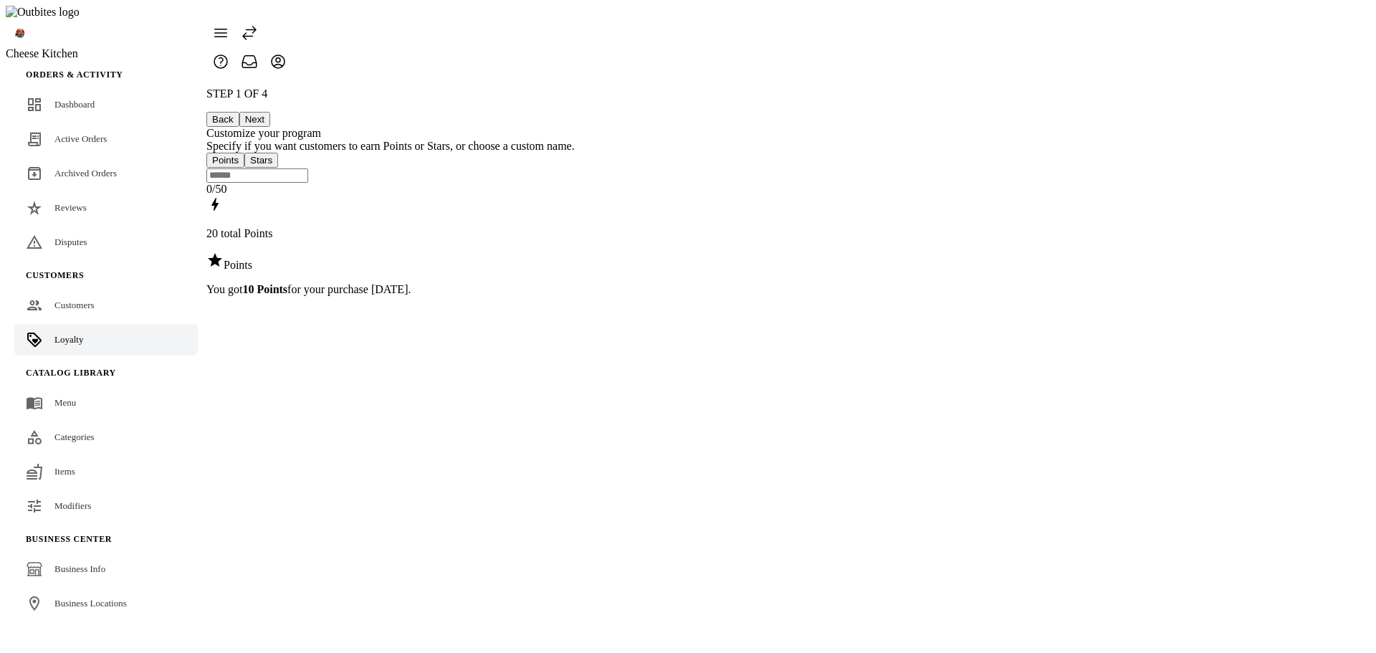
click at [239, 112] on button "Back" at bounding box center [222, 119] width 33 height 15
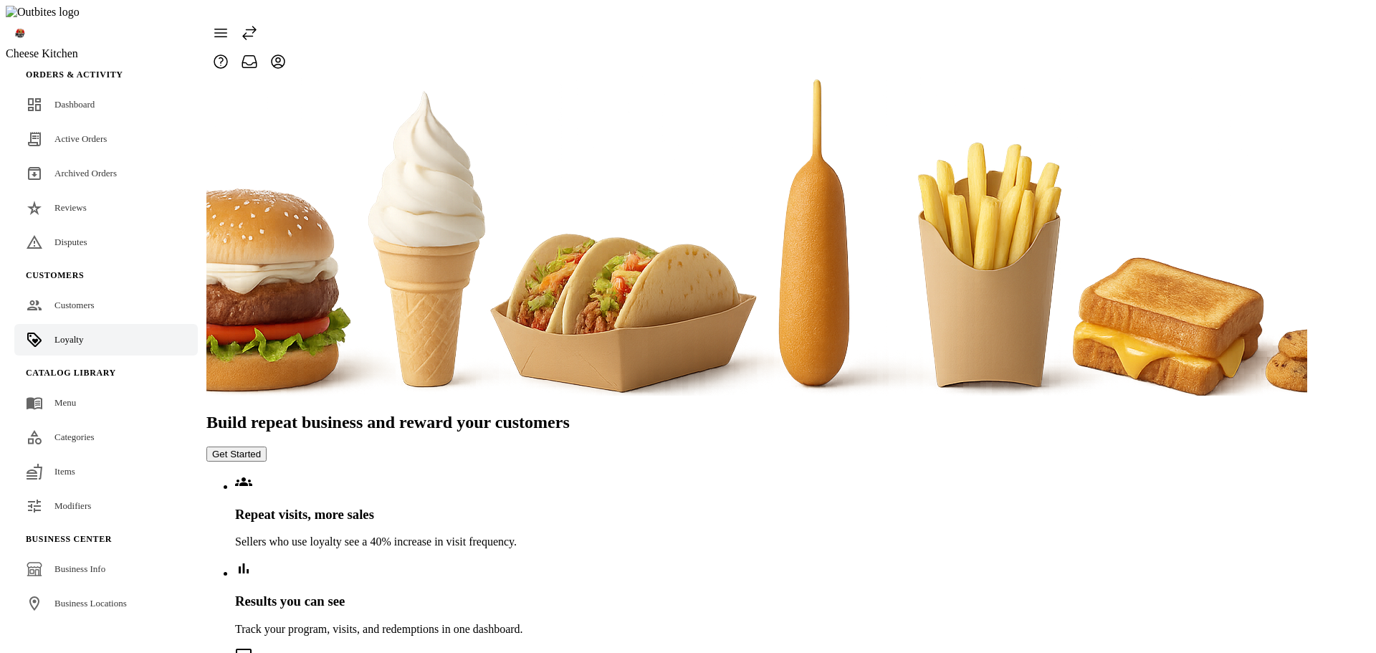
click at [267, 447] on button "Get Started" at bounding box center [236, 454] width 60 height 15
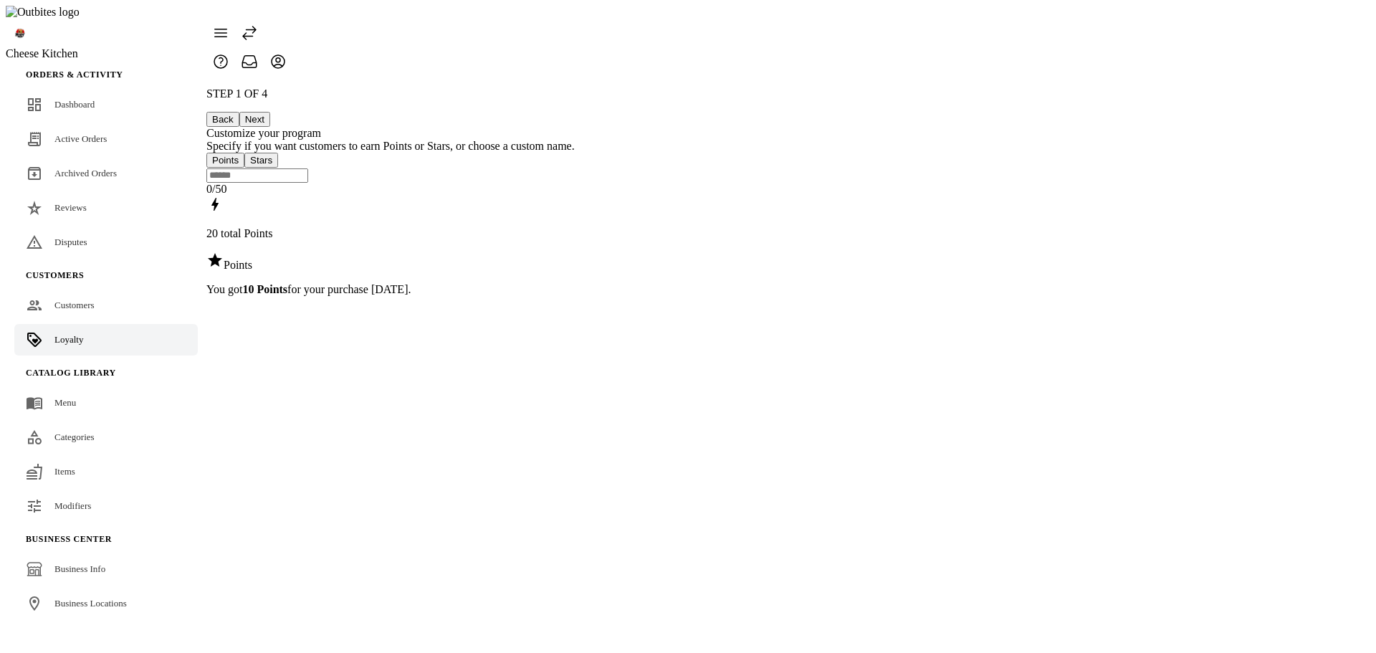
click at [270, 112] on button "Next" at bounding box center [254, 119] width 31 height 15
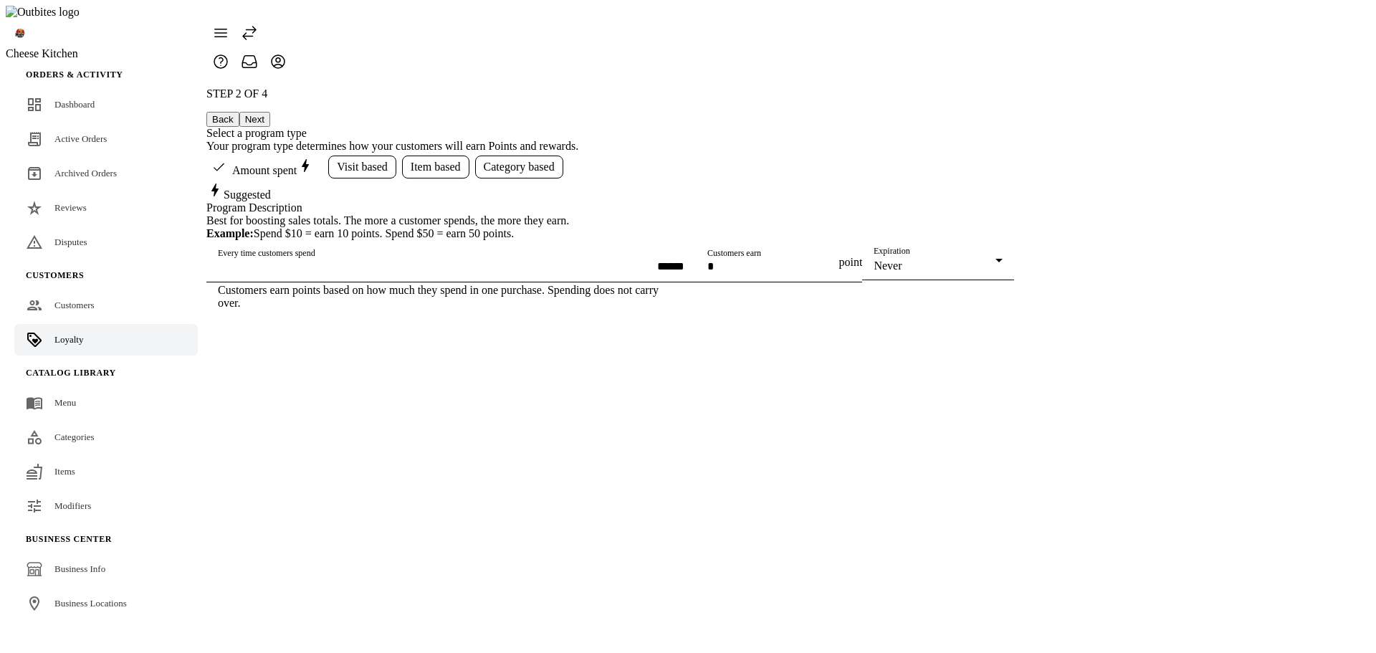
click at [270, 112] on button "Next" at bounding box center [254, 119] width 31 height 15
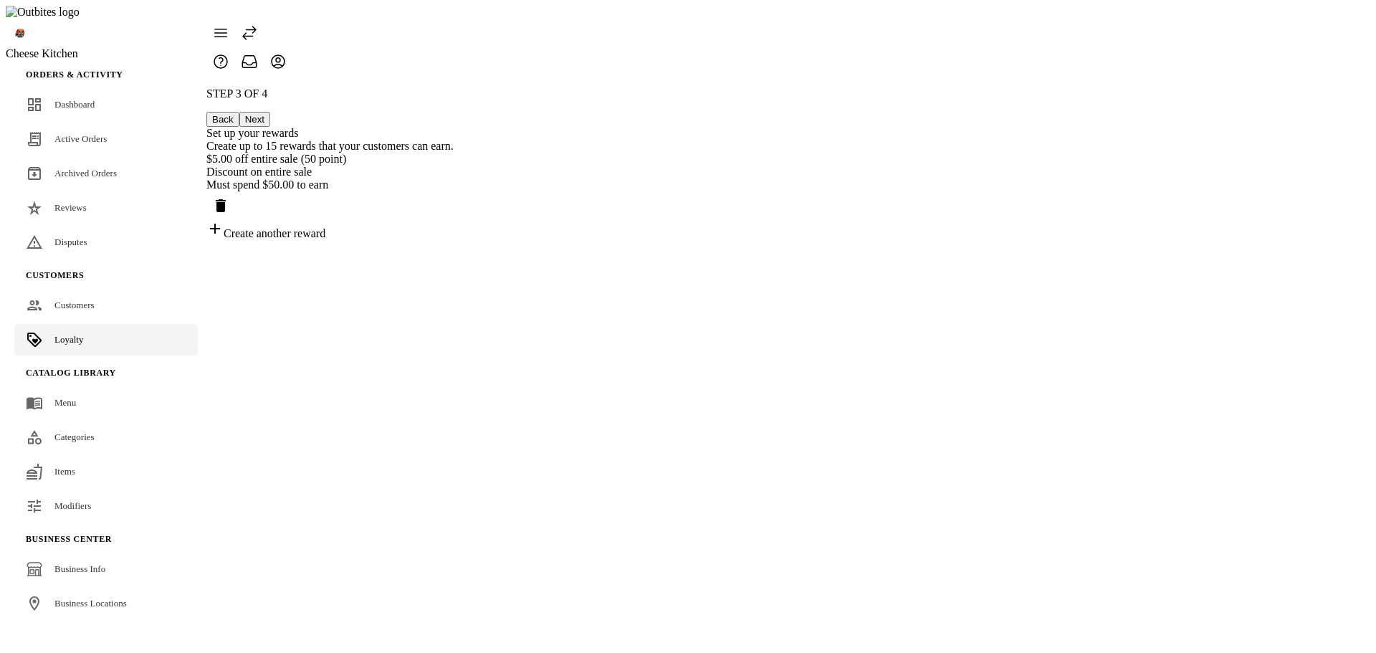
click at [454, 166] on div "Discount on entire sale" at bounding box center [329, 172] width 247 height 13
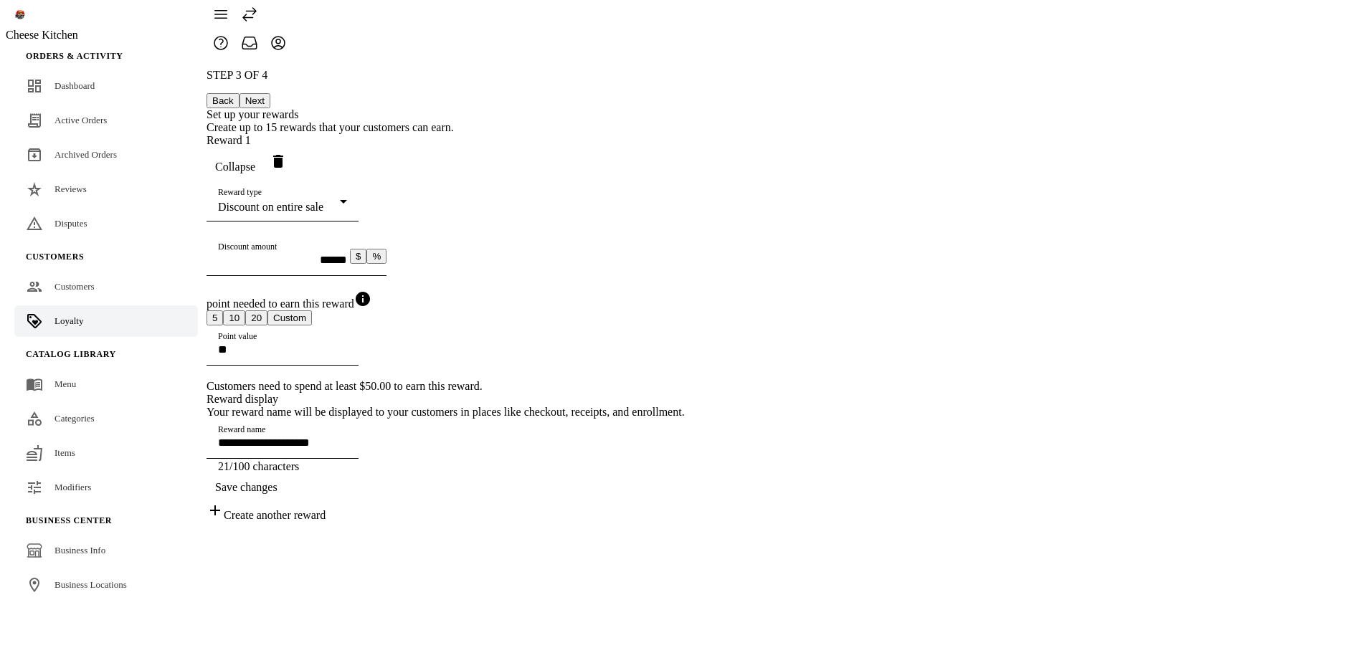
scroll to position [20, 0]
click at [323, 199] on mat-select-trigger "Discount on entire sale" at bounding box center [270, 205] width 105 height 12
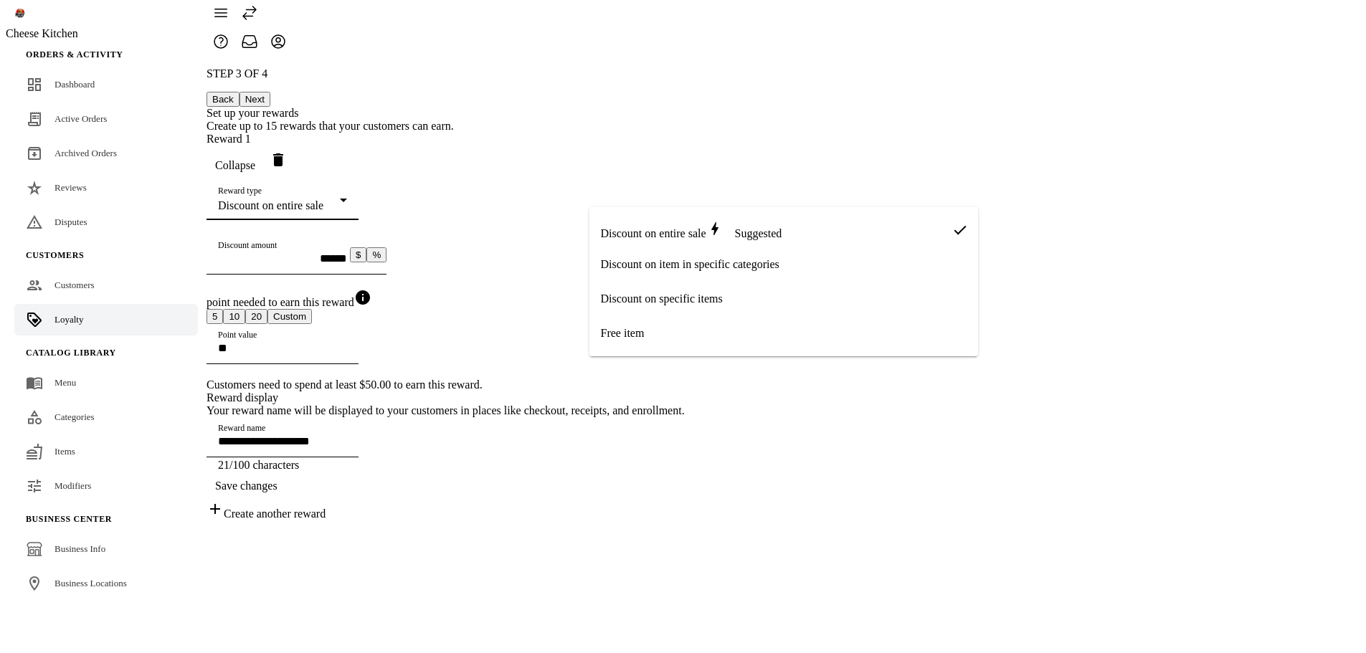
click at [682, 271] on span "Discount on item in specific categories" at bounding box center [690, 264] width 179 height 13
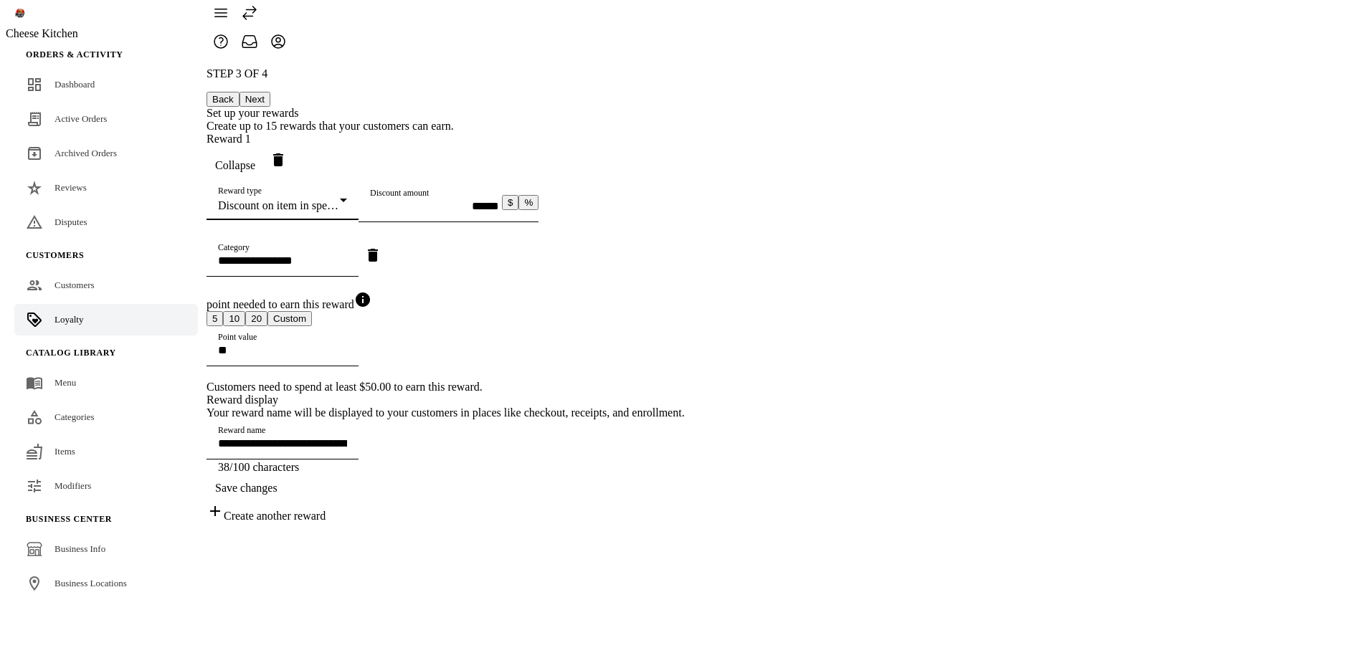
click at [347, 277] on div "Category" at bounding box center [282, 257] width 129 height 40
click at [653, 368] on mat-option "Wings" at bounding box center [766, 365] width 354 height 34
type input "**********"
type input "*****"
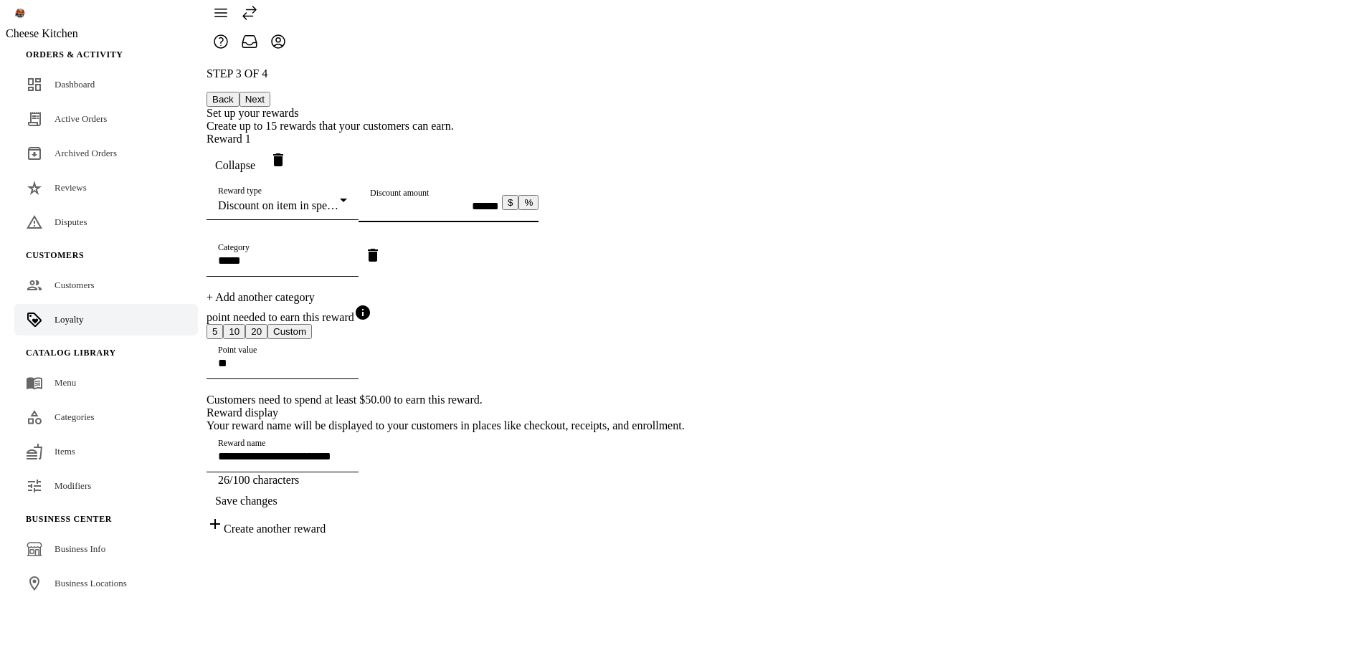
click at [499, 212] on input "******" at bounding box center [434, 206] width 129 height 12
drag, startPoint x: 959, startPoint y: 258, endPoint x: 931, endPoint y: 257, distance: 28.7
click at [538, 210] on button "%" at bounding box center [528, 202] width 20 height 15
click at [499, 212] on input "*" at bounding box center [434, 206] width 129 height 12
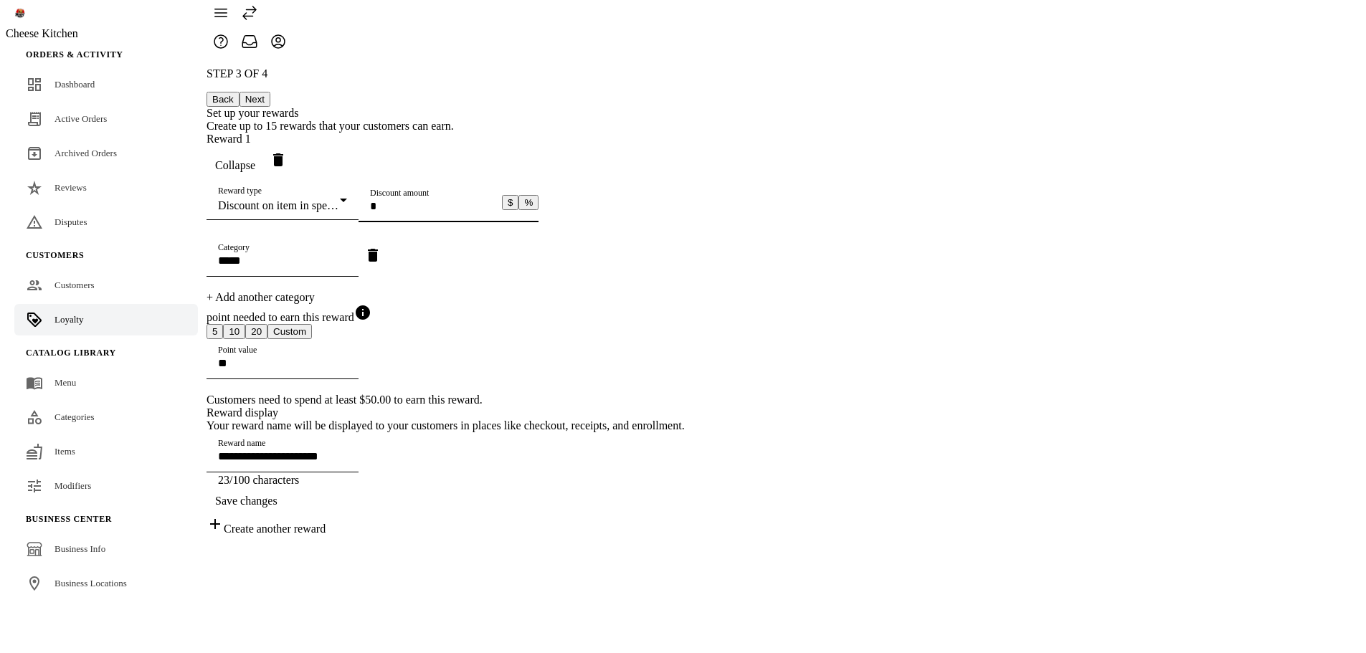
click at [581, 257] on div "**********" at bounding box center [445, 324] width 478 height 383
type input "**********"
type input "*"
type input "**********"
type input "**"
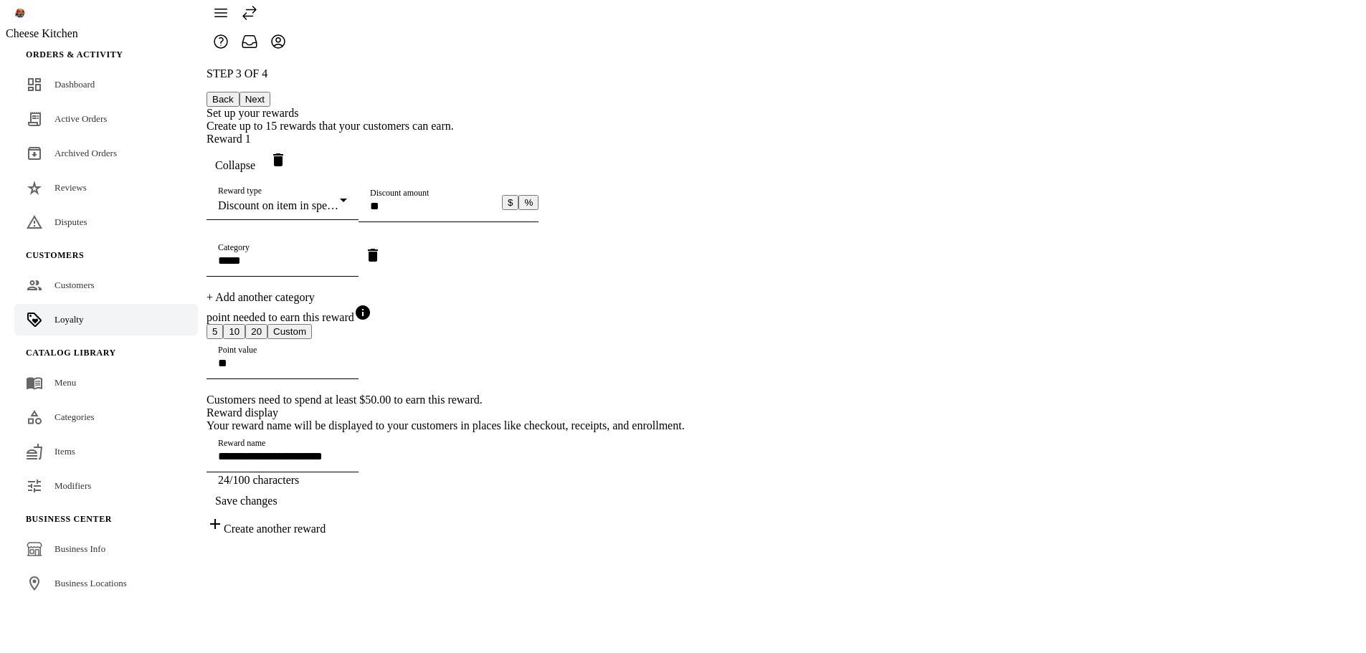
click at [685, 320] on div "**********" at bounding box center [445, 301] width 478 height 468
click at [685, 189] on div "**********" at bounding box center [445, 301] width 478 height 468
click at [685, 107] on div "Set up your rewards" at bounding box center [445, 113] width 478 height 13
click at [270, 92] on button "Next" at bounding box center [254, 99] width 31 height 15
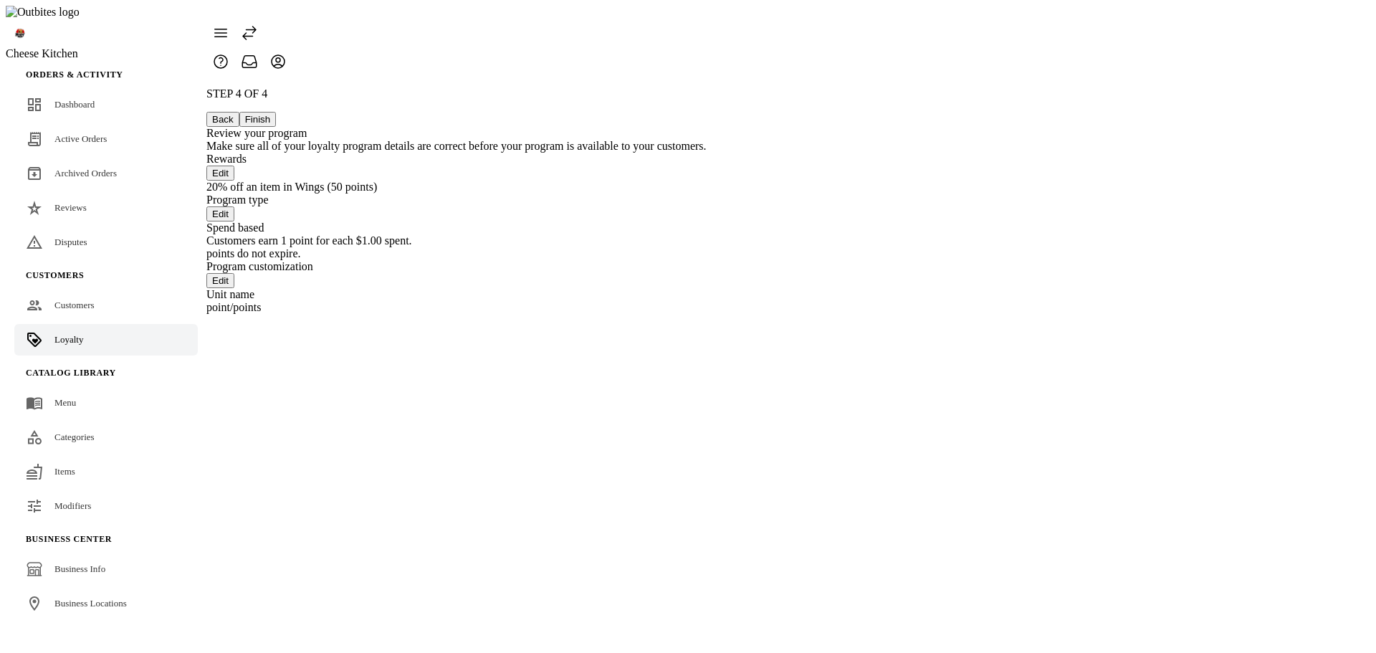
click at [277, 112] on button "Finish" at bounding box center [257, 119] width 37 height 15
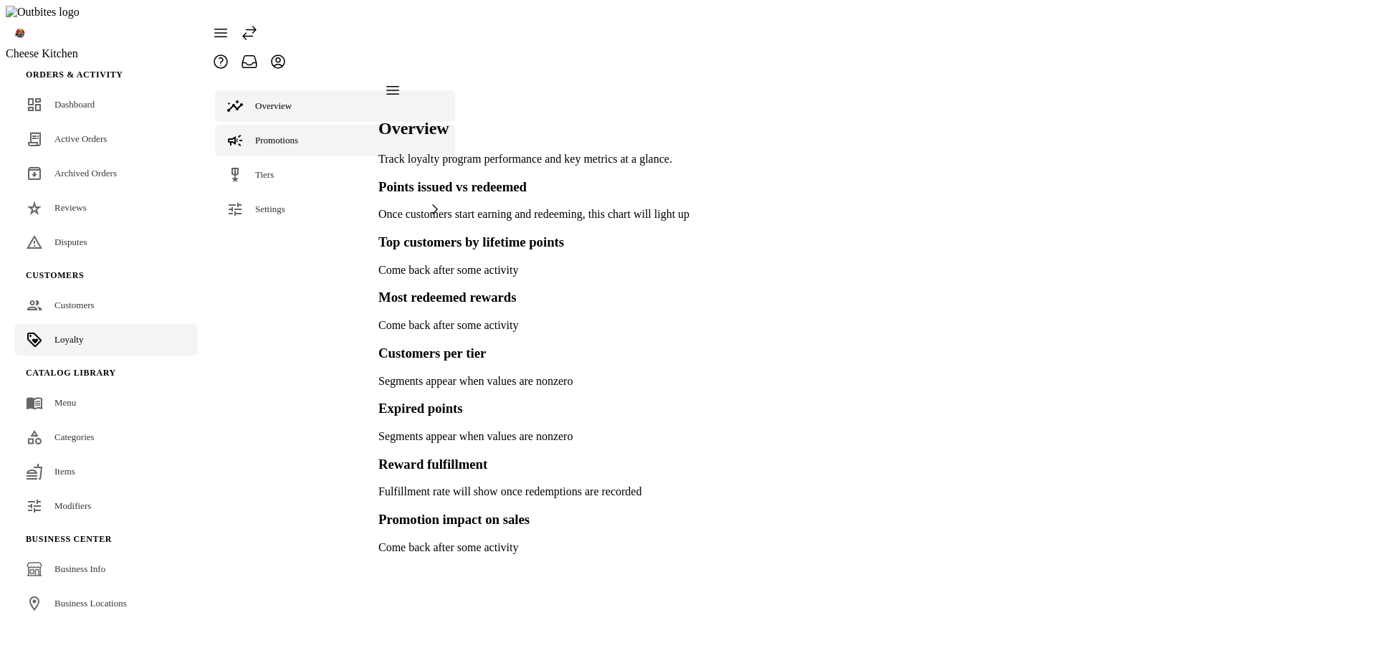
click at [307, 125] on link "Promotions" at bounding box center [335, 141] width 240 height 32
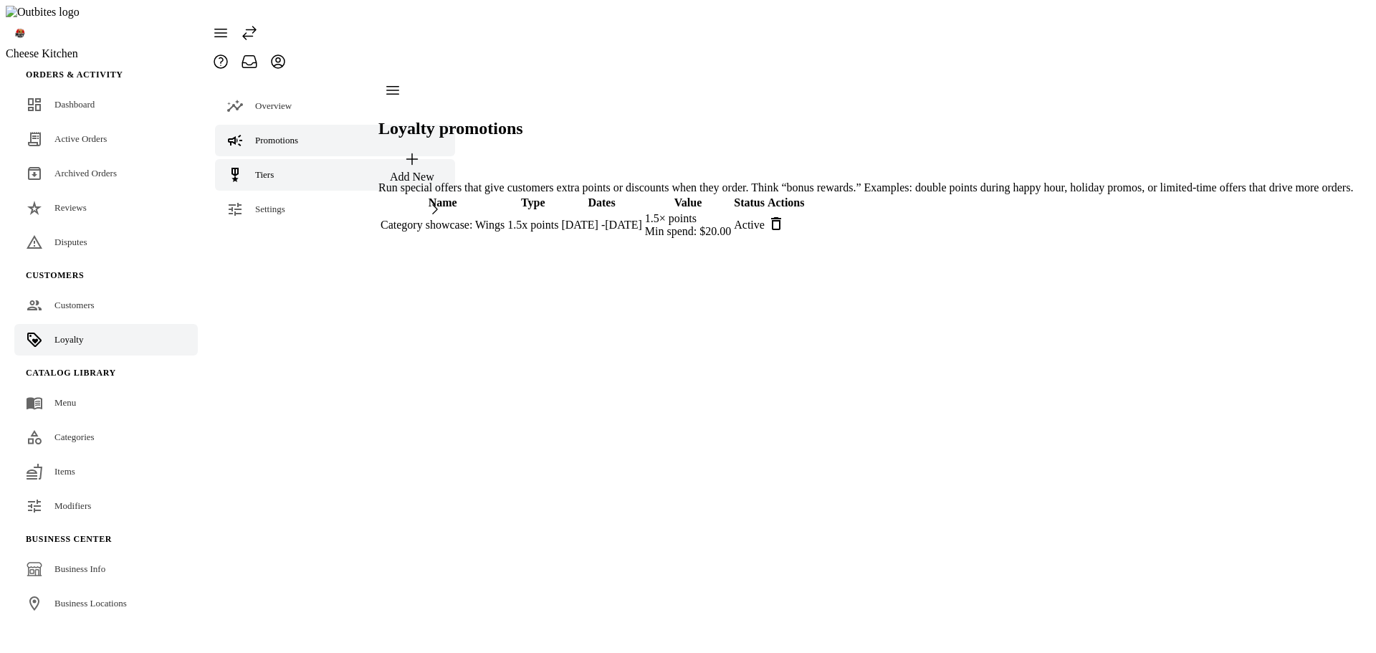
click at [288, 159] on link "Tiers" at bounding box center [335, 175] width 240 height 32
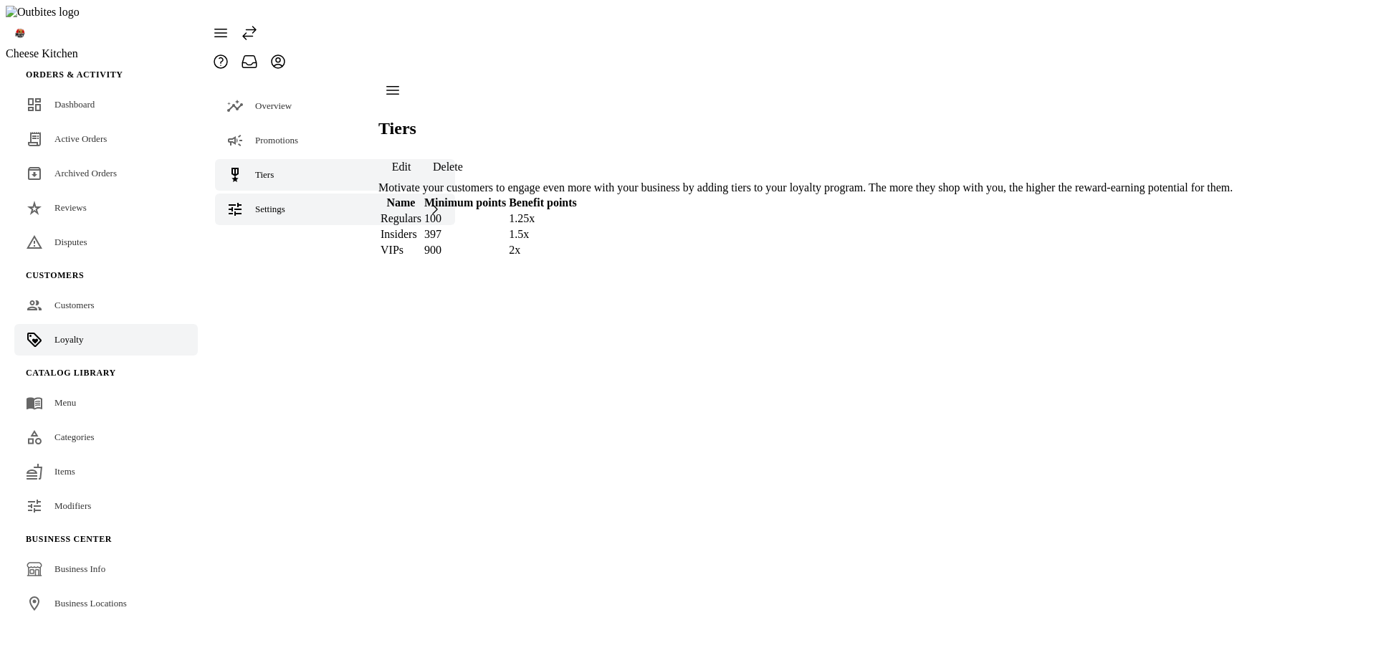
click at [272, 204] on span "Settings" at bounding box center [270, 209] width 30 height 11
click at [279, 229] on link "Terminology" at bounding box center [335, 245] width 240 height 32
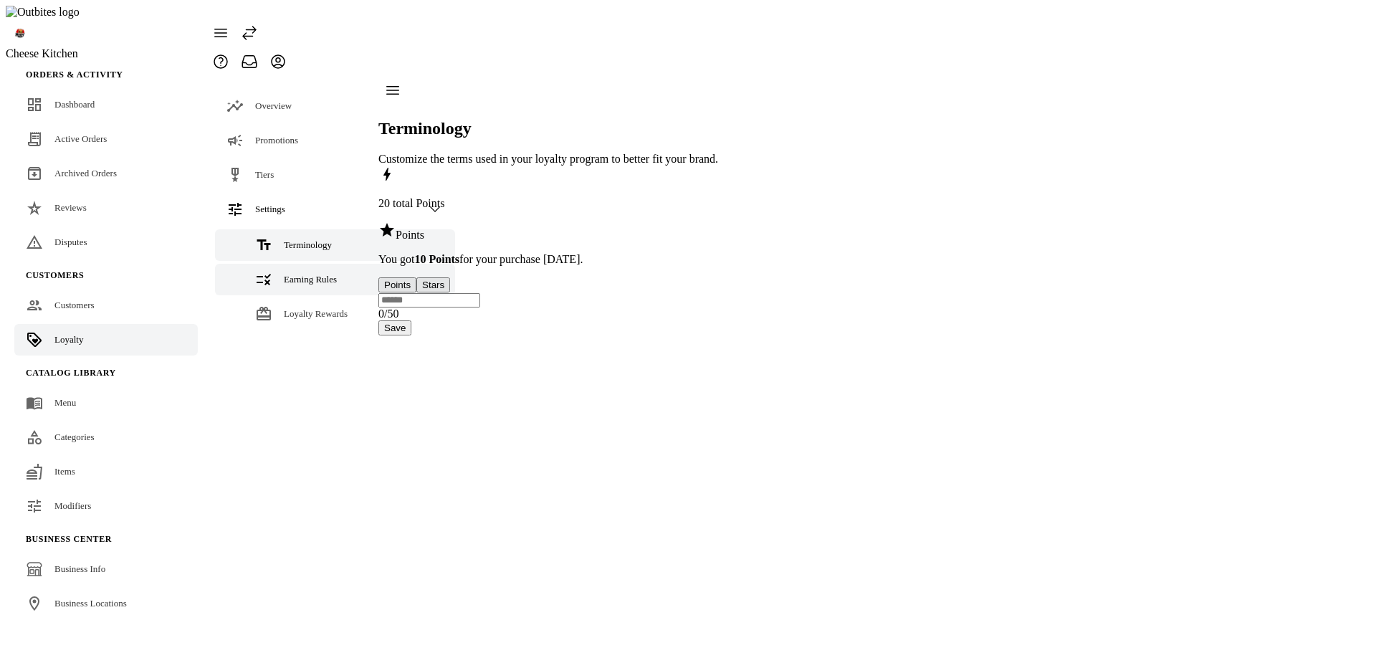
click at [285, 274] on span "Earning Rules" at bounding box center [310, 279] width 53 height 11
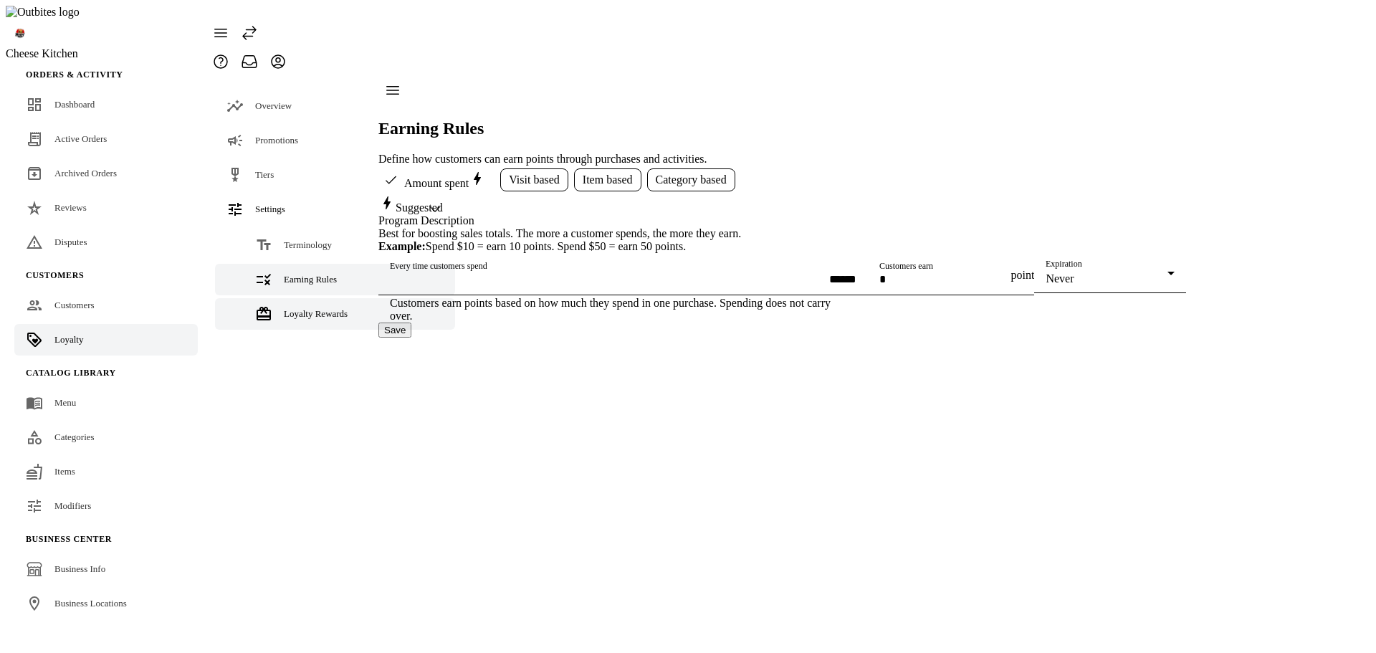
click at [284, 307] on div "Loyalty Rewards" at bounding box center [316, 314] width 64 height 14
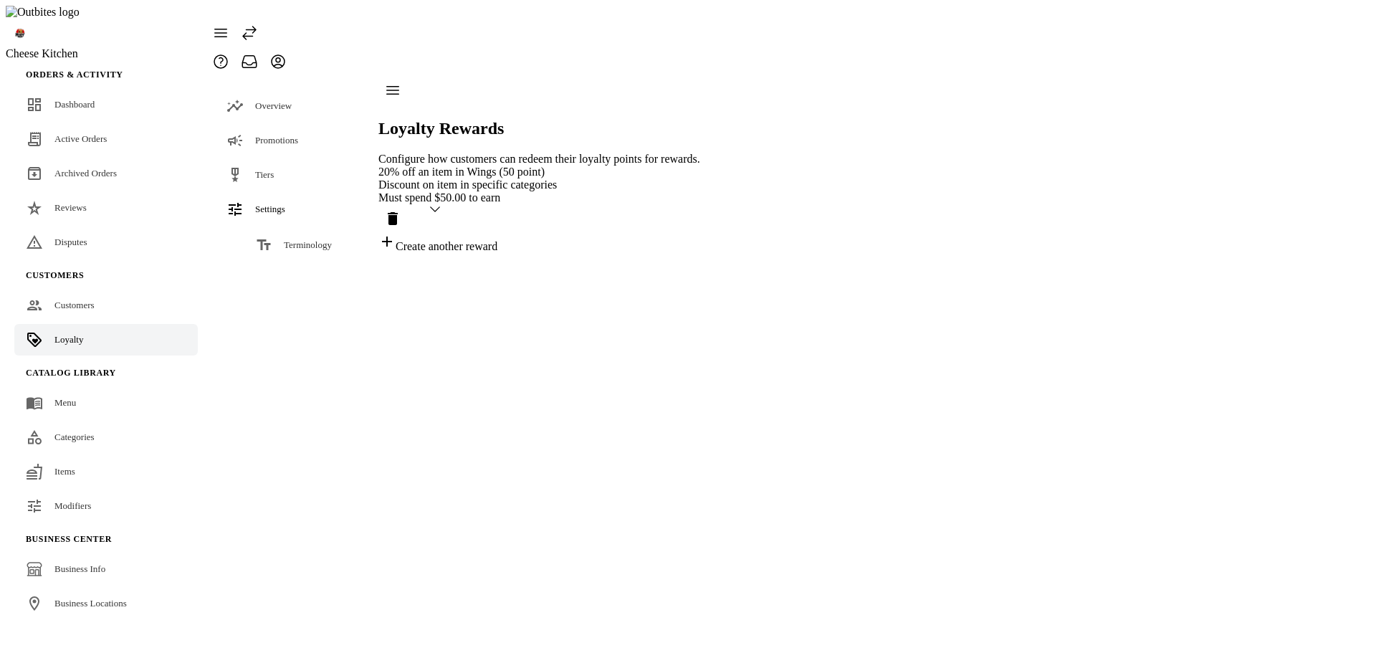
click at [284, 274] on span "Earning Rules" at bounding box center [310, 279] width 53 height 11
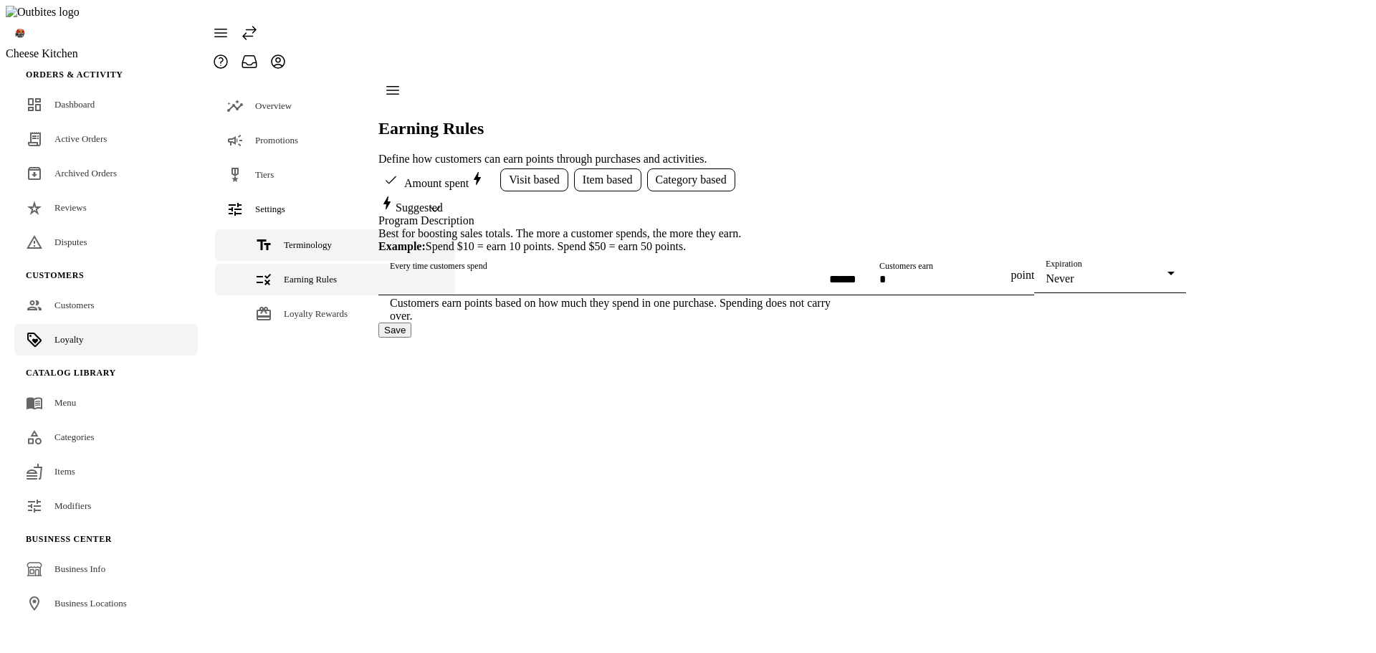
click at [285, 239] on span "Terminology" at bounding box center [308, 244] width 48 height 11
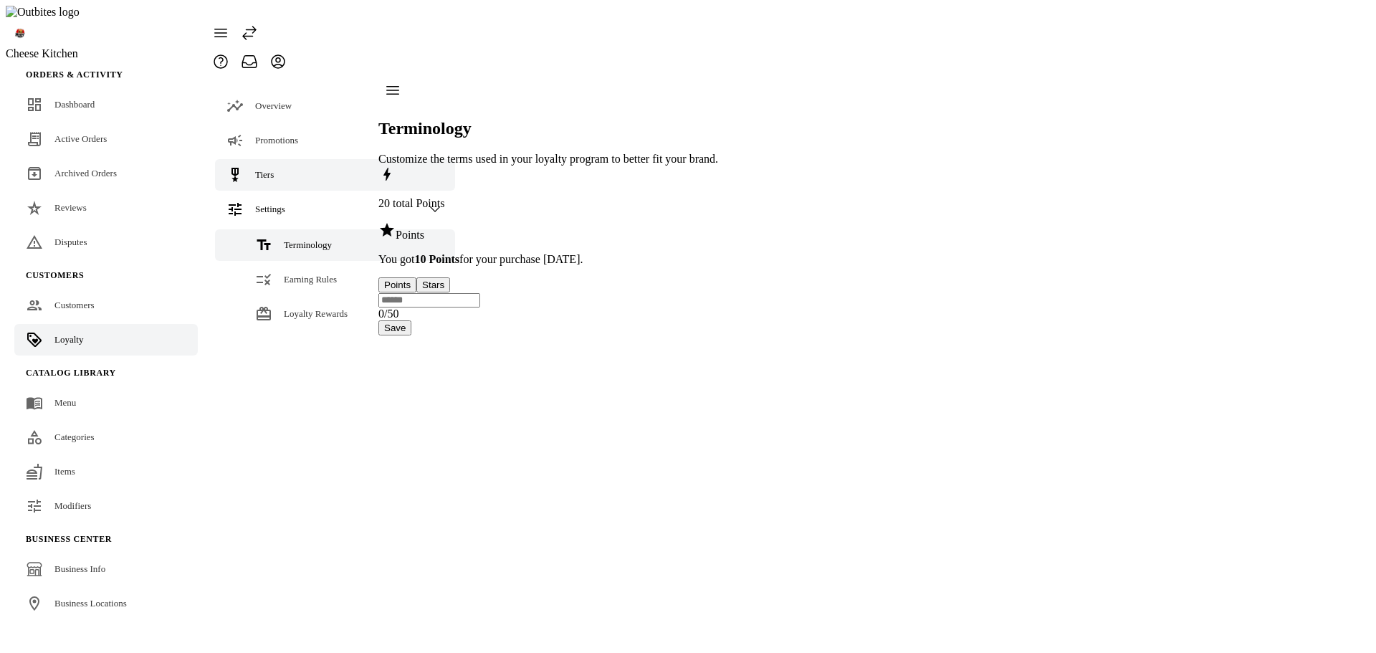
click at [267, 169] on span "Tiers" at bounding box center [264, 174] width 19 height 11
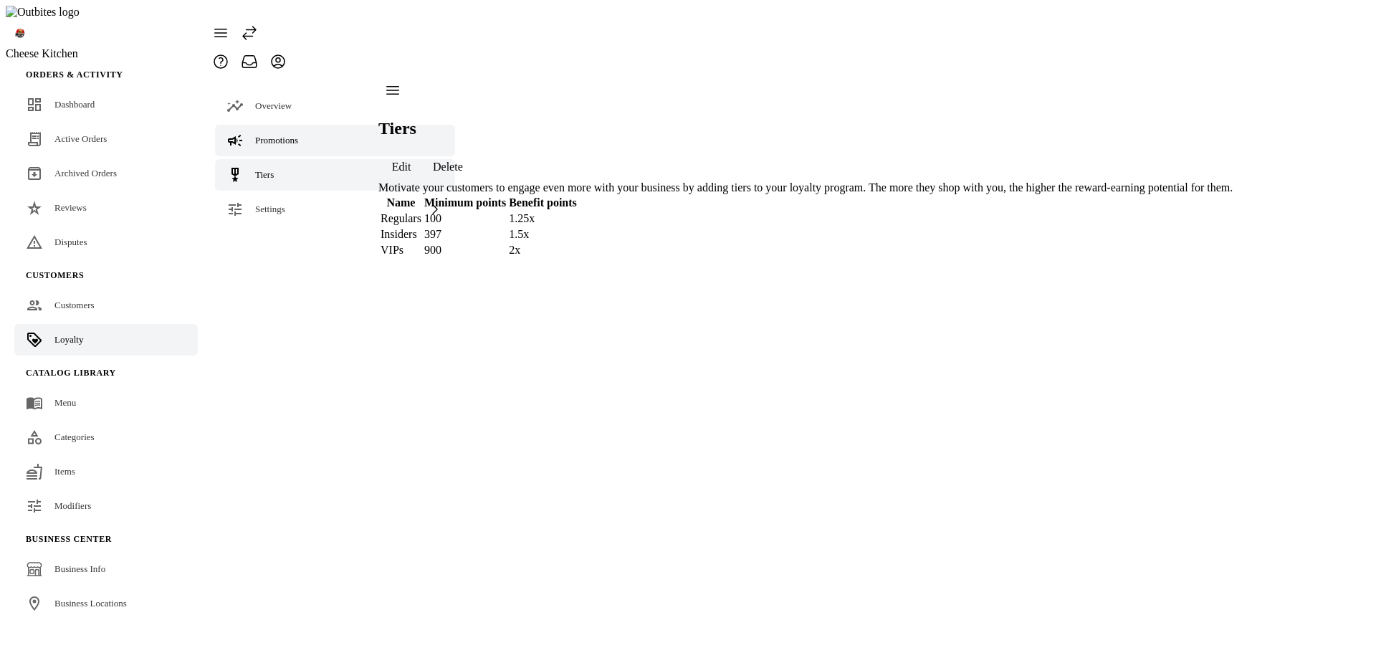
click at [267, 125] on link "Promotions" at bounding box center [335, 141] width 240 height 32
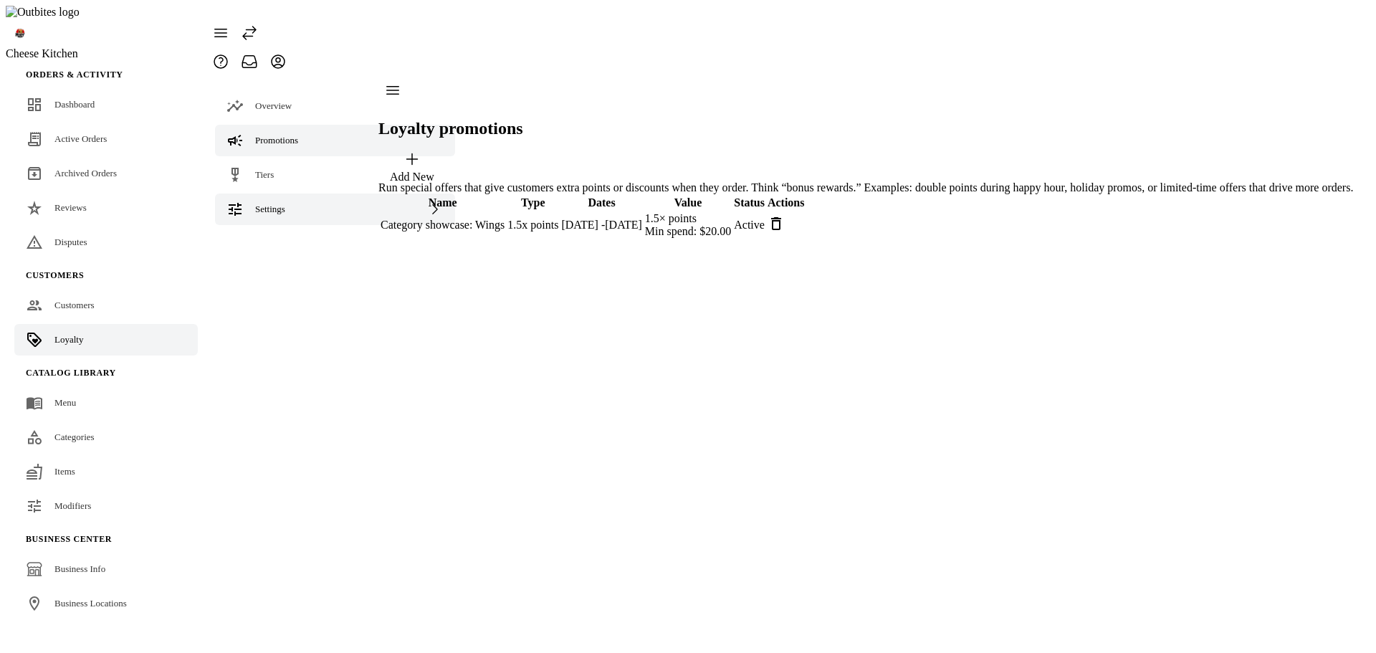
click at [298, 194] on div "Settings" at bounding box center [335, 210] width 240 height 32
click at [287, 308] on span "Loyalty Rewards" at bounding box center [316, 313] width 64 height 11
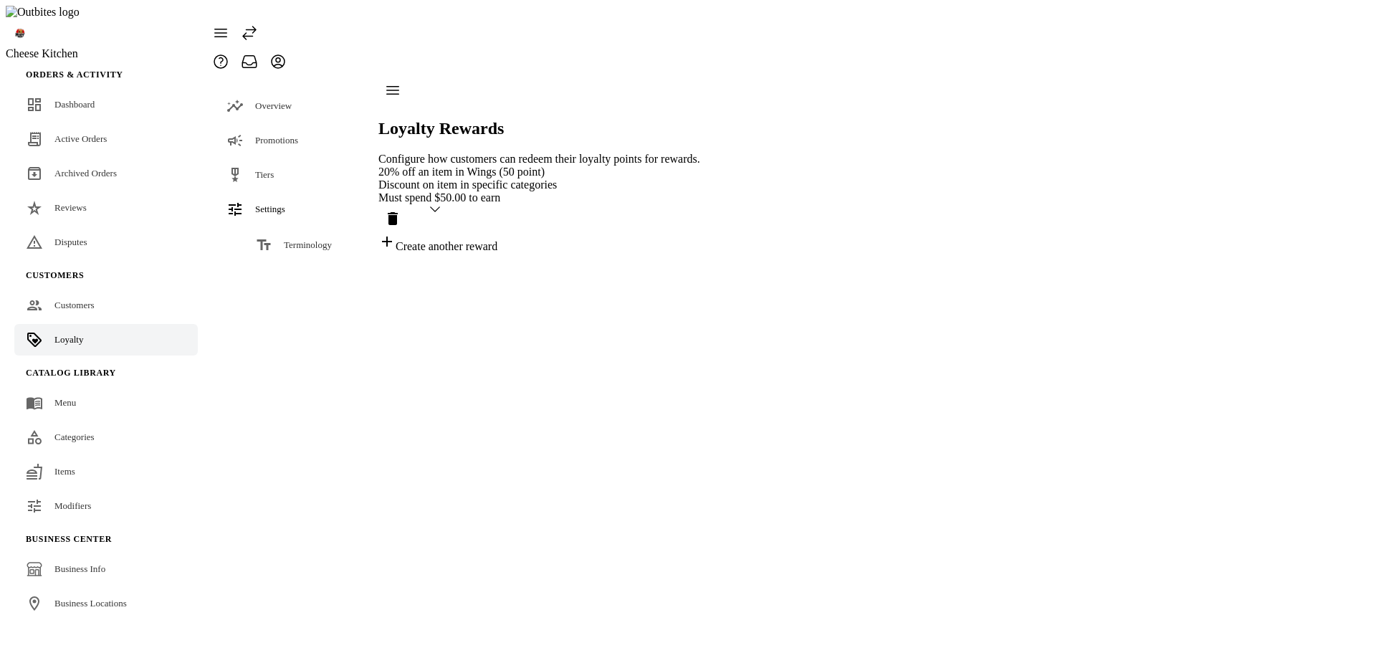
click at [401, 210] on icon "Delete reward" at bounding box center [392, 218] width 17 height 17
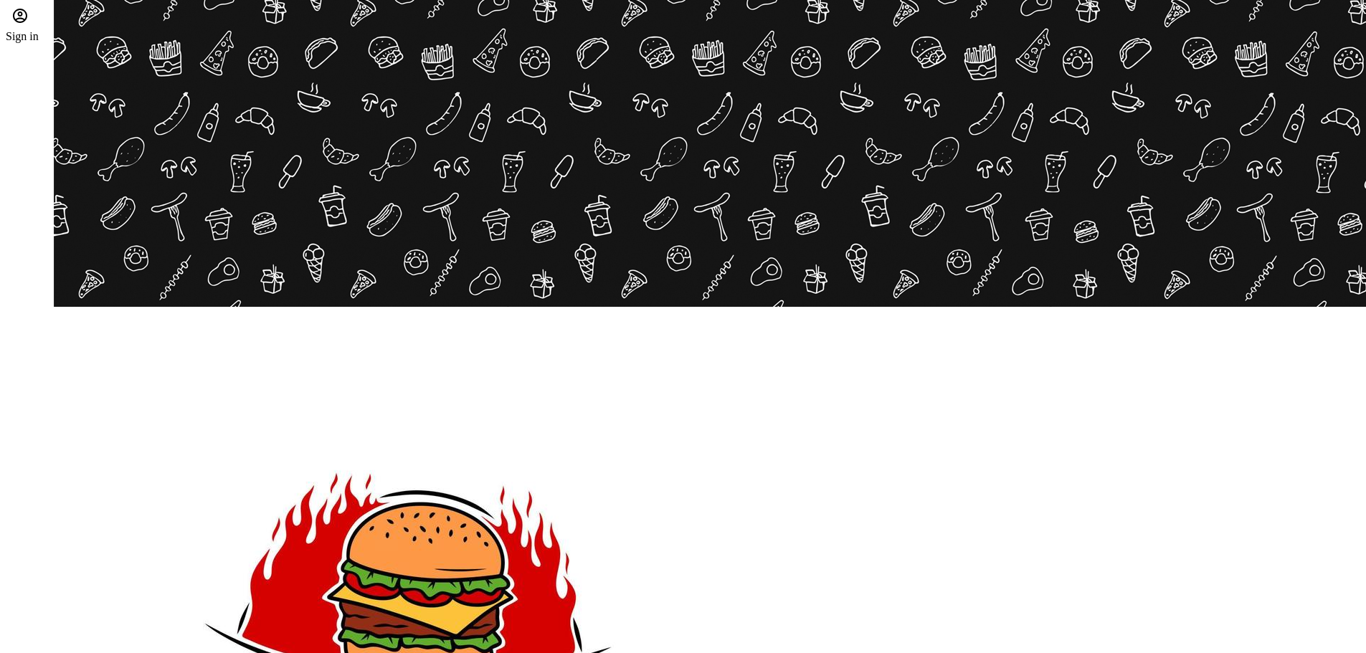
scroll to position [215, 0]
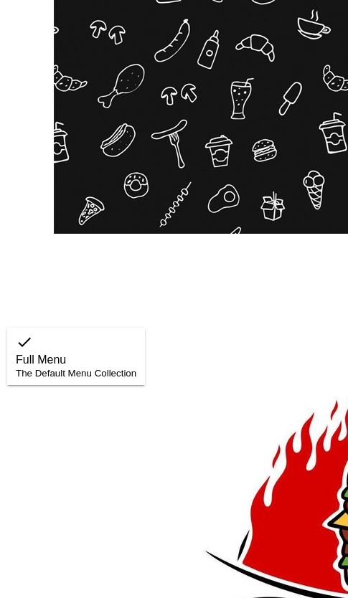
click at [227, 418] on div at bounding box center [174, 299] width 348 height 598
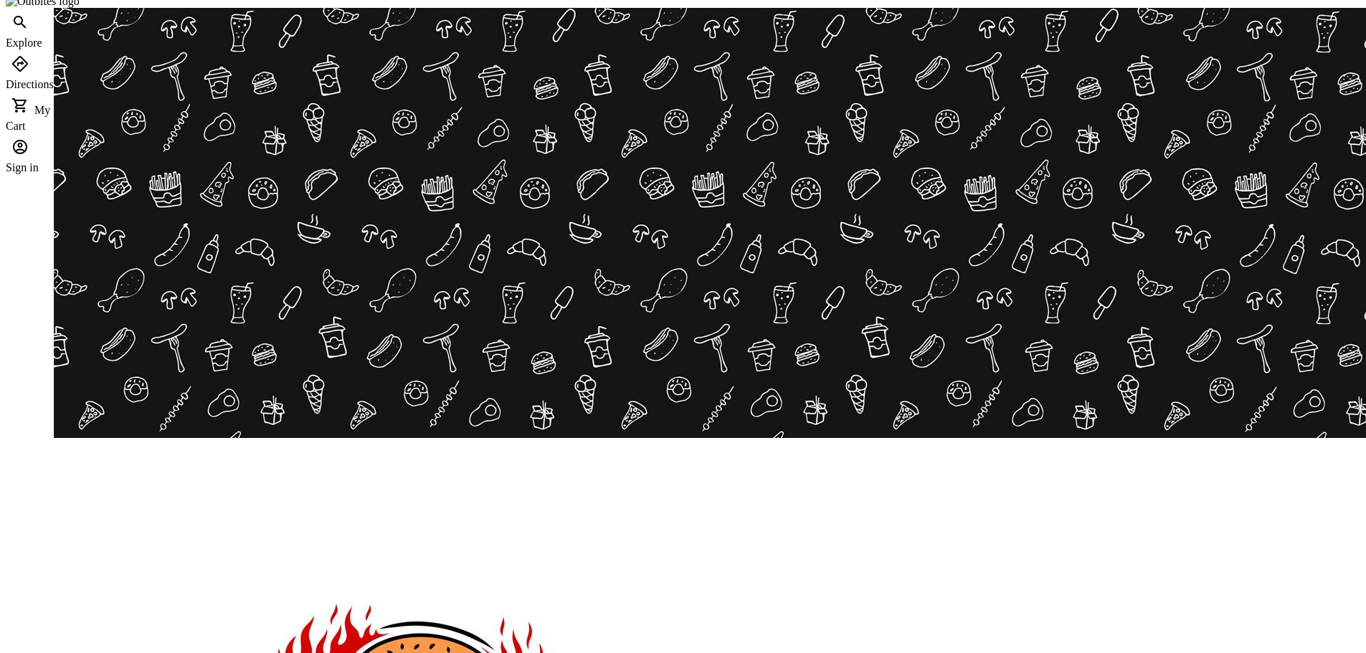
scroll to position [0, 0]
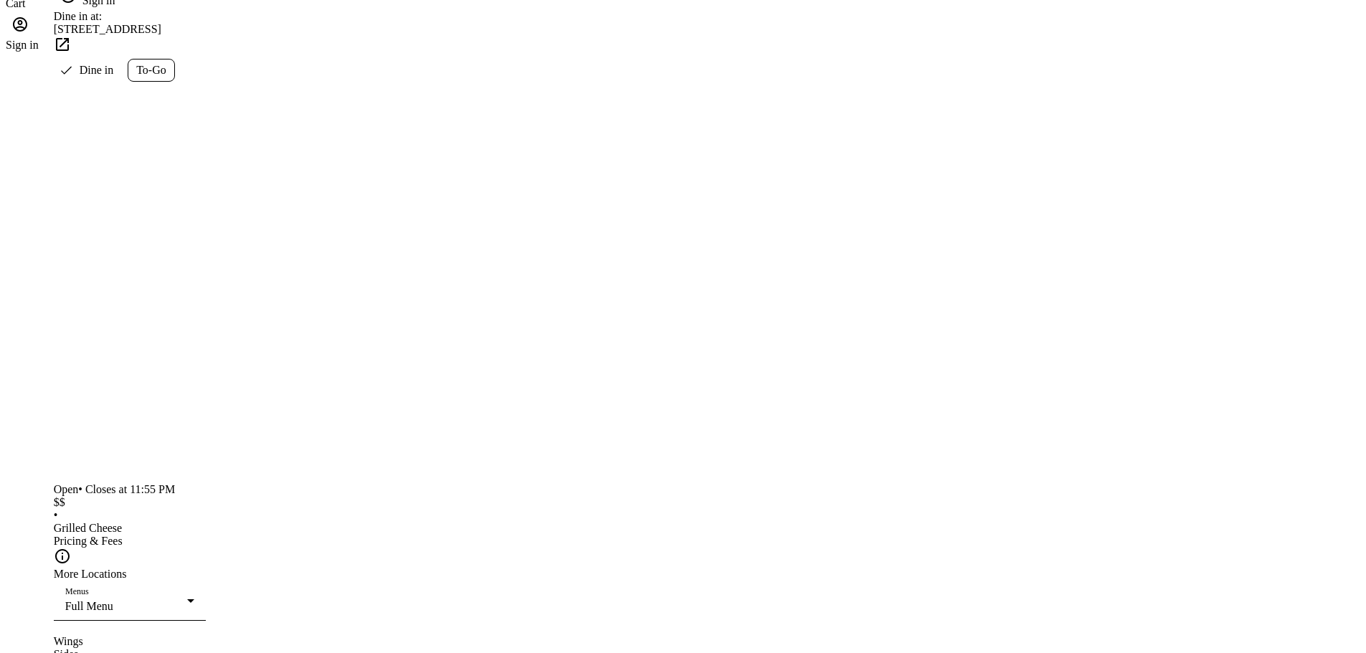
scroll to position [215, 0]
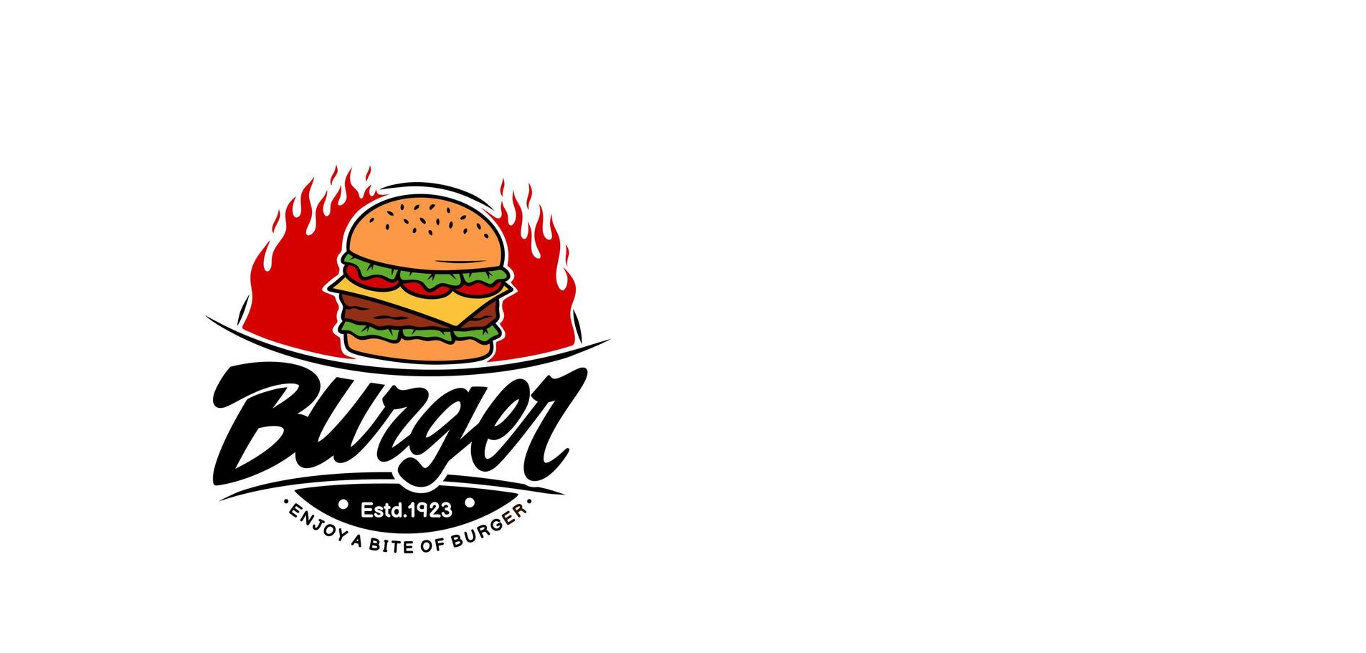
scroll to position [72, 0]
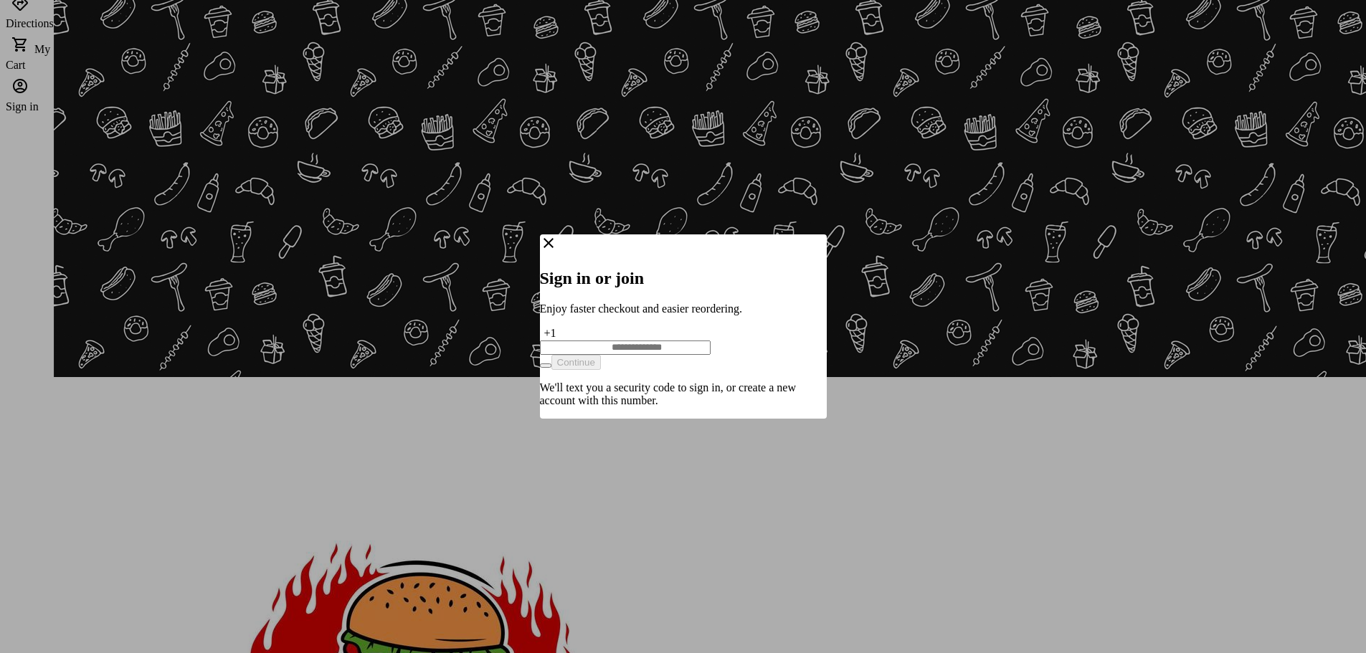
scroll to position [0, 0]
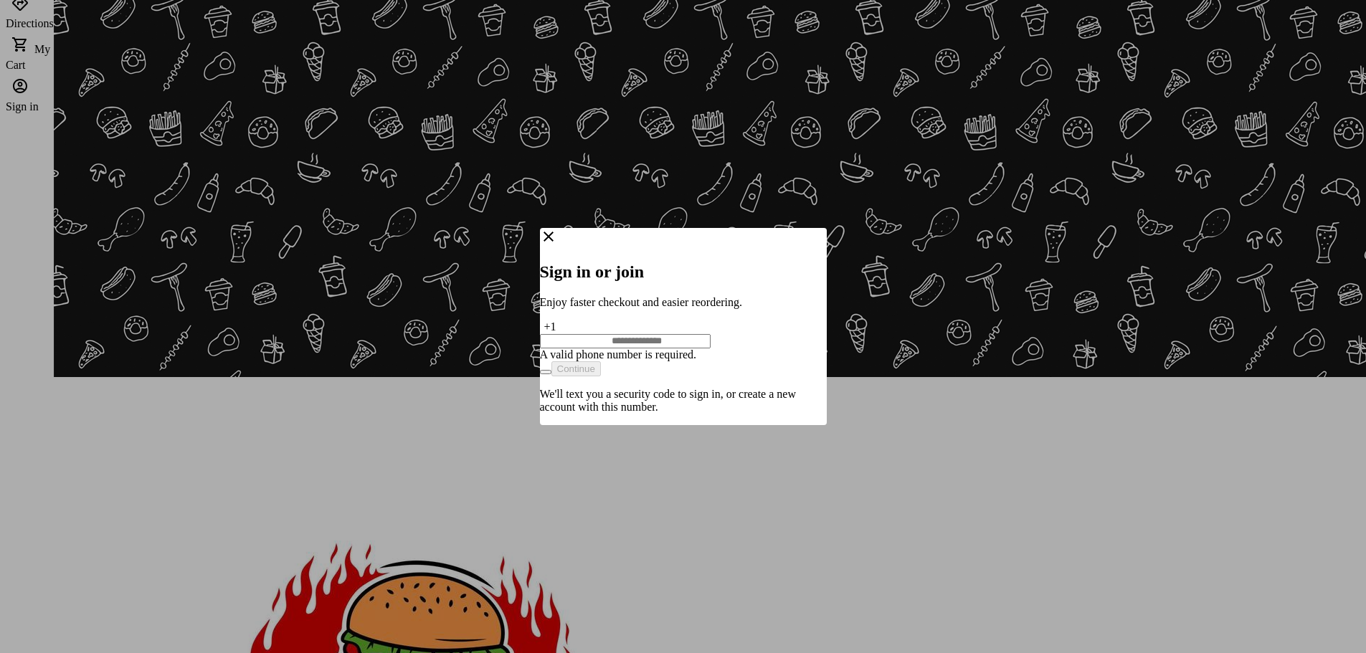
click at [557, 235] on icon "Close" at bounding box center [548, 236] width 17 height 17
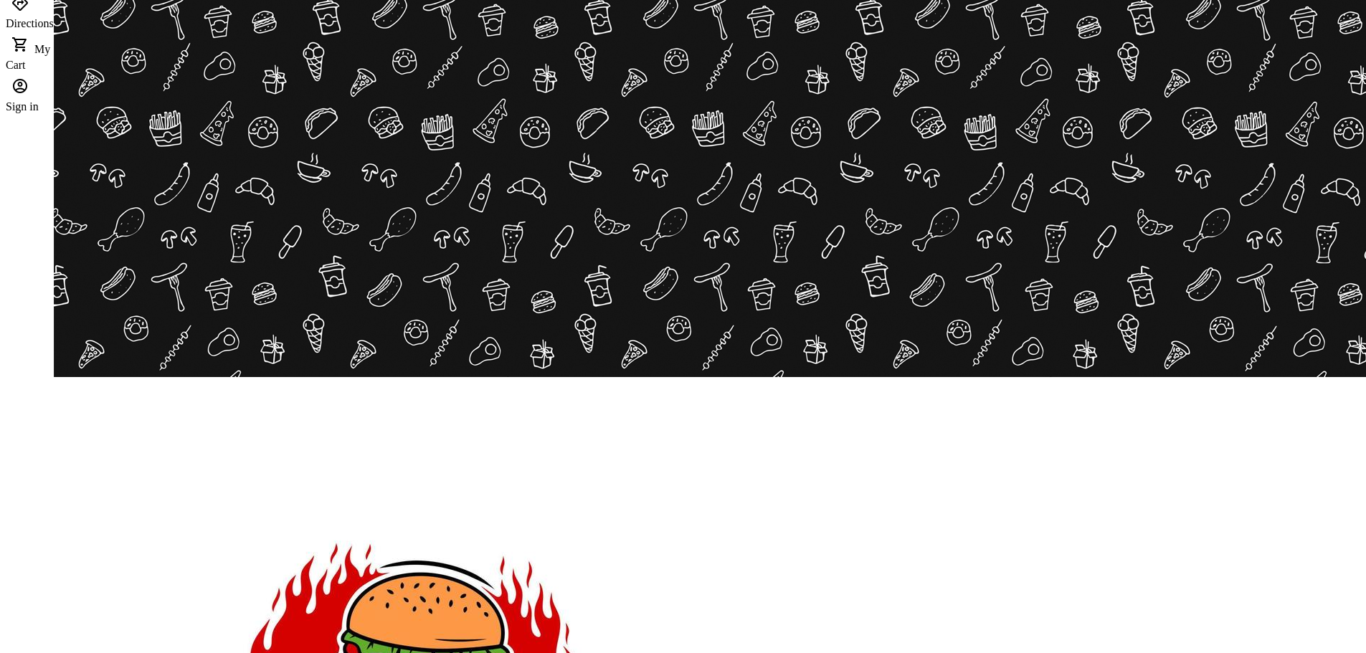
scroll to position [72, 0]
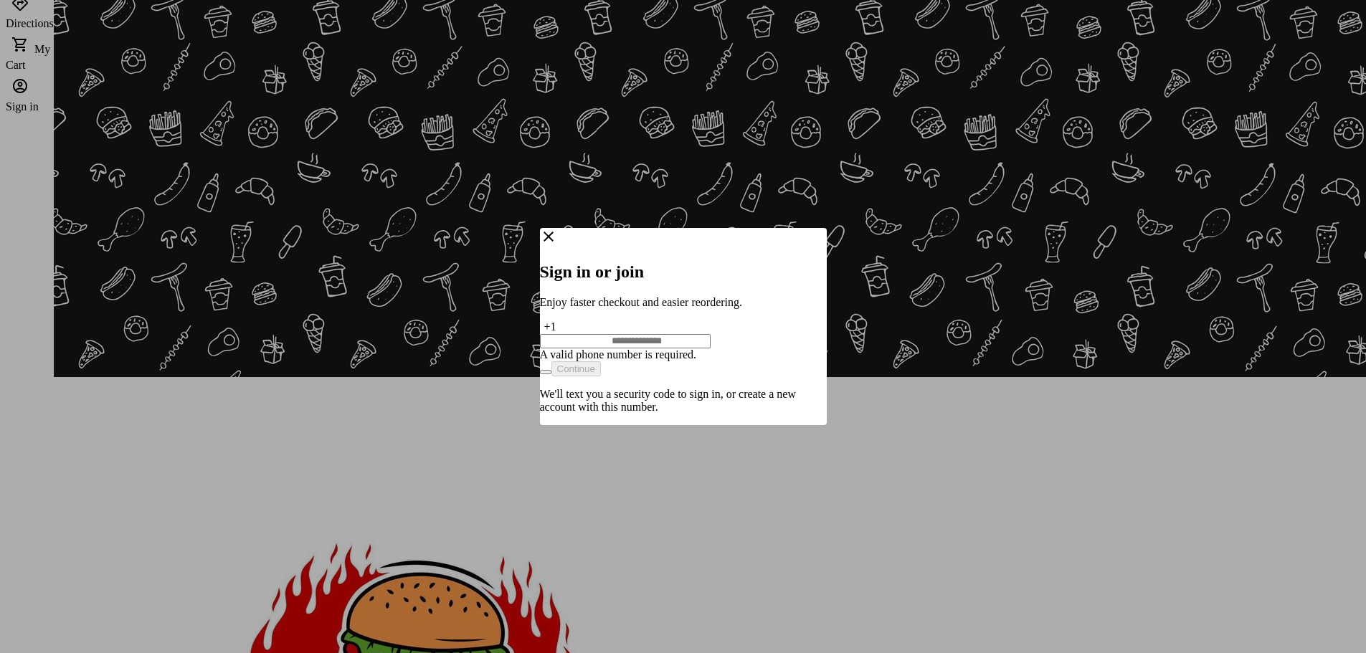
click at [651, 151] on div at bounding box center [683, 326] width 1366 height 653
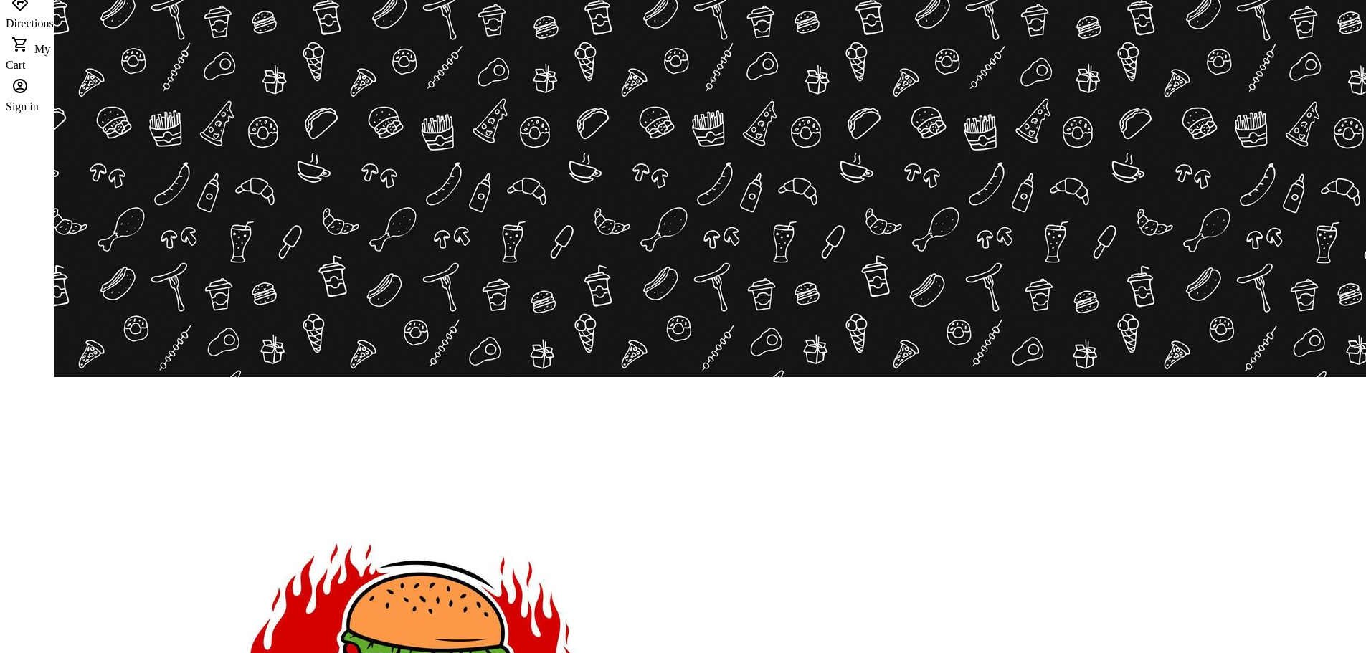
scroll to position [72, 0]
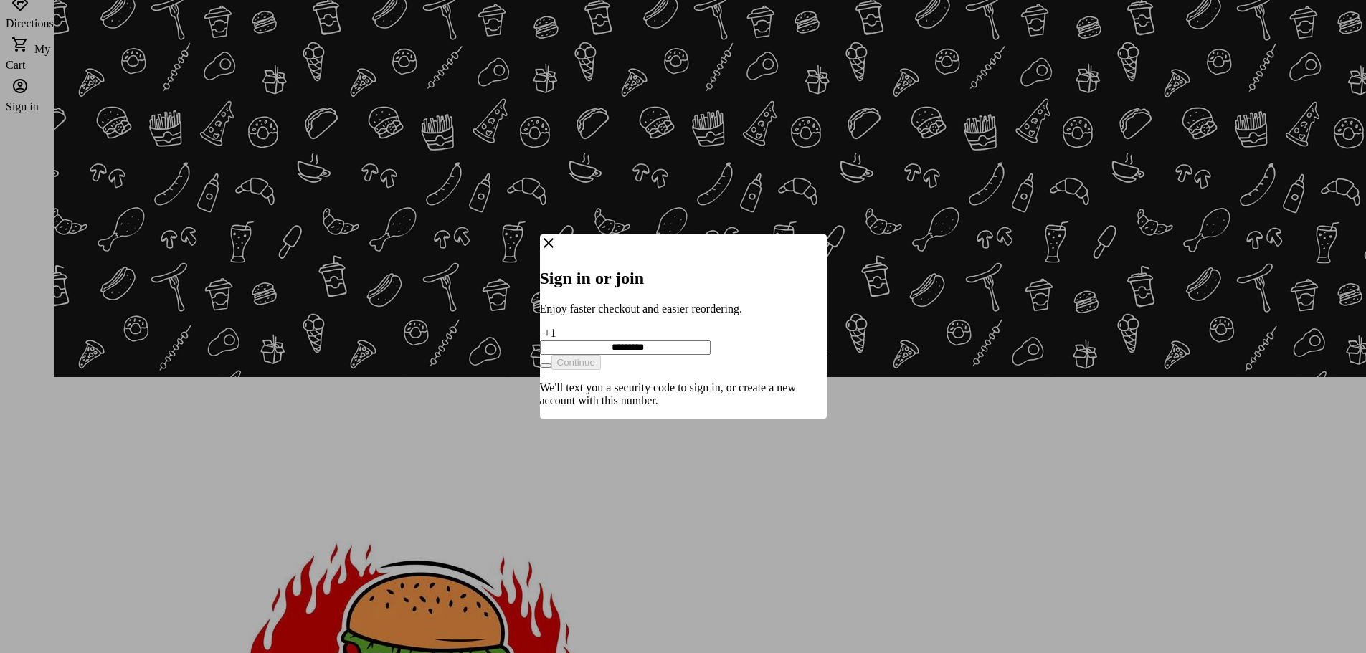
type input "**********"
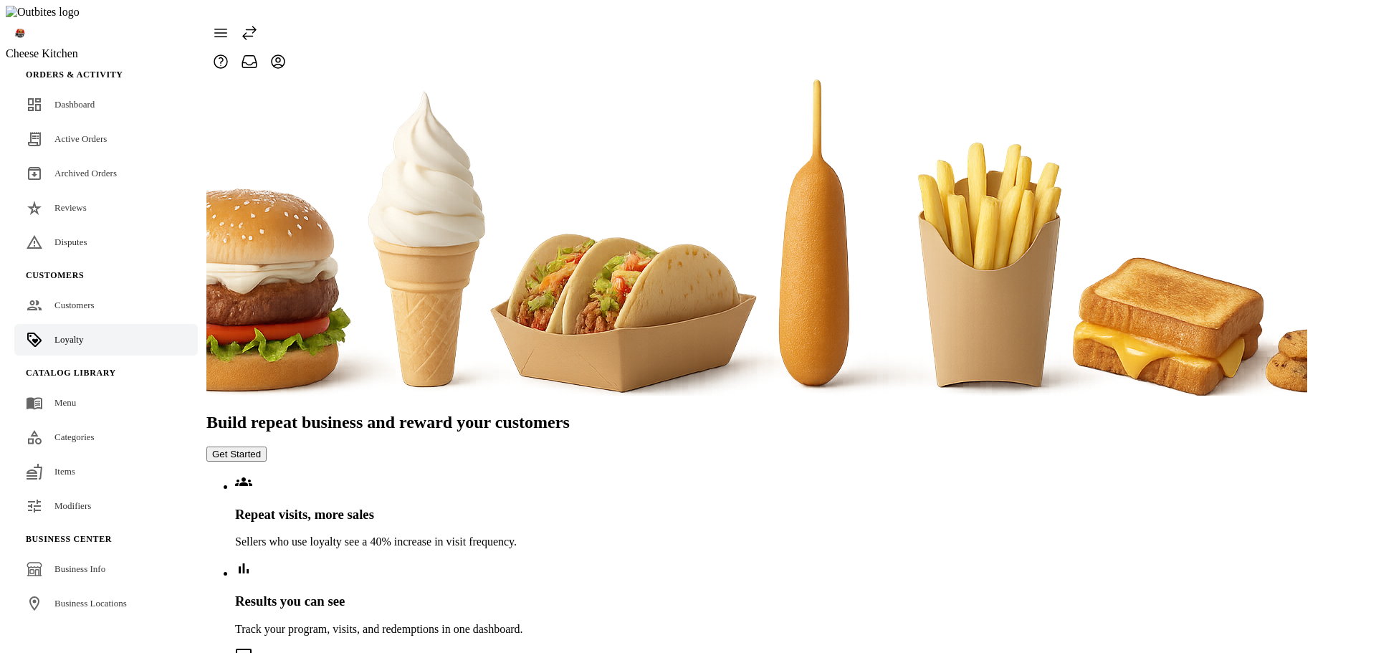
click at [818, 498] on section "Build repeat business and reward your customers Get Started Repeat visits, more…" at bounding box center [756, 568] width 1101 height 310
click at [1259, 222] on div "Build repeat business and reward your customers Get Started Repeat visits, more…" at bounding box center [756, 399] width 1101 height 647
click at [267, 447] on button "Get Started" at bounding box center [236, 454] width 60 height 15
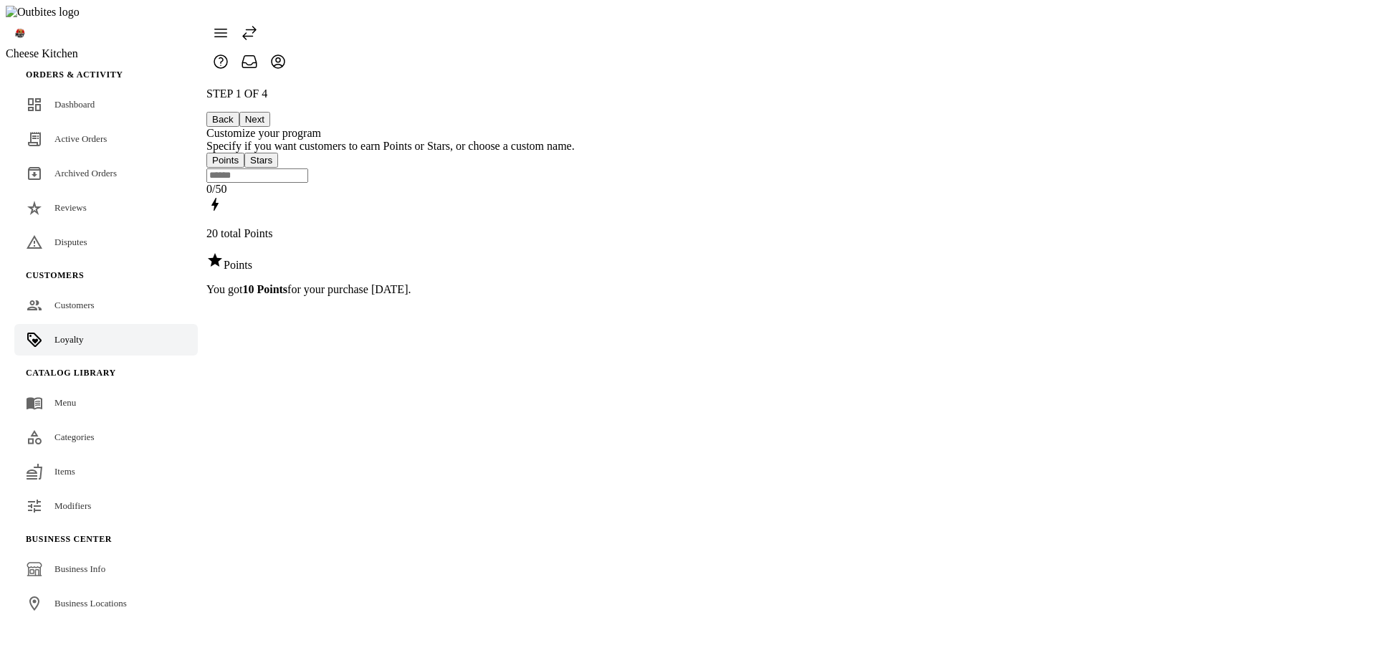
click at [270, 112] on button "Next" at bounding box center [254, 119] width 31 height 15
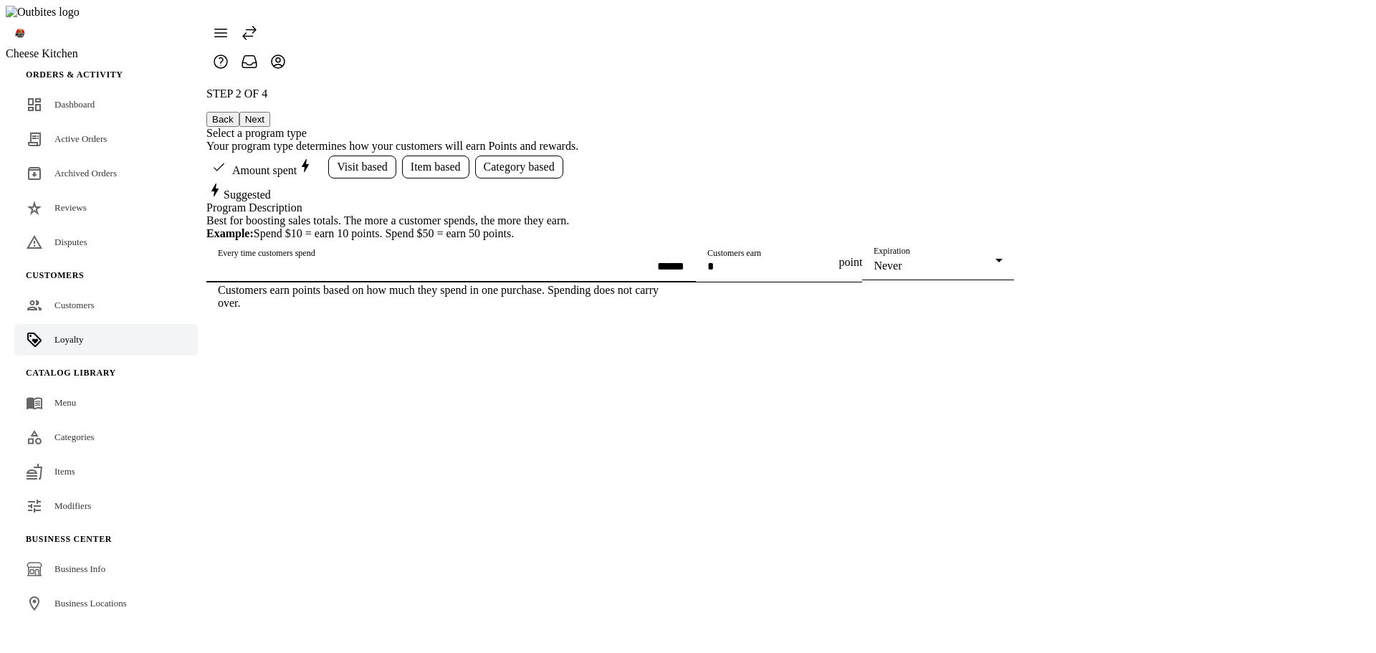
drag, startPoint x: 660, startPoint y: 312, endPoint x: 544, endPoint y: 316, distance: 115.5
click at [546, 310] on div "STEP 2 OF 4 Back Next Select a program type Your program type determines how yo…" at bounding box center [610, 198] width 808 height 222
type input "******"
click at [270, 112] on button "Next" at bounding box center [254, 119] width 31 height 15
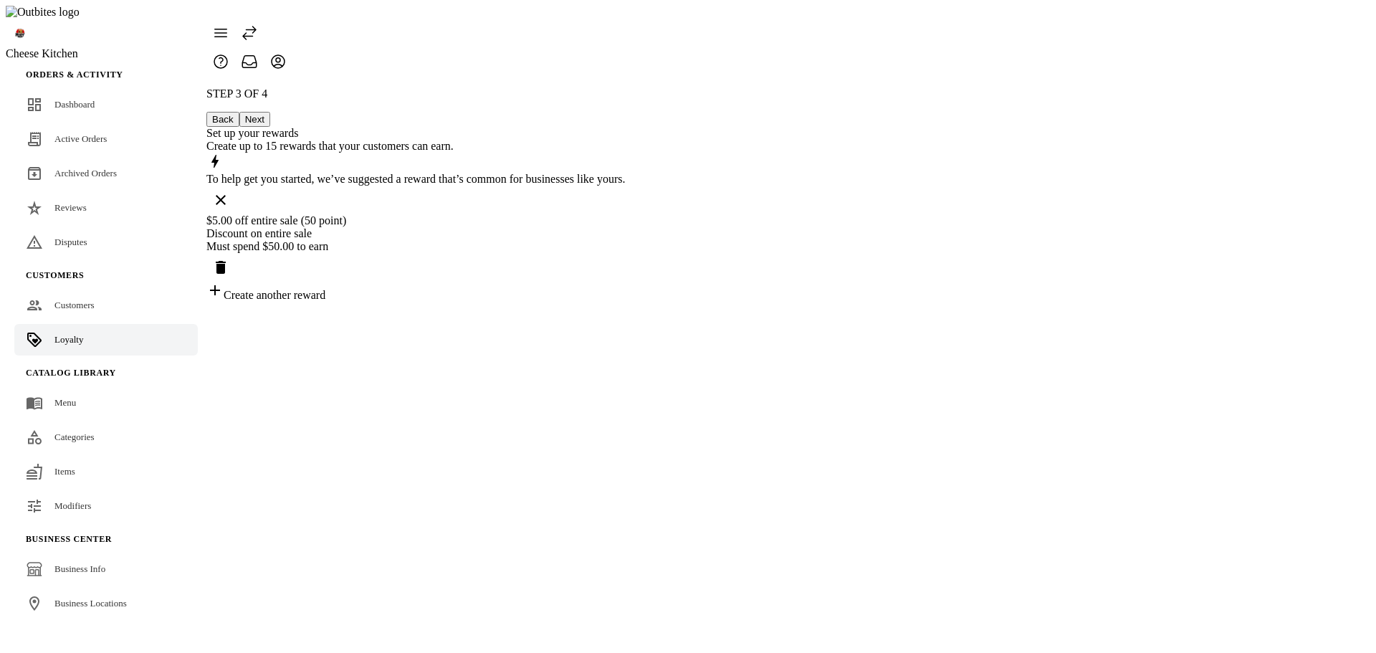
click at [626, 282] on div "Create another reward" at bounding box center [415, 292] width 419 height 20
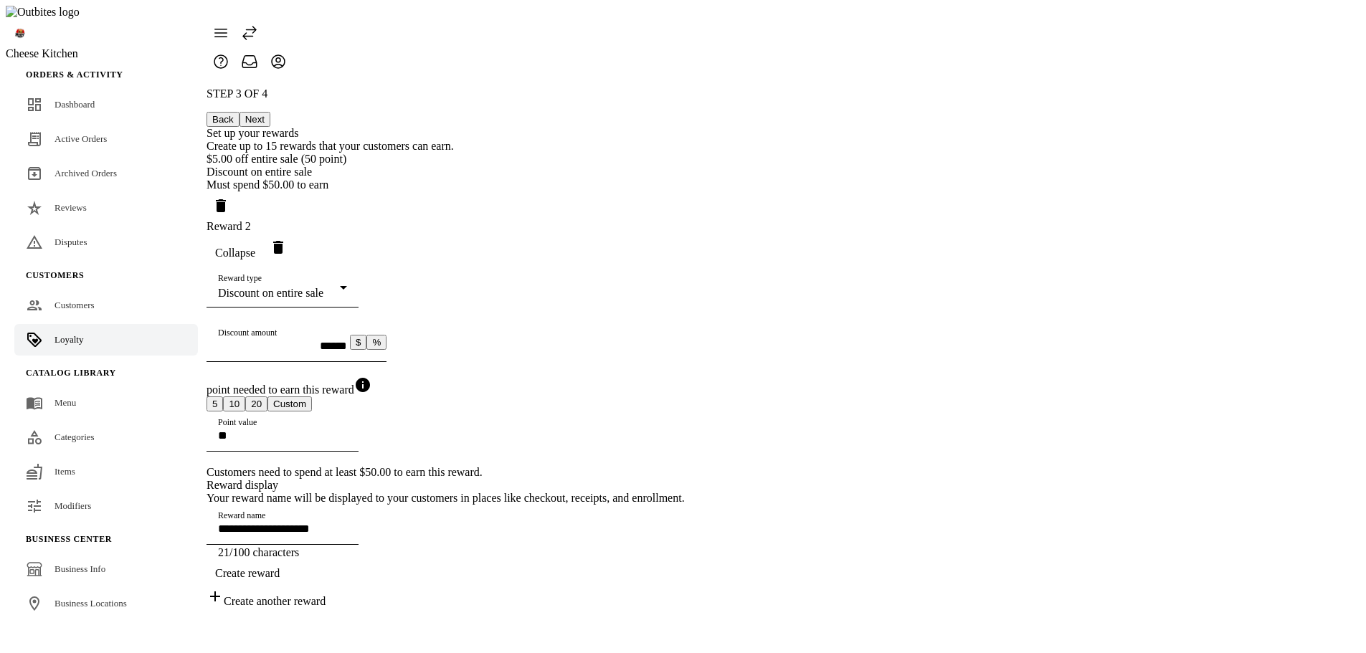
click at [323, 292] on mat-select-trigger "Discount on entire sale" at bounding box center [270, 293] width 105 height 12
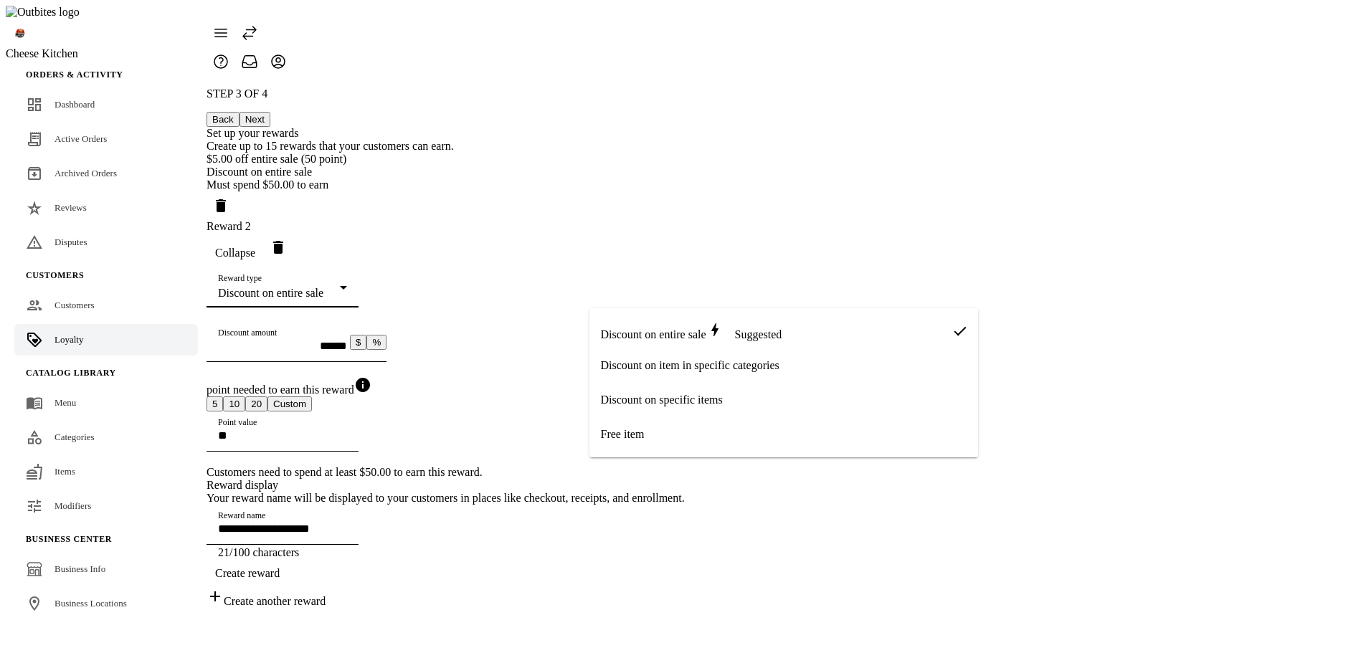
click at [637, 434] on span "Free item" at bounding box center [623, 434] width 44 height 13
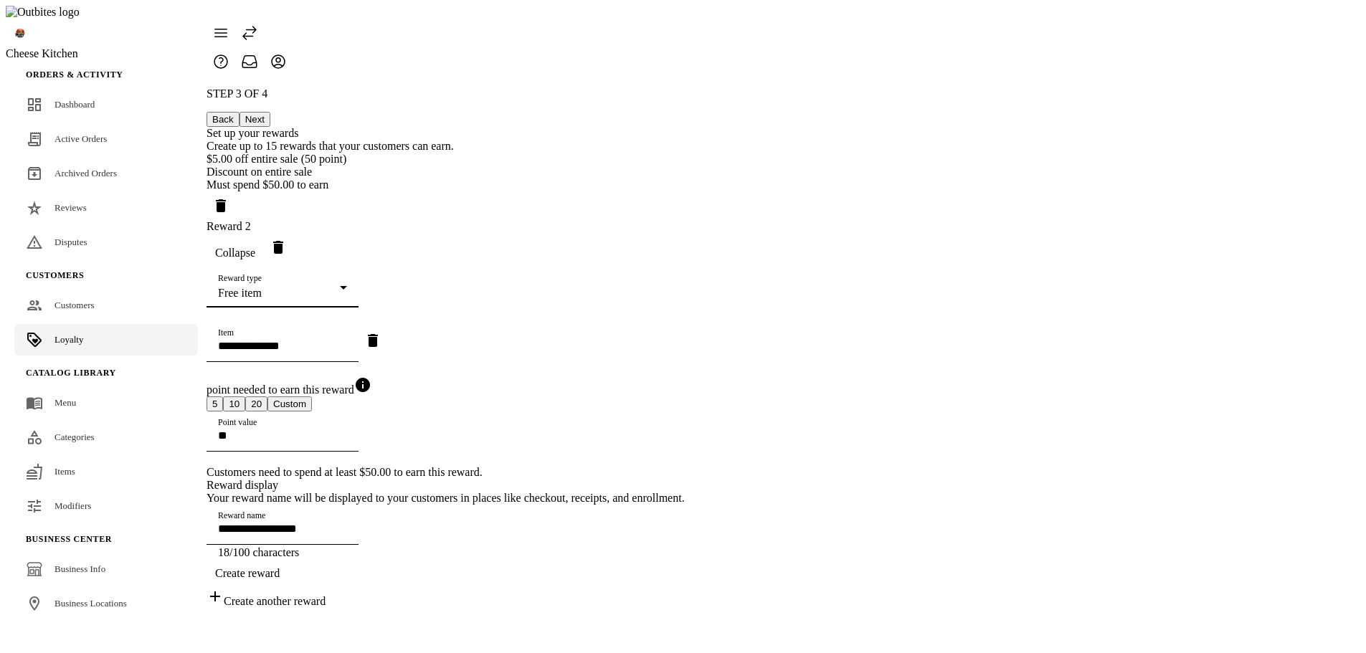
click at [347, 352] on input "Item" at bounding box center [282, 346] width 129 height 12
click at [645, 463] on mat-option "Fries" at bounding box center [766, 467] width 354 height 34
type input "**********"
type input "*****"
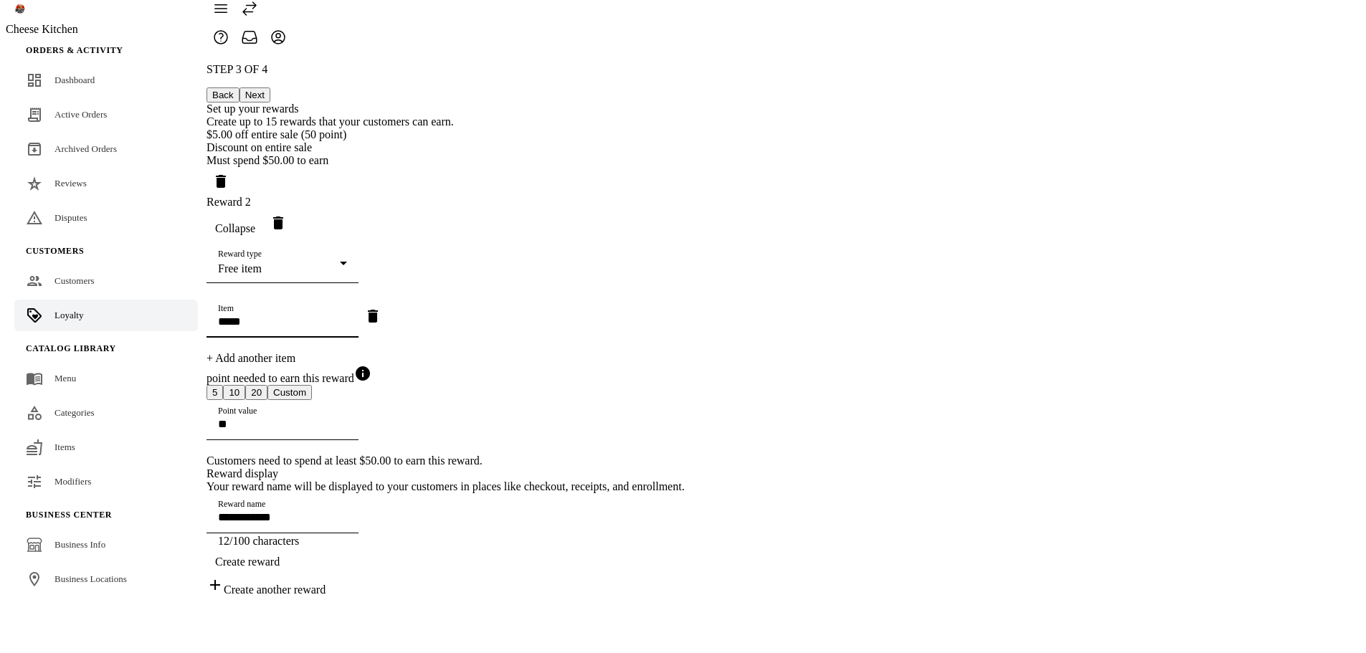
scroll to position [72, 0]
drag, startPoint x: 627, startPoint y: 427, endPoint x: 567, endPoint y: 427, distance: 60.2
click at [567, 427] on div "**********" at bounding box center [445, 329] width 478 height 533
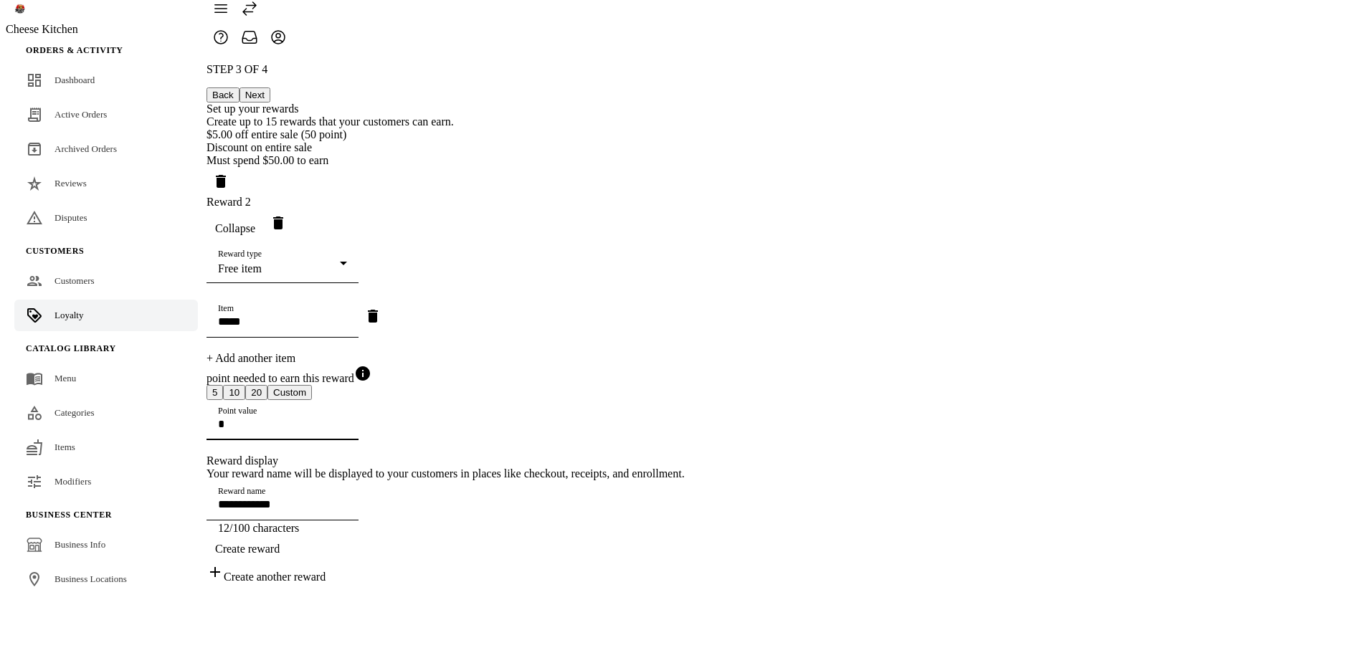
type input "*"
click at [518, 441] on div "**********" at bounding box center [445, 323] width 478 height 520
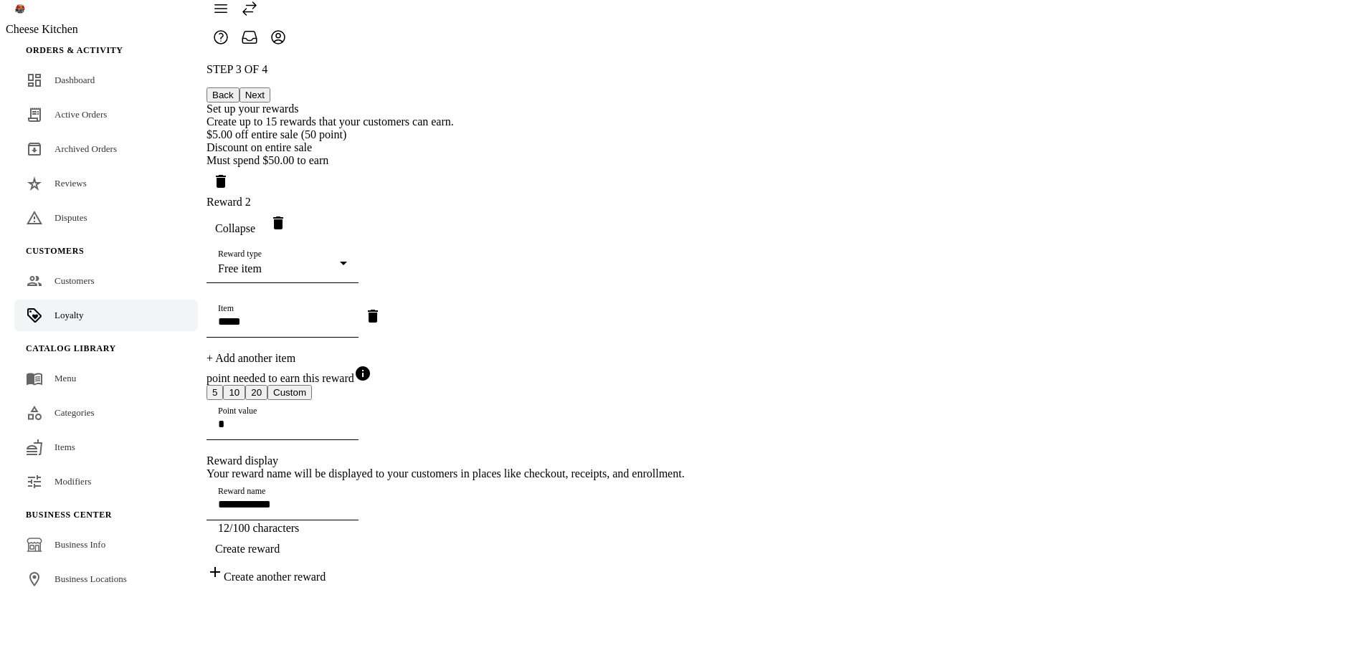
click at [280, 556] on span "Create reward" at bounding box center [247, 549] width 65 height 13
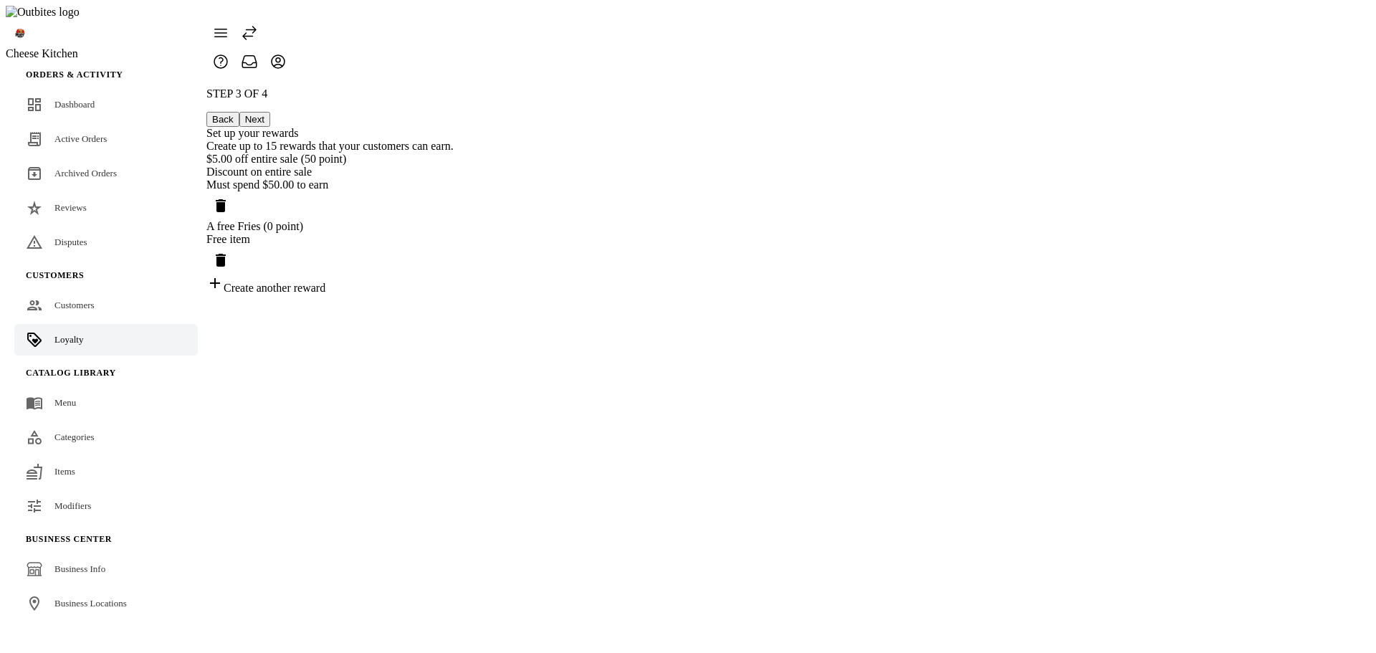
click at [270, 112] on button "Next" at bounding box center [254, 119] width 31 height 15
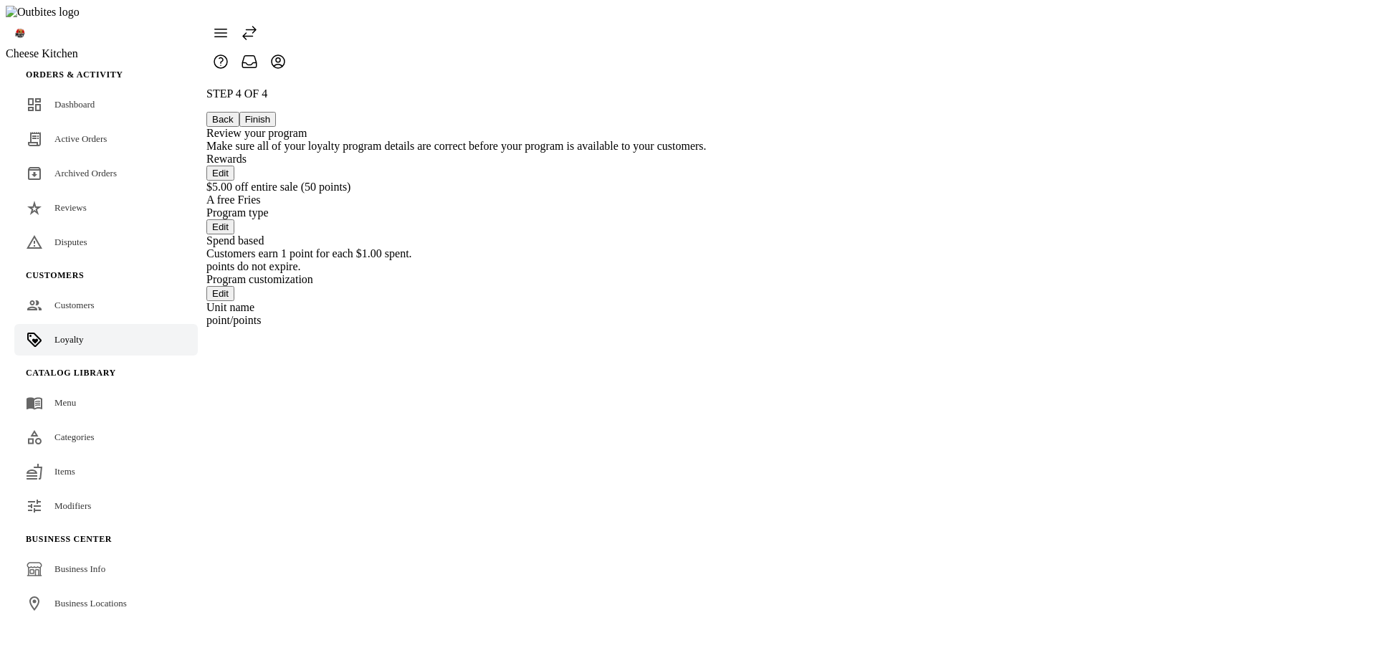
click at [707, 44] on div at bounding box center [456, 47] width 500 height 57
click at [277, 112] on button "Finish" at bounding box center [257, 119] width 37 height 15
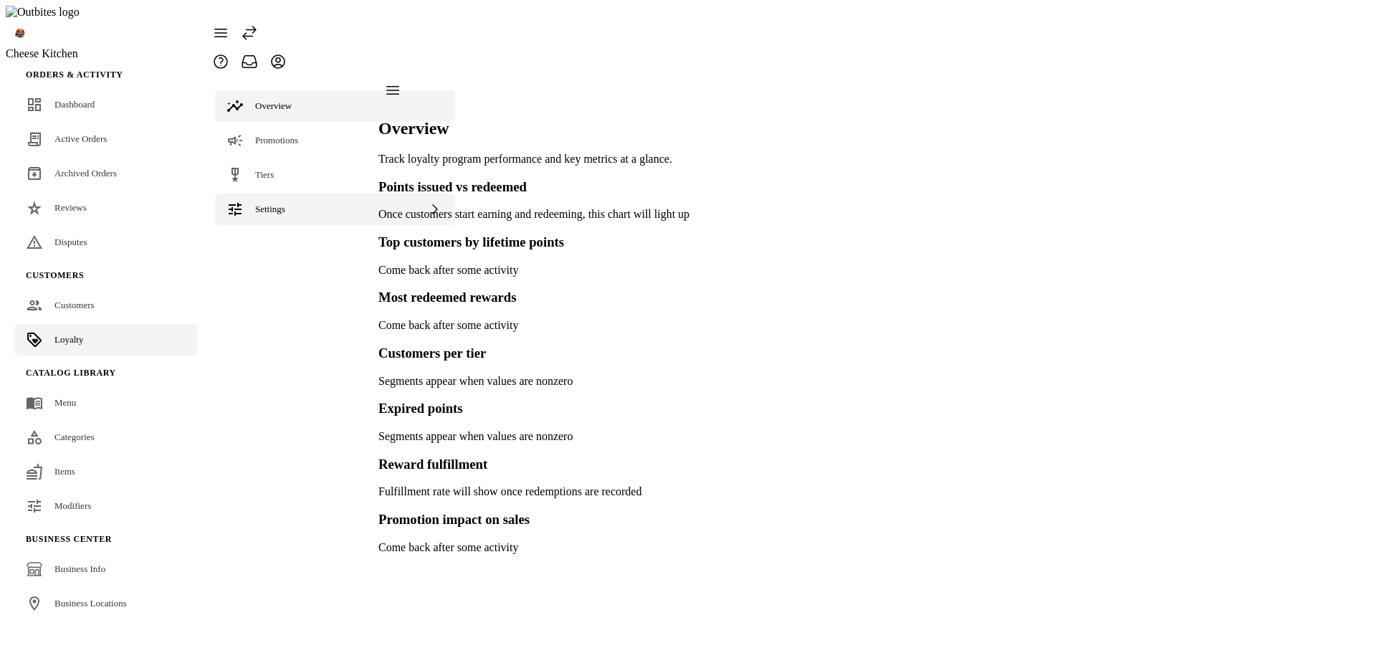
click at [272, 204] on span "Settings" at bounding box center [270, 209] width 30 height 11
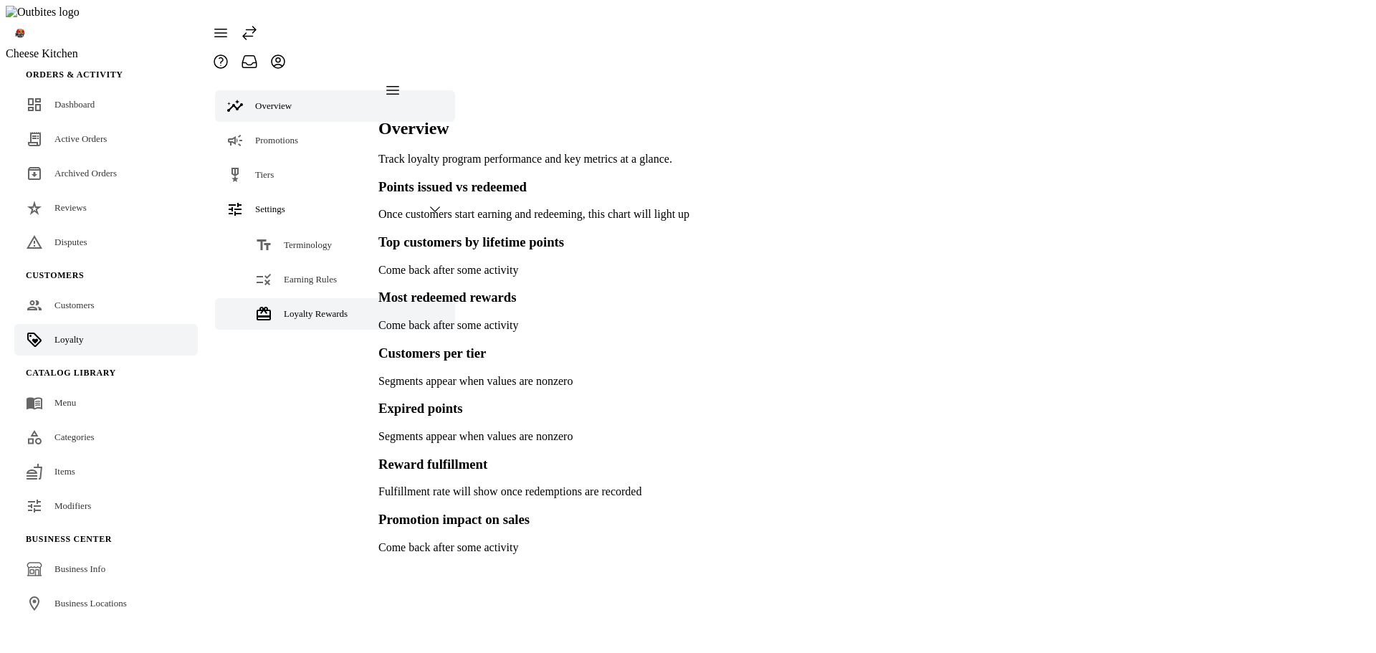
click at [285, 308] on span "Loyalty Rewards" at bounding box center [316, 313] width 64 height 11
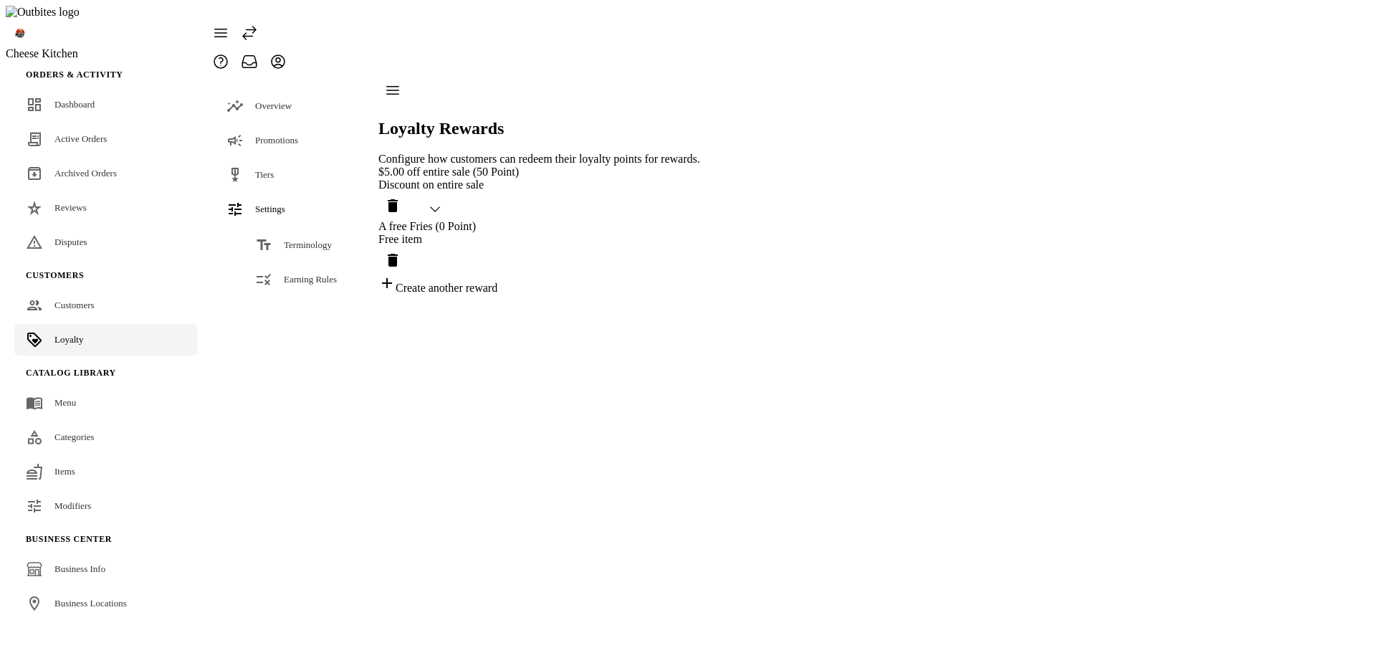
click at [398, 199] on icon "Delete reward" at bounding box center [393, 205] width 10 height 13
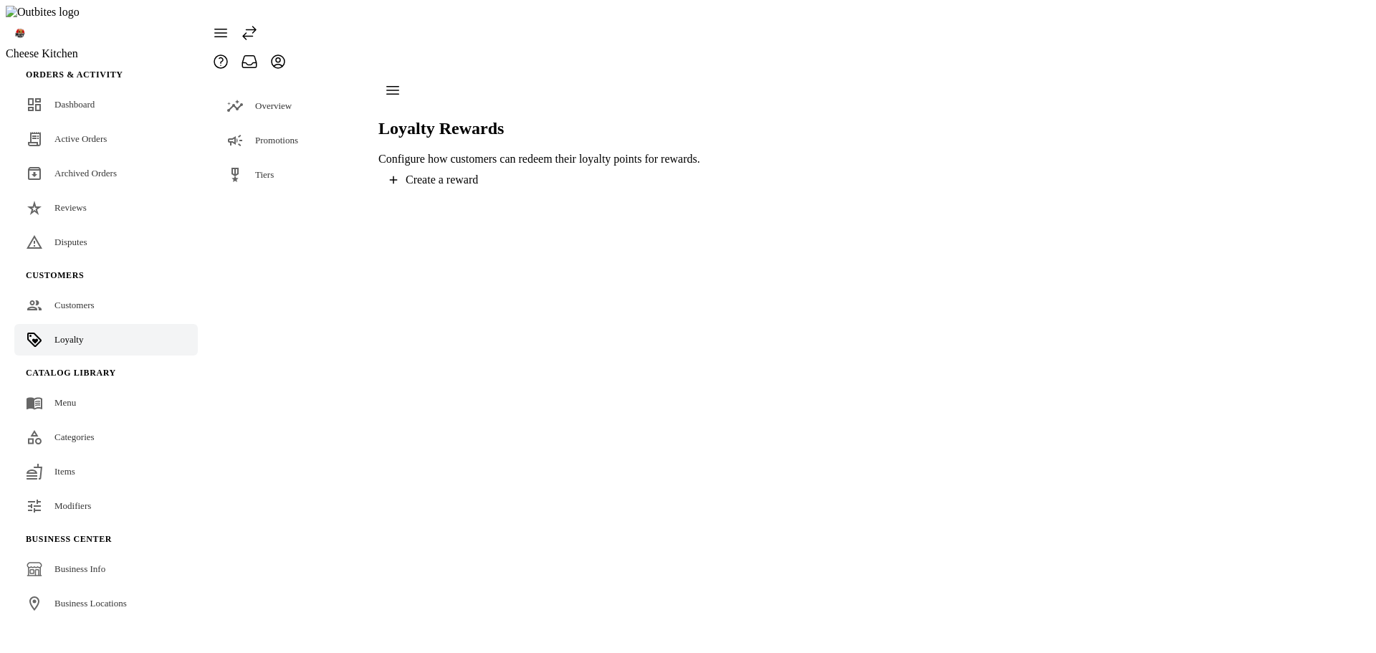
drag, startPoint x: 1091, startPoint y: 520, endPoint x: 1139, endPoint y: 520, distance: 48.0
click at [700, 194] on div "Loyalty Rewards Configure how customers can redeem their loyalty points for rew…" at bounding box center [540, 135] width 322 height 118
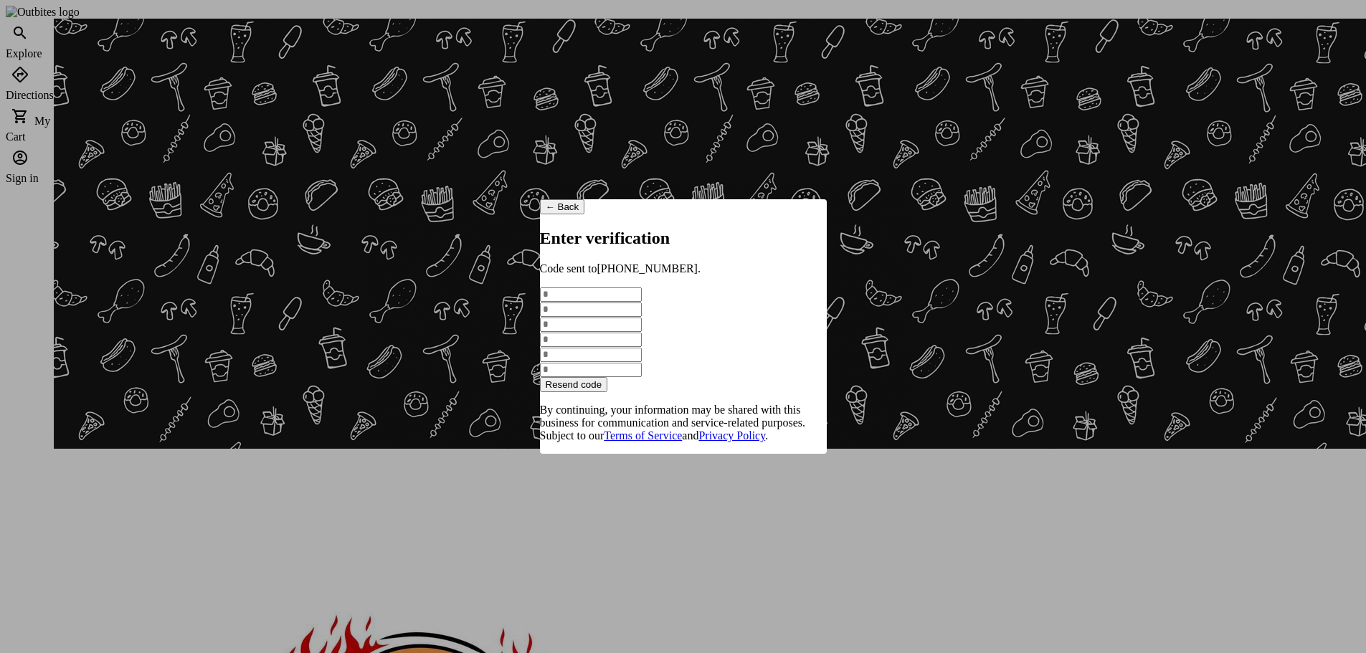
scroll to position [72, 0]
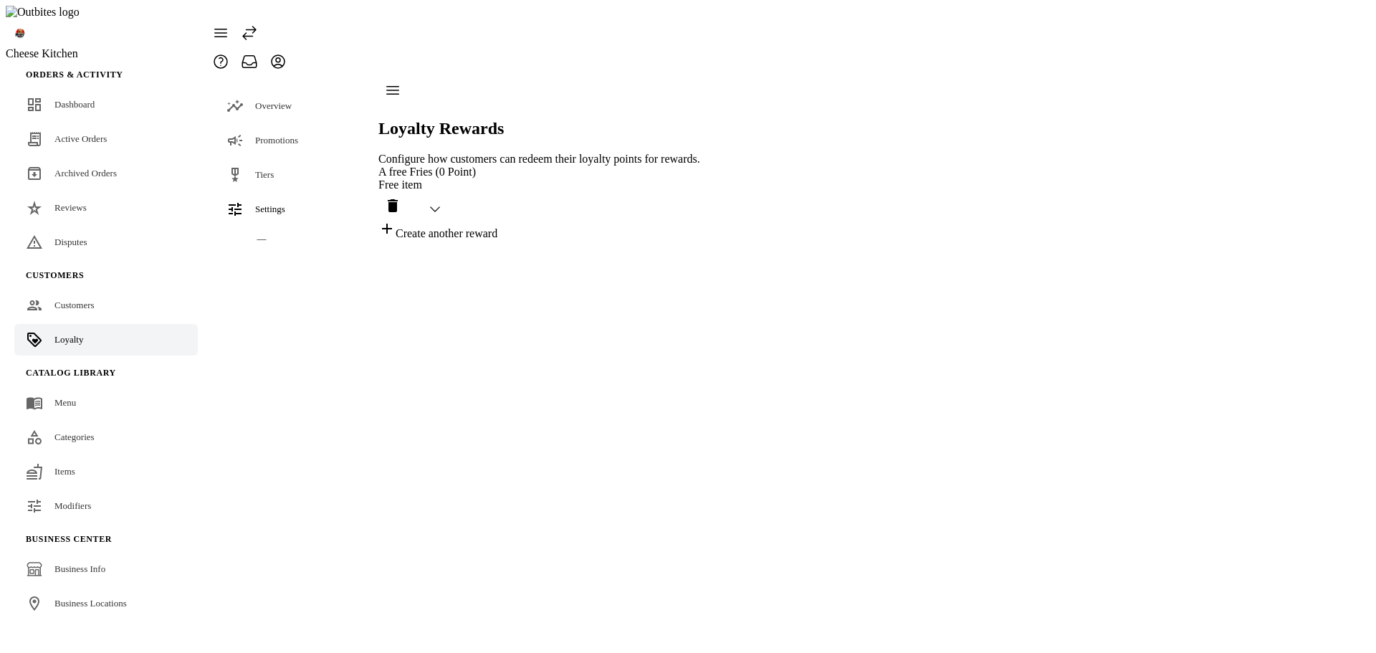
click at [398, 199] on icon "Delete reward" at bounding box center [393, 205] width 10 height 13
drag, startPoint x: 768, startPoint y: 138, endPoint x: 973, endPoint y: 273, distance: 245.4
click at [398, 199] on icon "Delete reward" at bounding box center [393, 205] width 10 height 13
click at [596, 166] on div "A free Fries (0 Point)" at bounding box center [540, 172] width 322 height 13
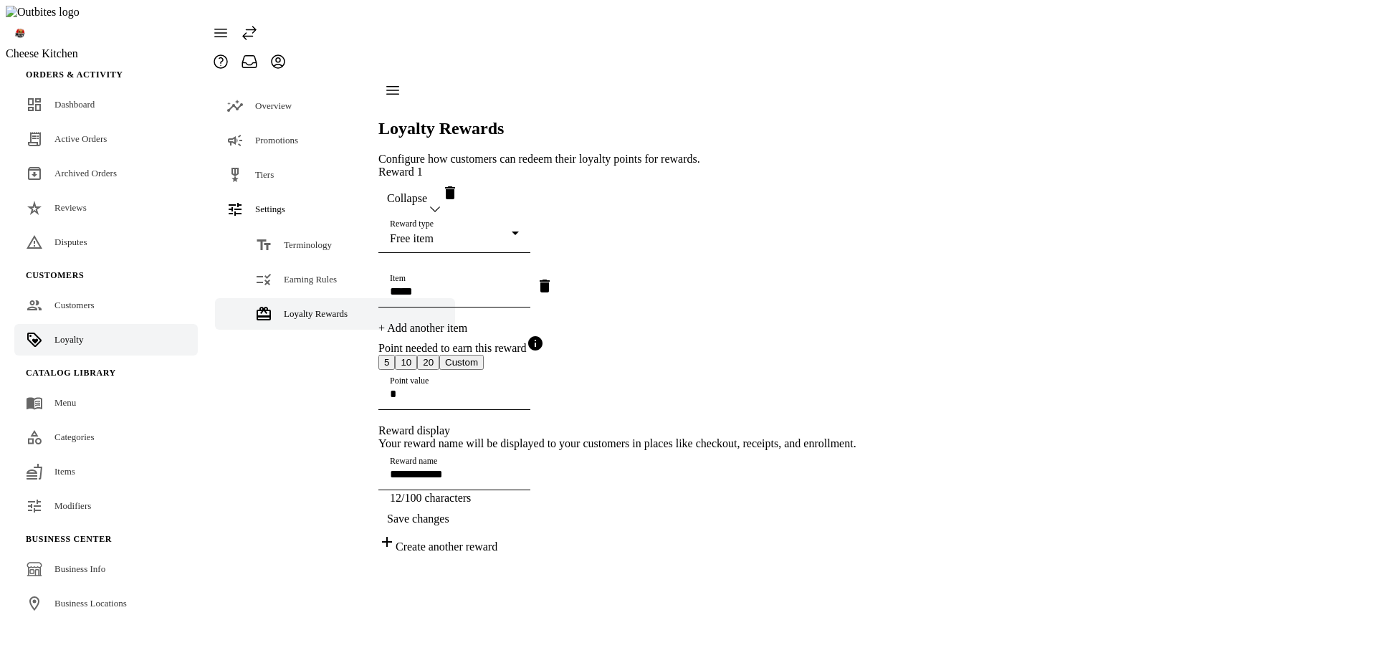
scroll to position [16, 0]
click at [857, 464] on div "**********" at bounding box center [618, 360] width 478 height 388
click at [857, 229] on div "**********" at bounding box center [618, 360] width 478 height 388
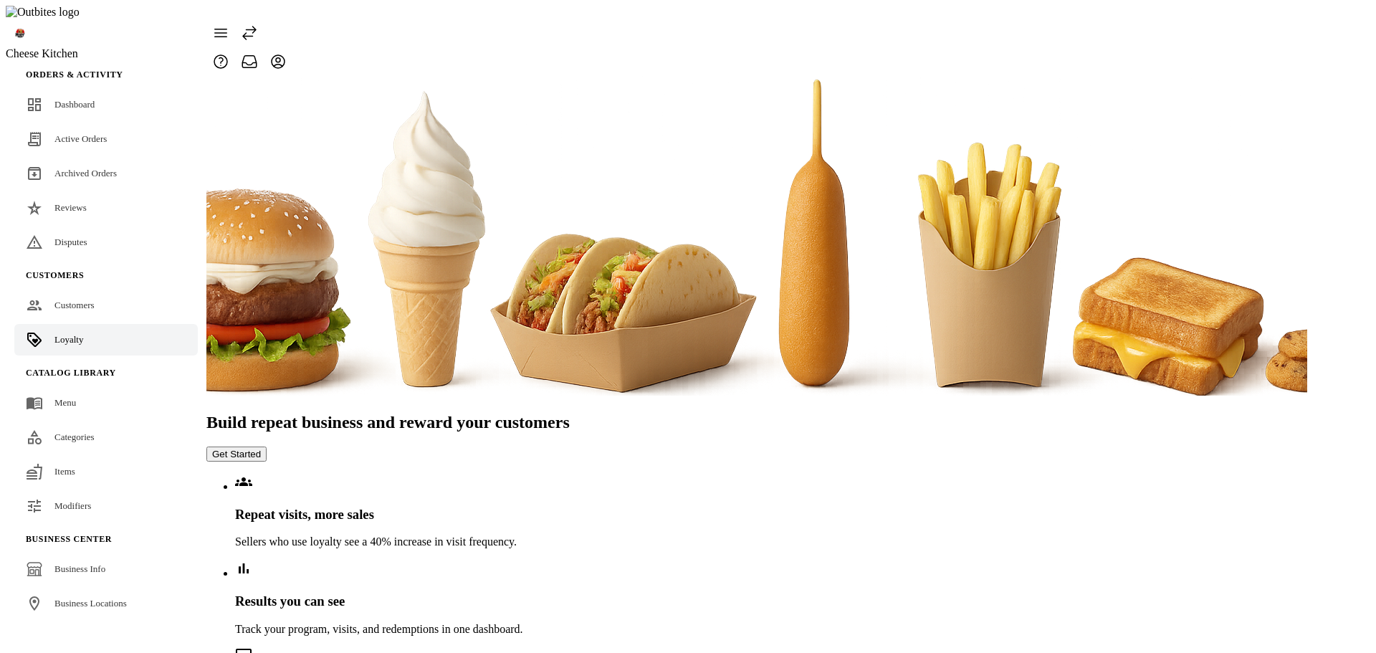
click at [267, 447] on button "Get Started" at bounding box center [236, 454] width 60 height 15
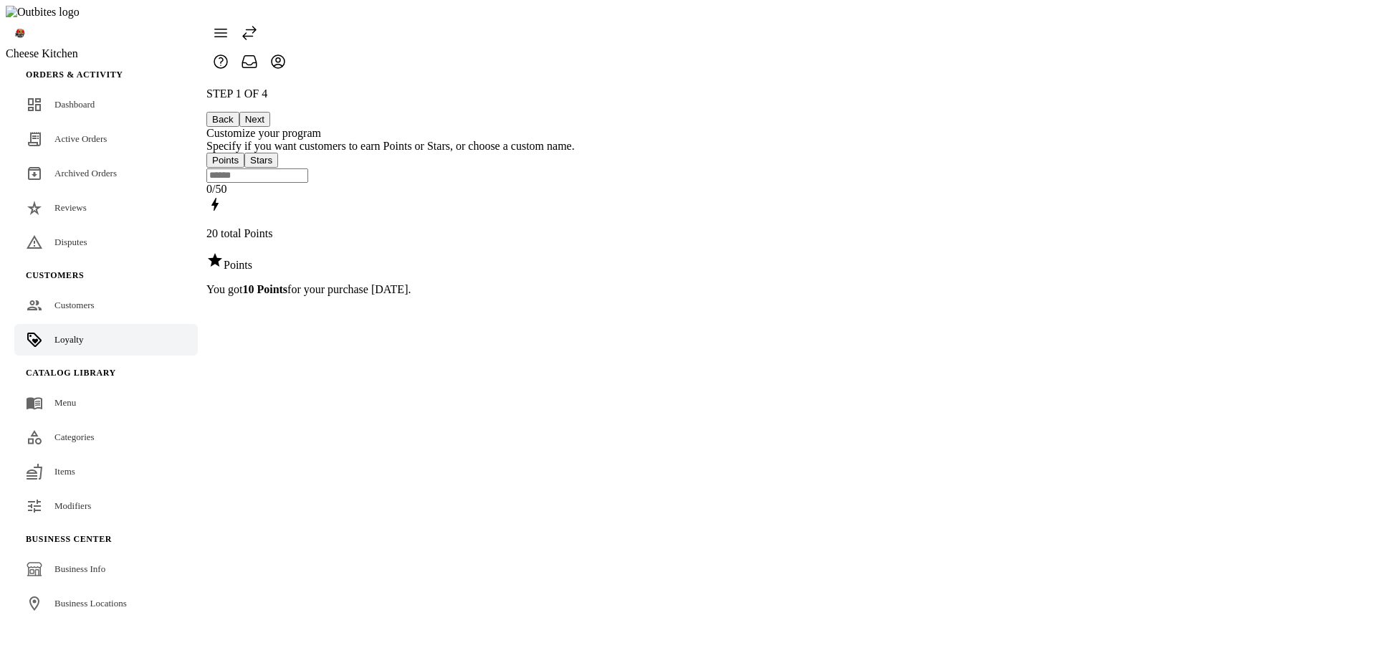
click at [270, 112] on button "Next" at bounding box center [254, 119] width 31 height 15
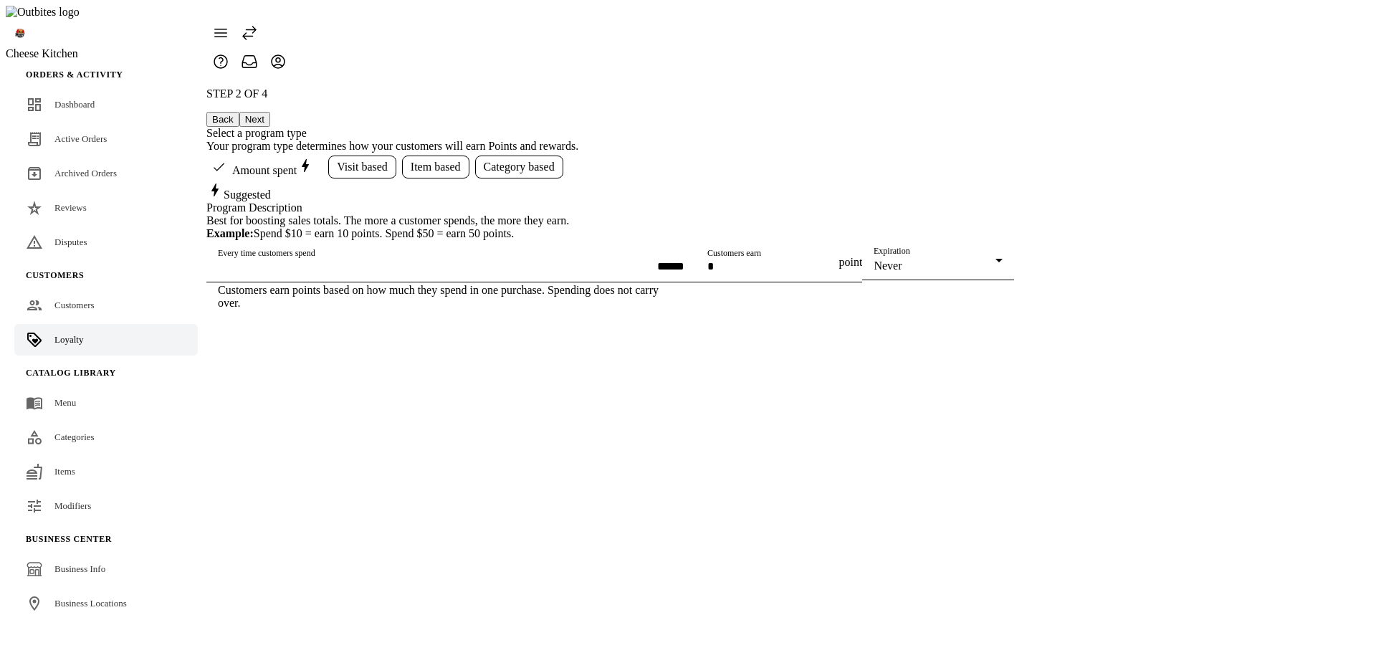
click at [598, 282] on div "Every time customers spend ******" at bounding box center [451, 262] width 467 height 40
type input "******"
click at [1014, 310] on div "STEP 2 OF 4 Back Next Select a program type Your program type determines how yo…" at bounding box center [610, 198] width 808 height 222
click at [270, 112] on button "Next" at bounding box center [254, 119] width 31 height 15
